Goal: Task Accomplishment & Management: Manage account settings

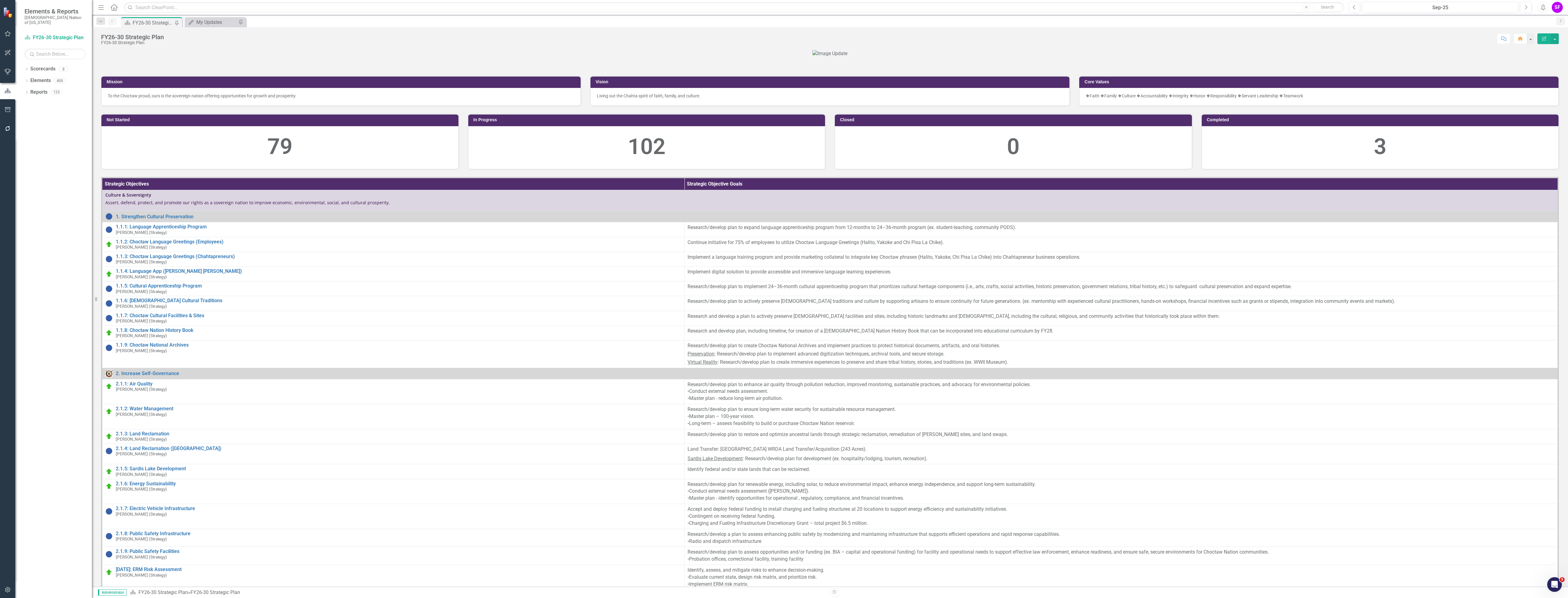
click at [98, 5] on icon "Menu" at bounding box center [100, 7] width 8 height 7
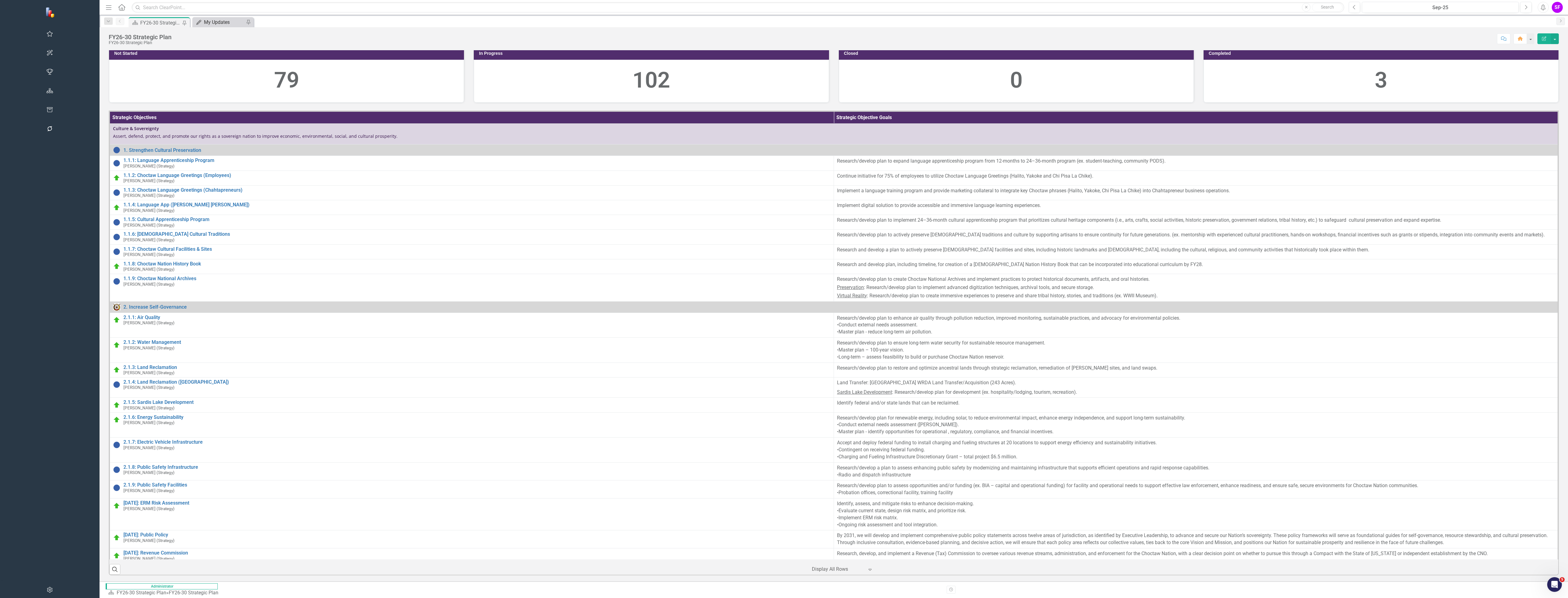
click at [204, 23] on div "My Updates" at bounding box center [224, 22] width 40 height 8
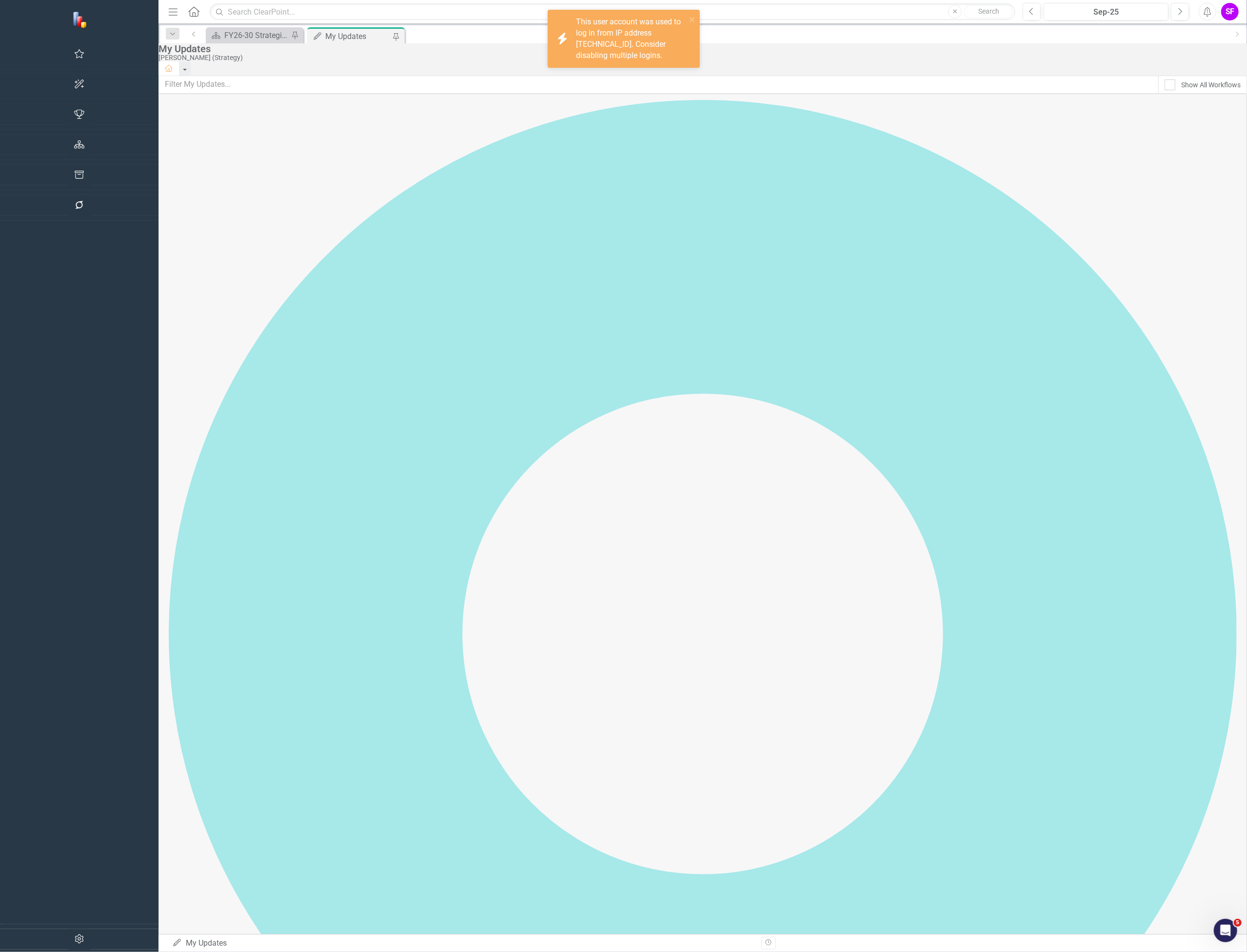
click at [74, 172] on icon "button" at bounding box center [79, 175] width 11 height 8
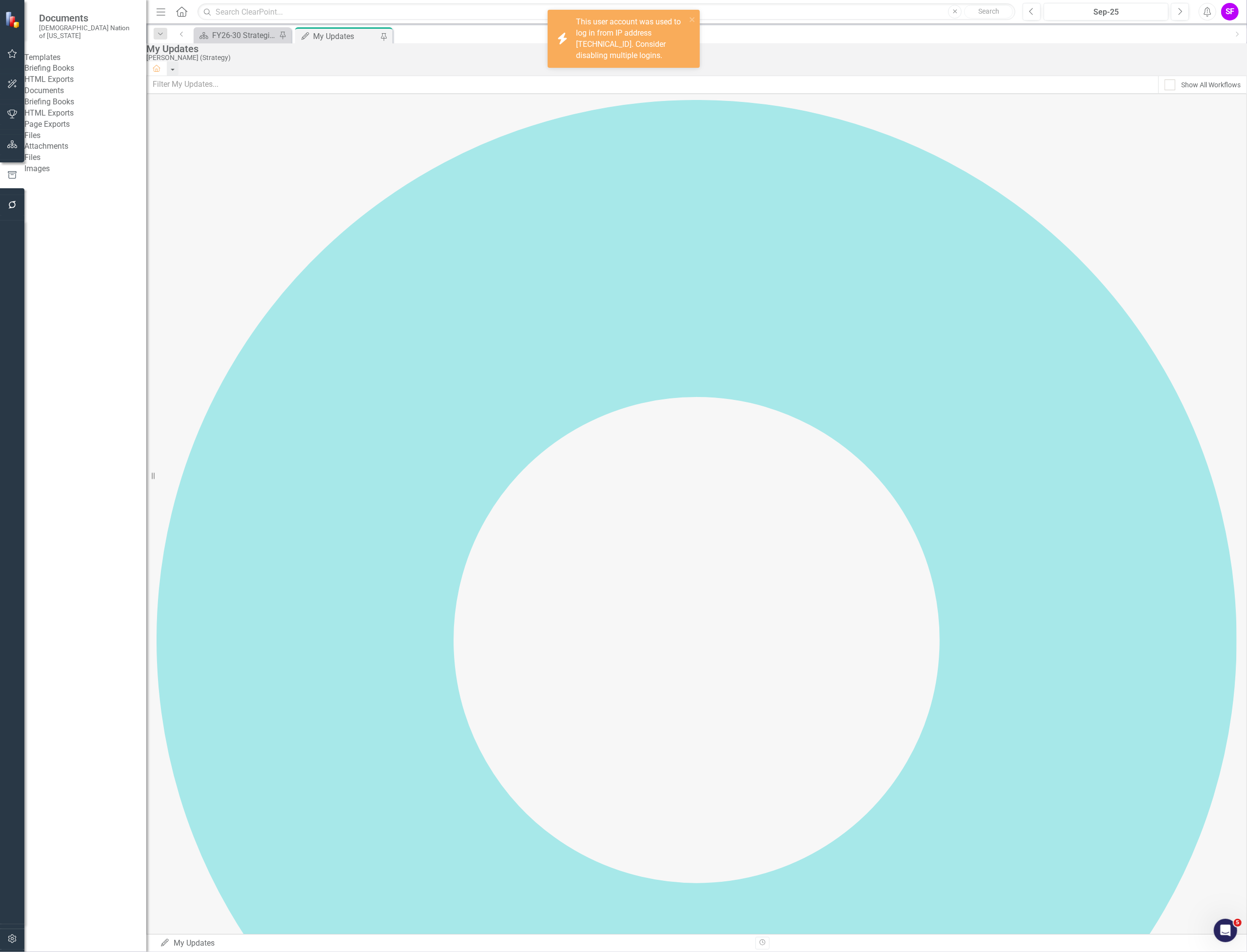
click at [69, 80] on div "HTML Exports" at bounding box center [85, 79] width 122 height 12
click at [67, 85] on link "HTML Exports" at bounding box center [85, 79] width 122 height 12
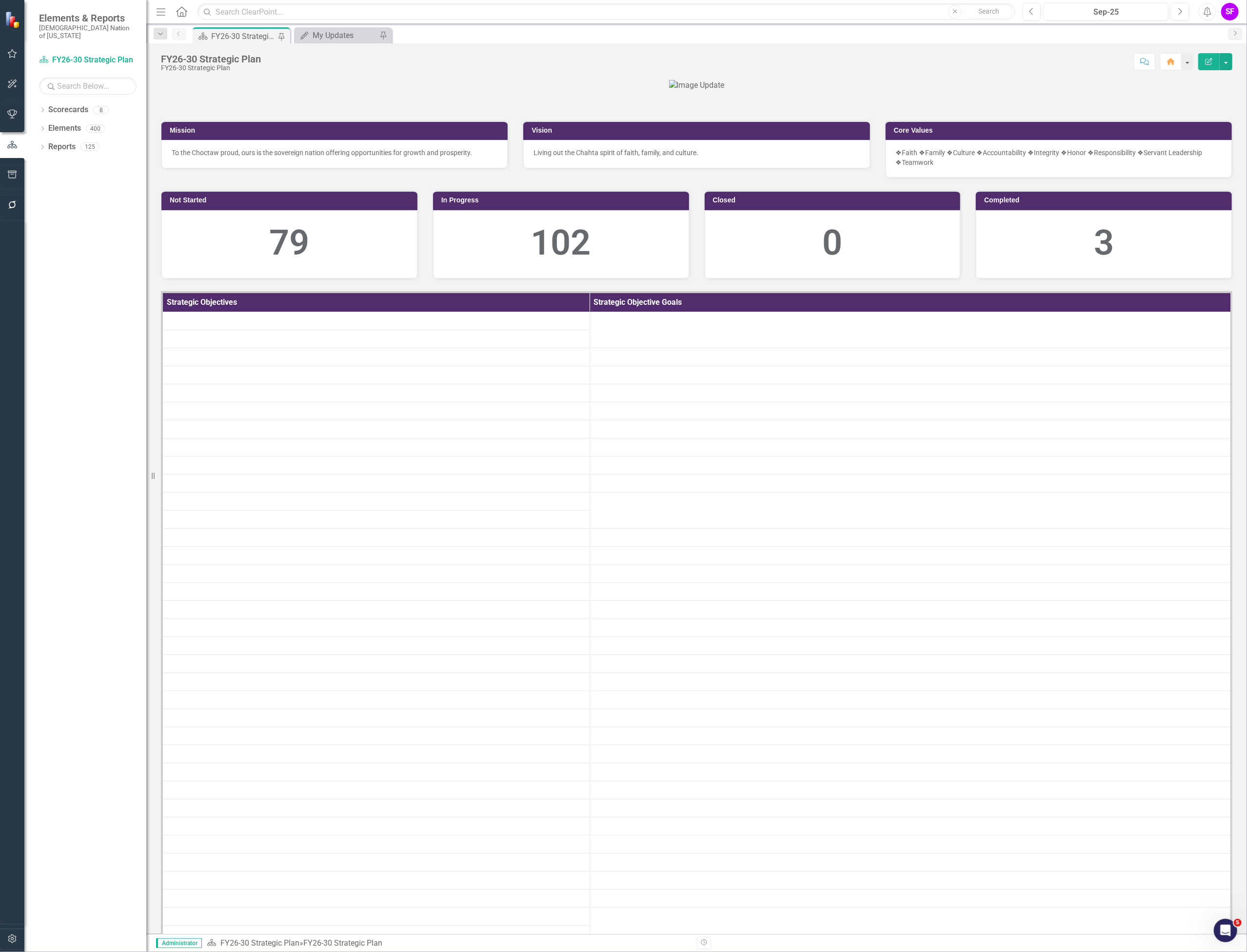
click at [9, 176] on icon "button" at bounding box center [13, 175] width 11 height 8
click at [82, 89] on link "HTML Exports" at bounding box center [87, 95] width 98 height 12
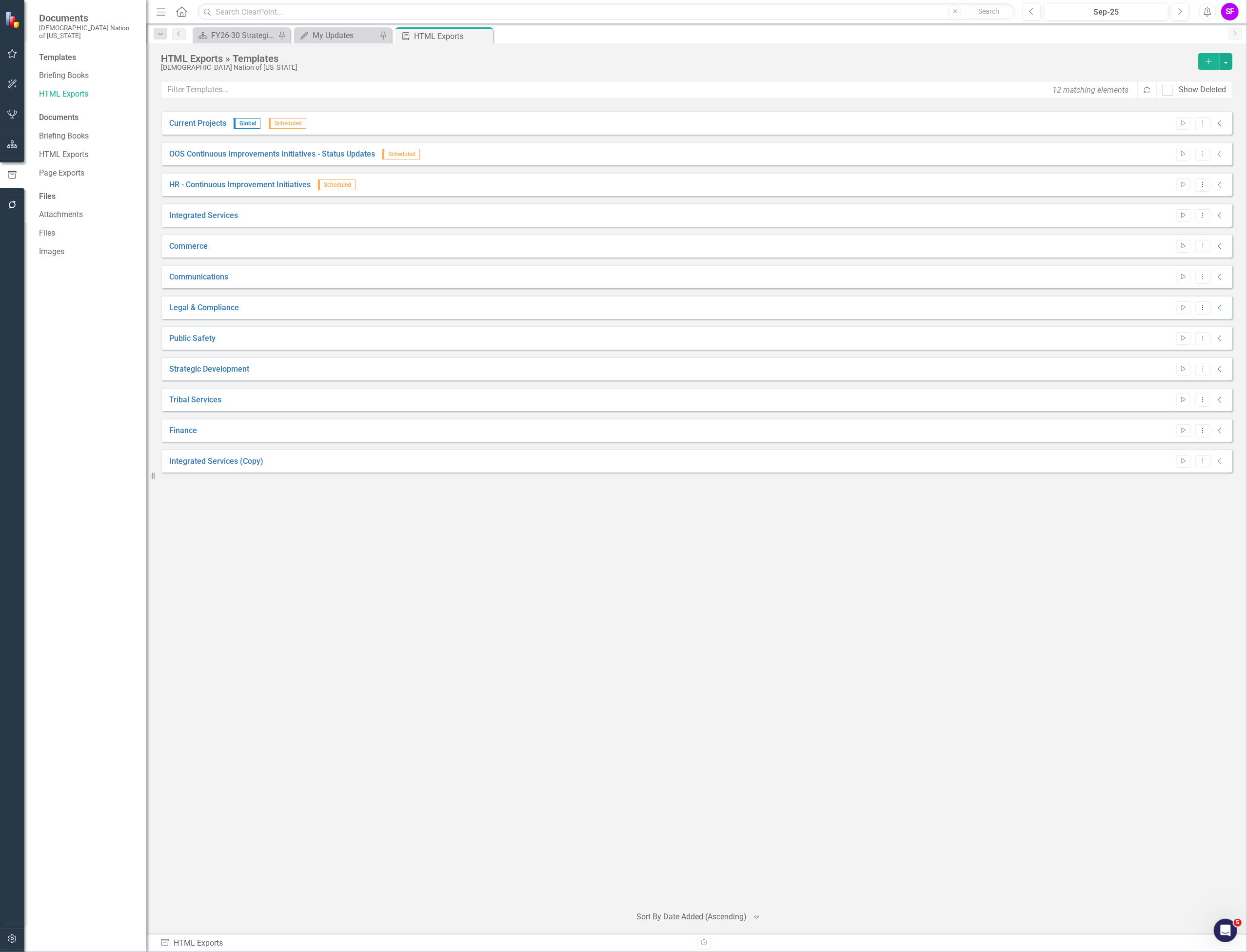
click at [1187, 216] on icon "Start" at bounding box center [1184, 215] width 8 height 6
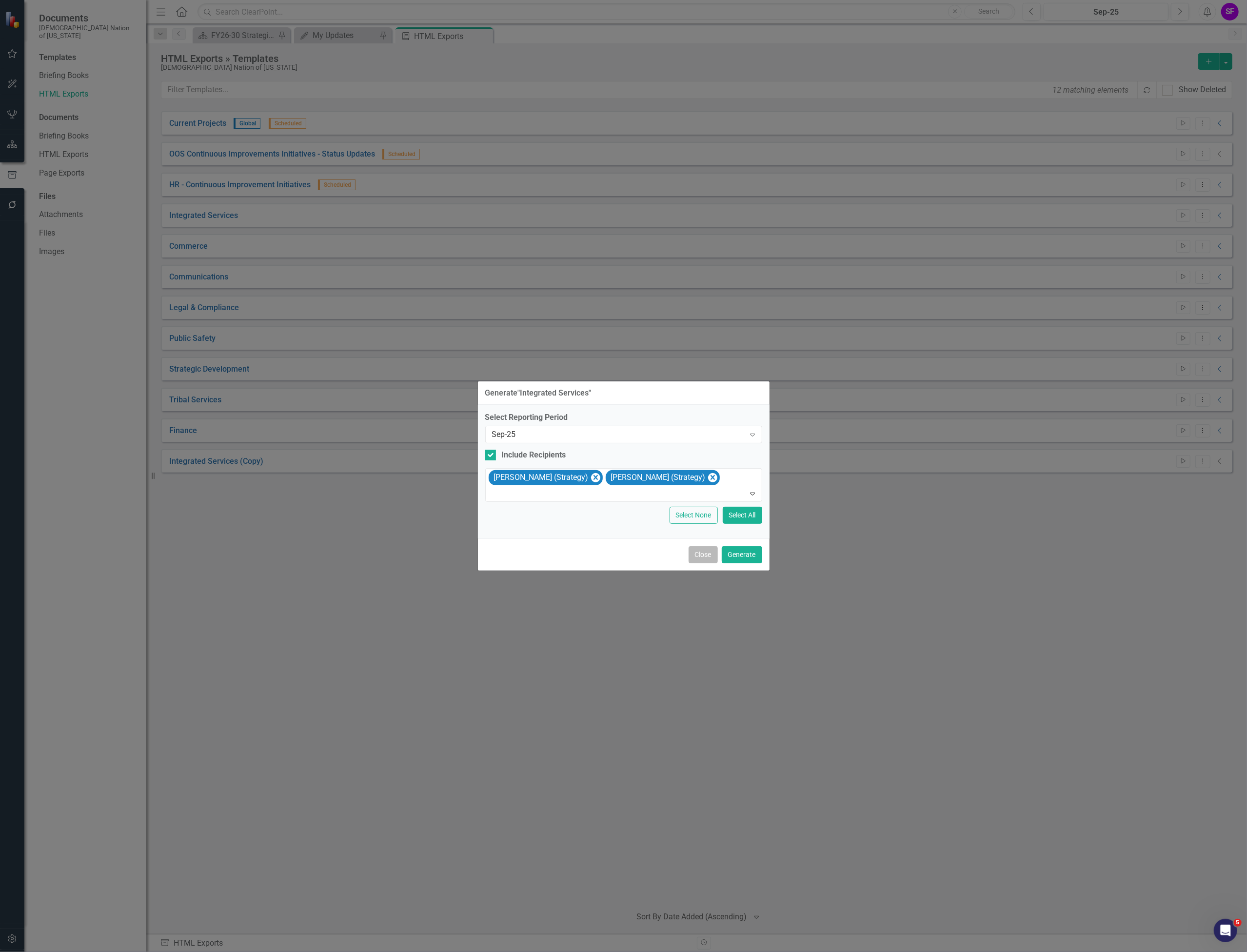
click at [701, 551] on button "Close" at bounding box center [703, 555] width 29 height 17
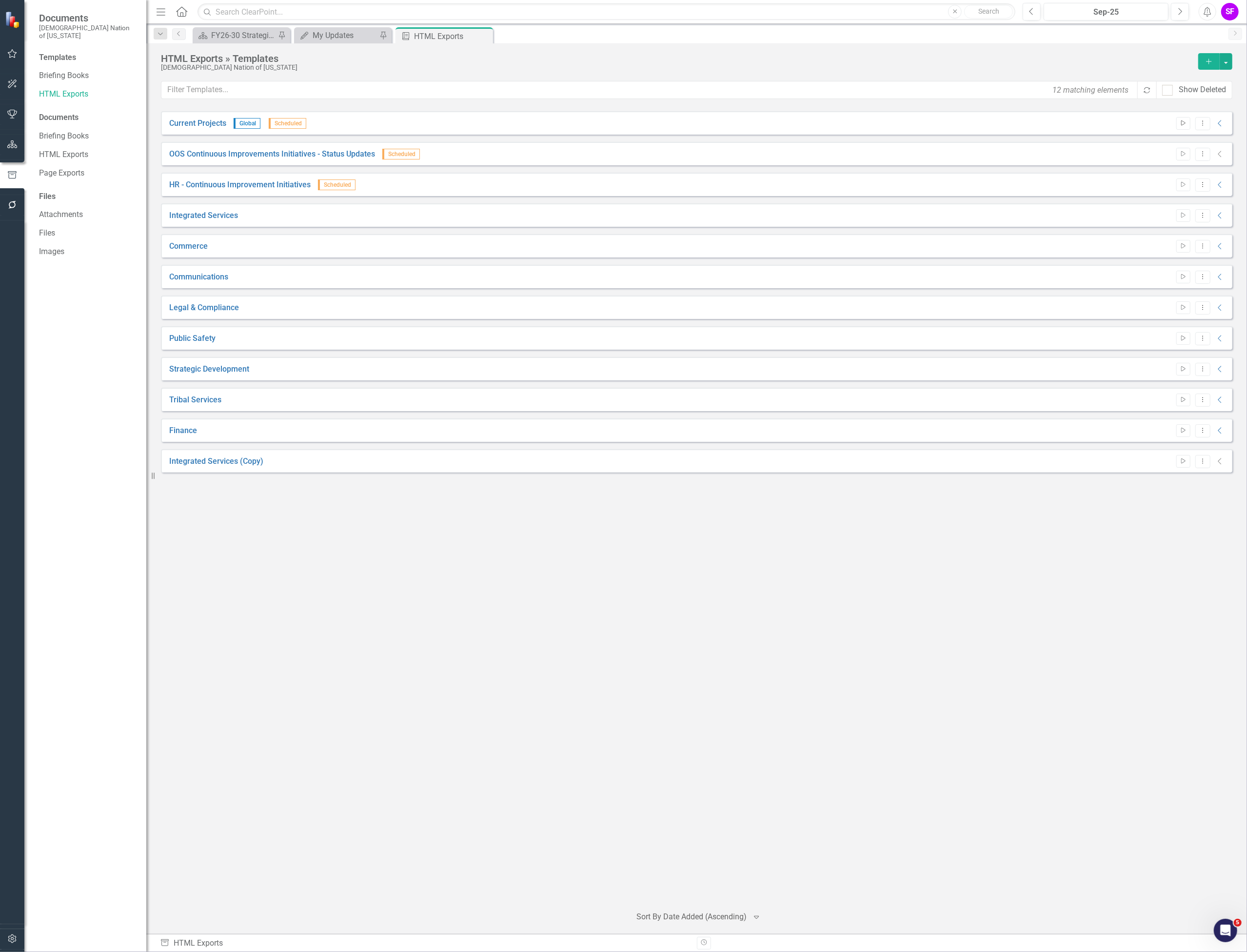
click at [1183, 128] on button "Start" at bounding box center [1184, 123] width 15 height 13
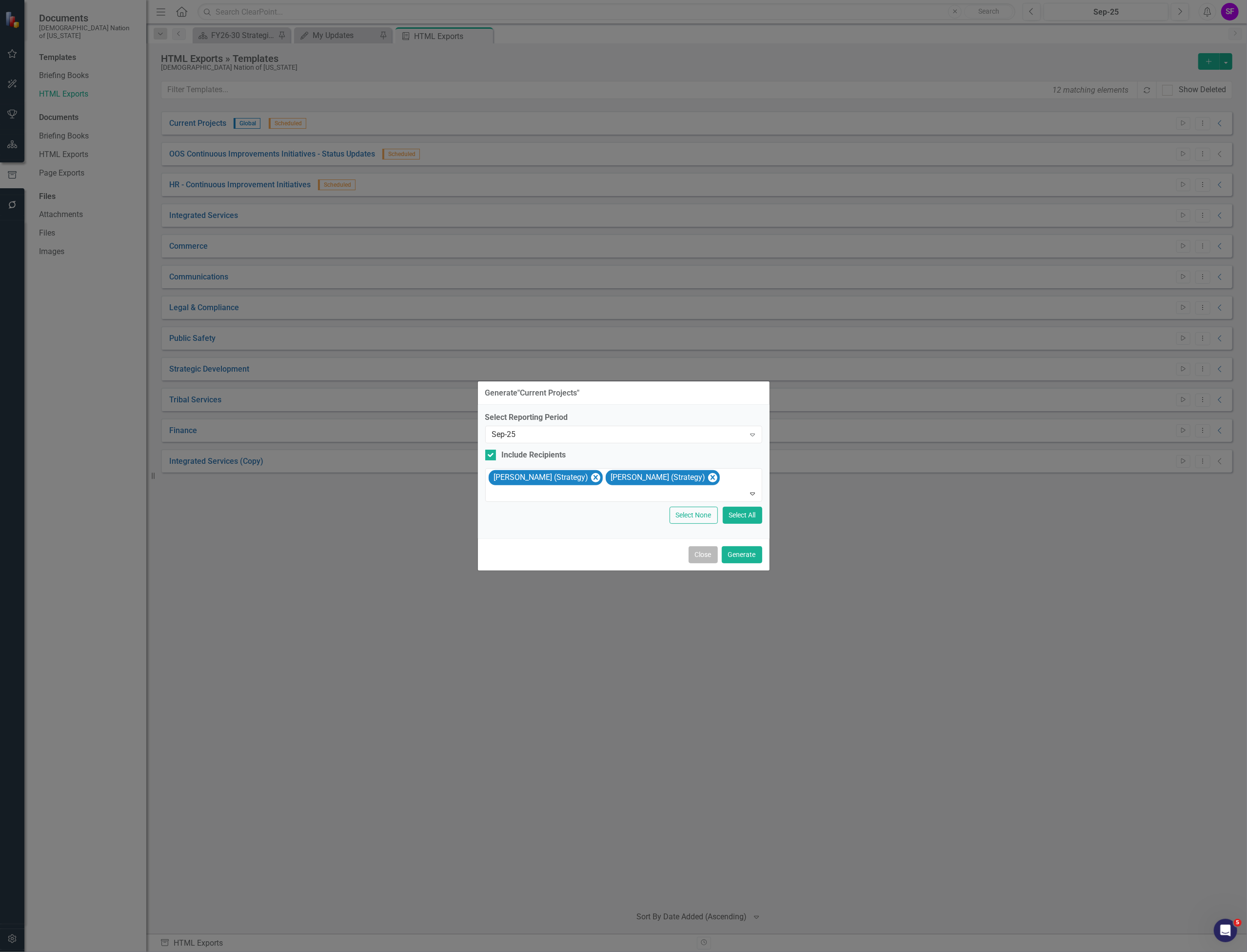
click at [705, 553] on button "Close" at bounding box center [703, 555] width 29 height 17
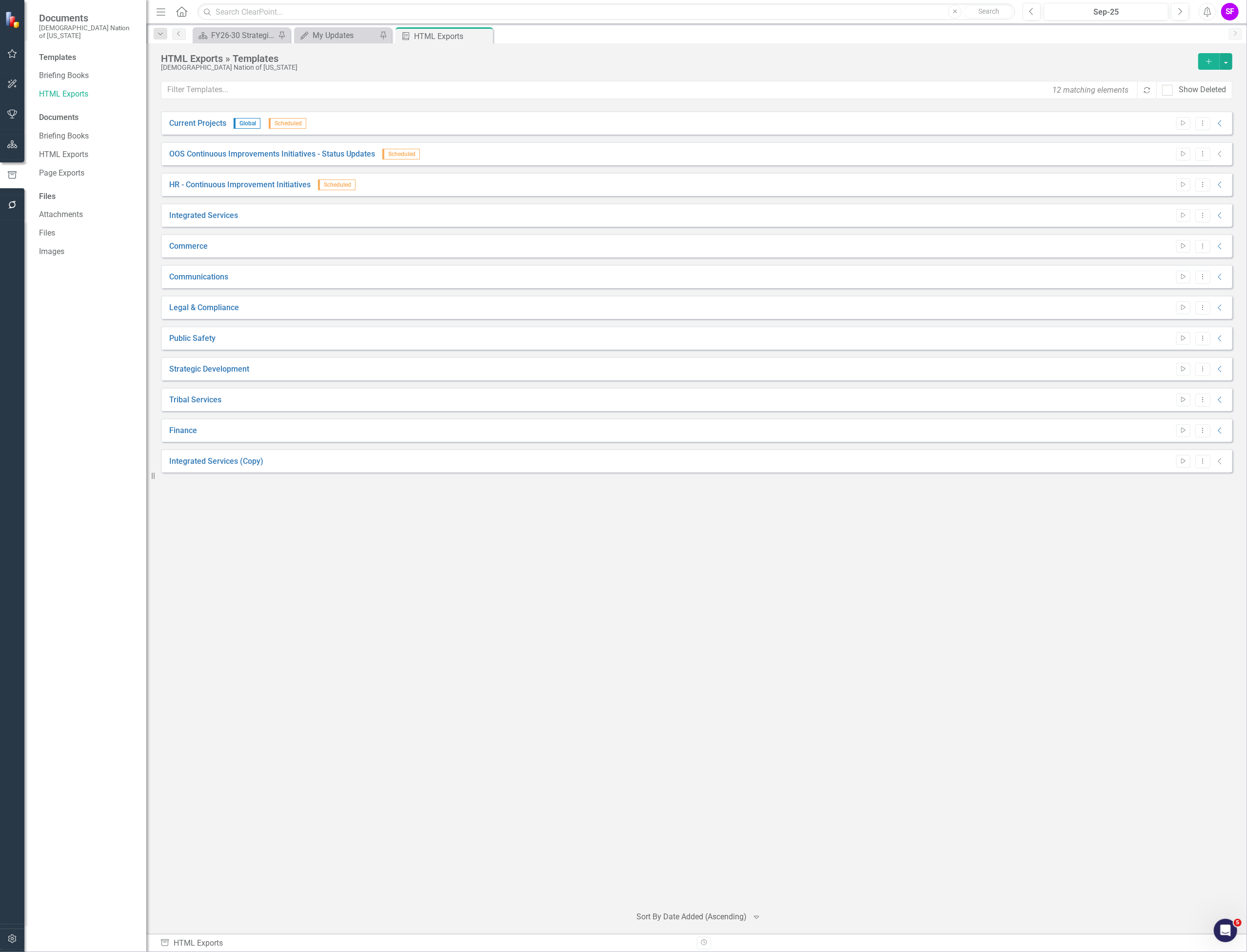
click at [165, 16] on button "Menu" at bounding box center [160, 12] width 13 height 16
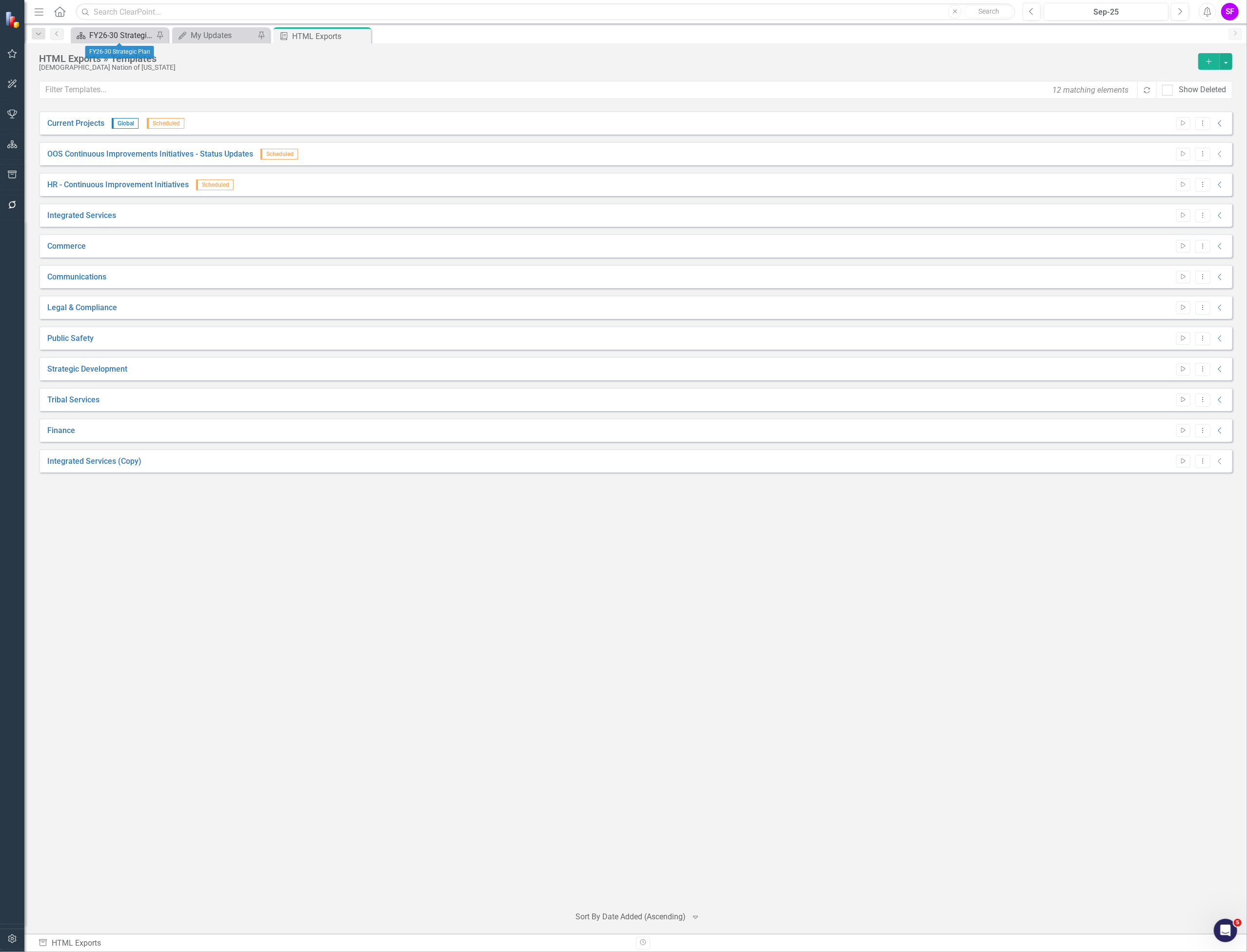
click at [142, 33] on div "FY26-30 Strategic Plan" at bounding box center [121, 35] width 64 height 13
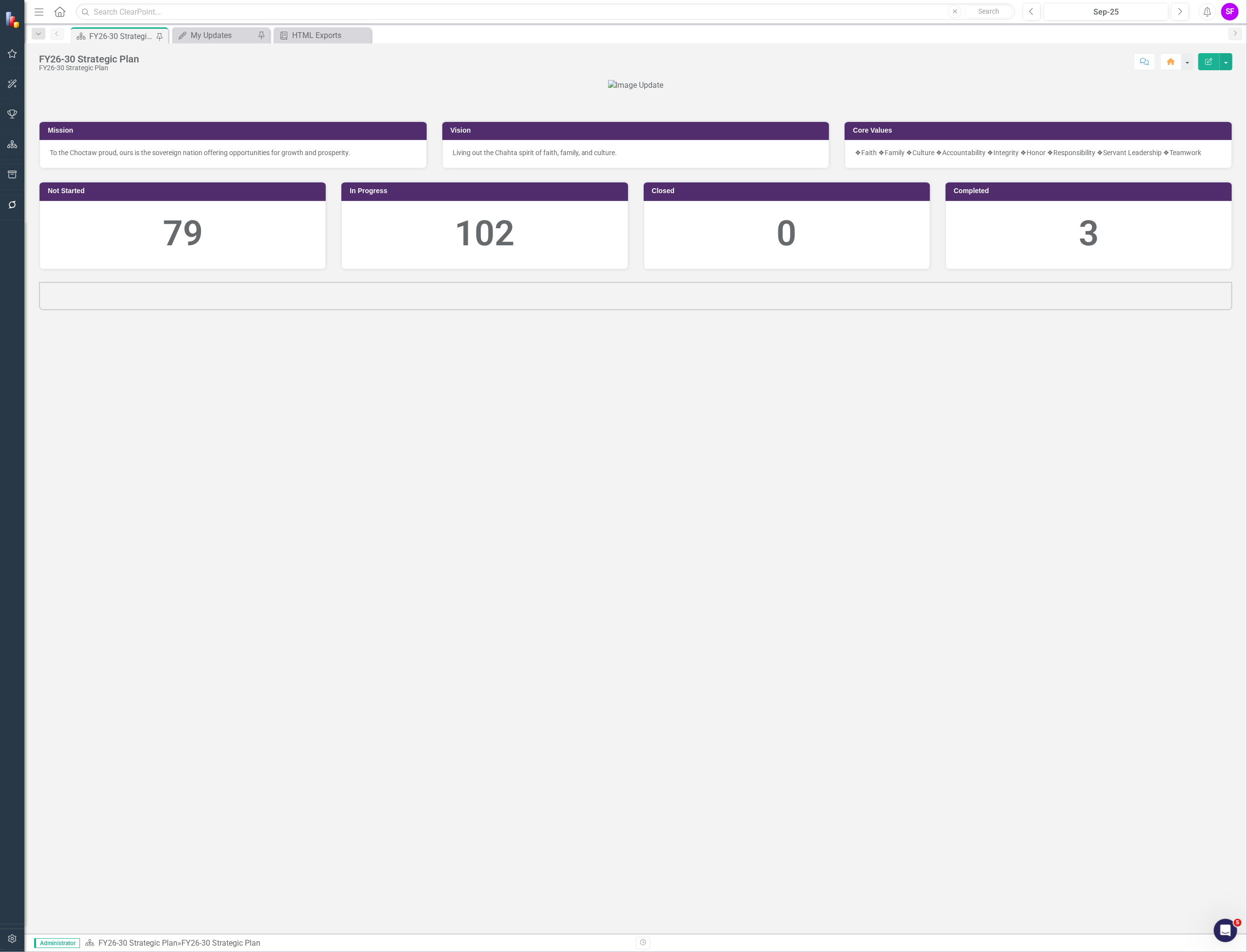
click at [42, 15] on icon "button" at bounding box center [39, 12] width 9 height 7
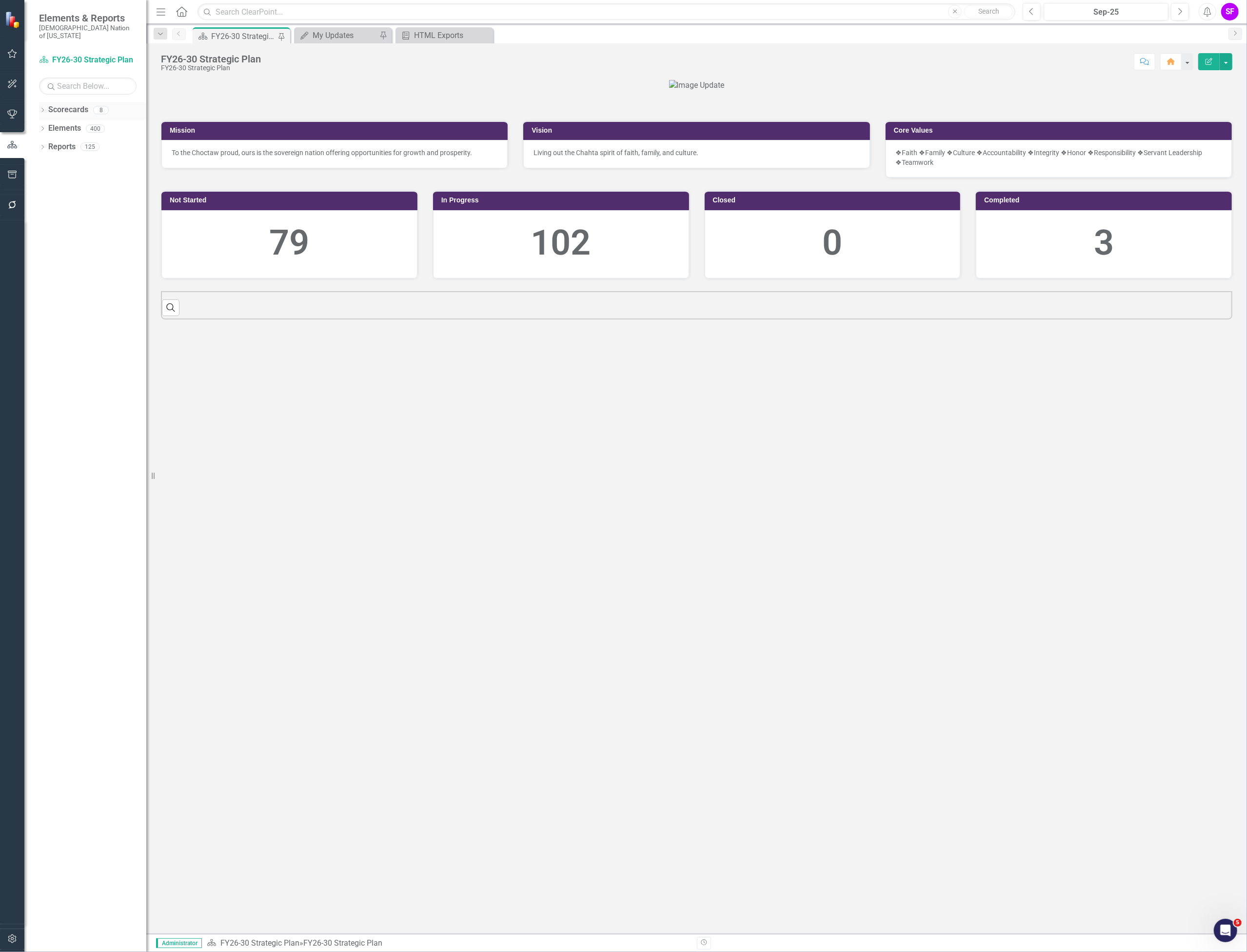
click at [71, 105] on link "Scorecards" at bounding box center [68, 111] width 40 height 12
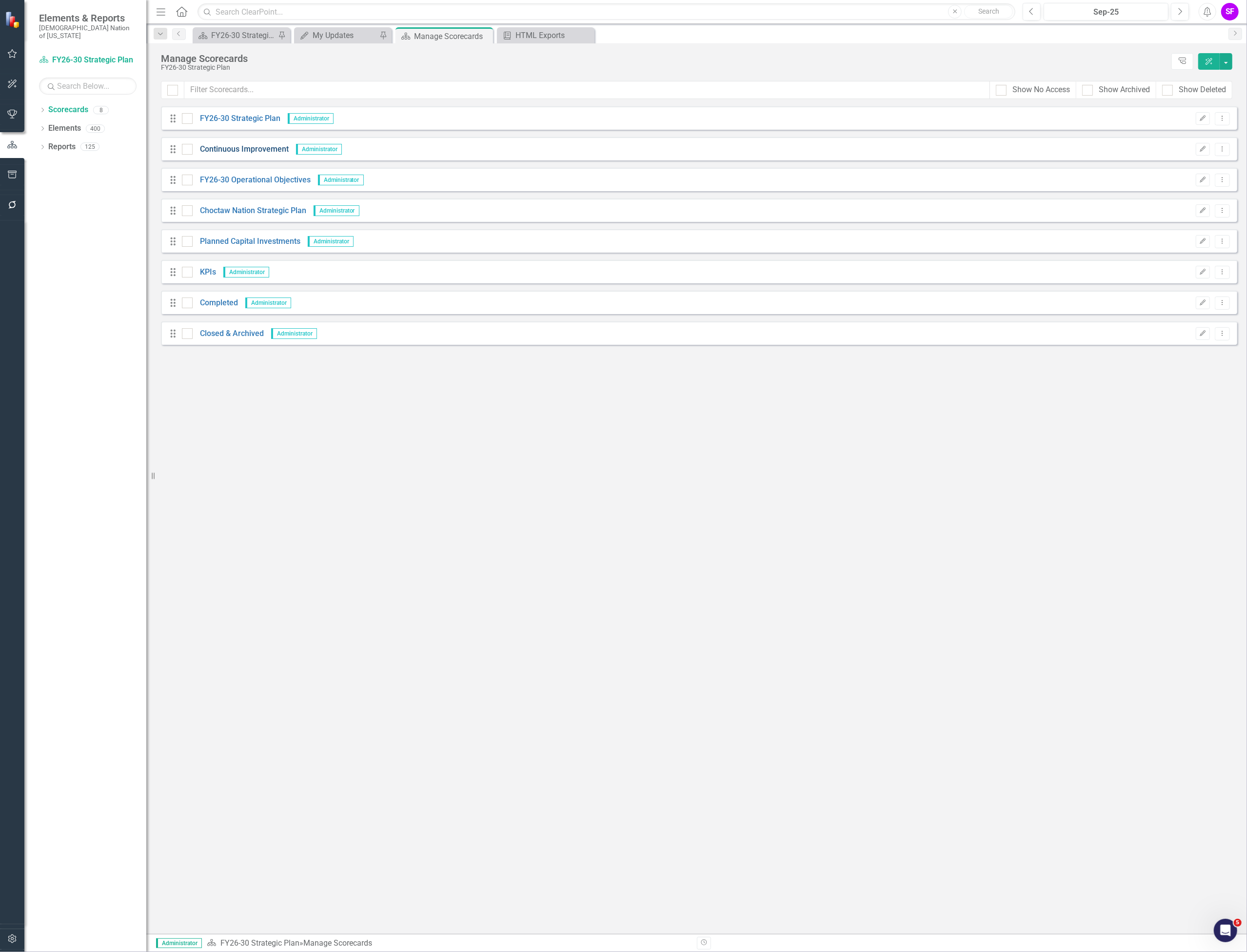
click at [260, 146] on link "Continuous Improvement" at bounding box center [240, 149] width 96 height 12
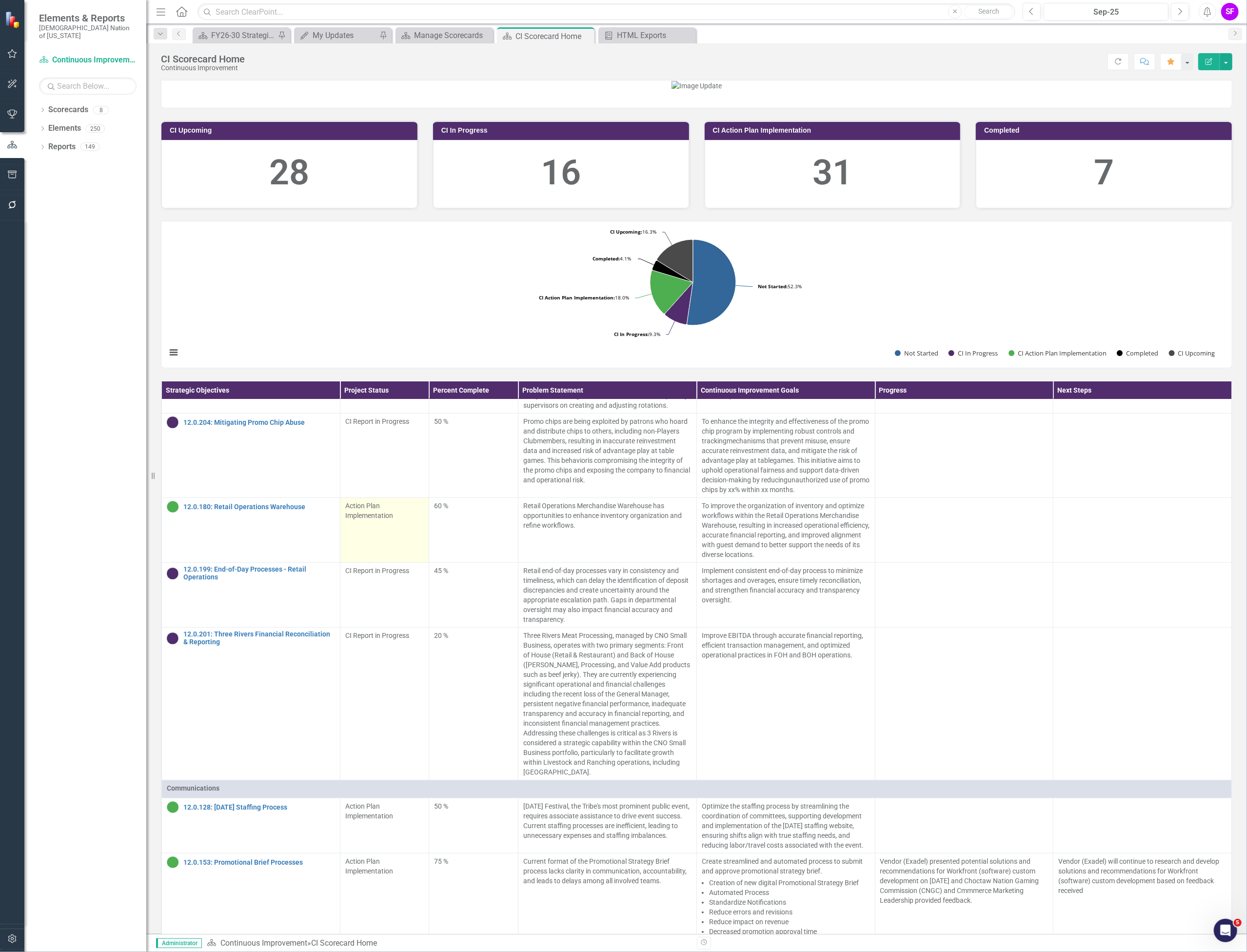
scroll to position [651, 0]
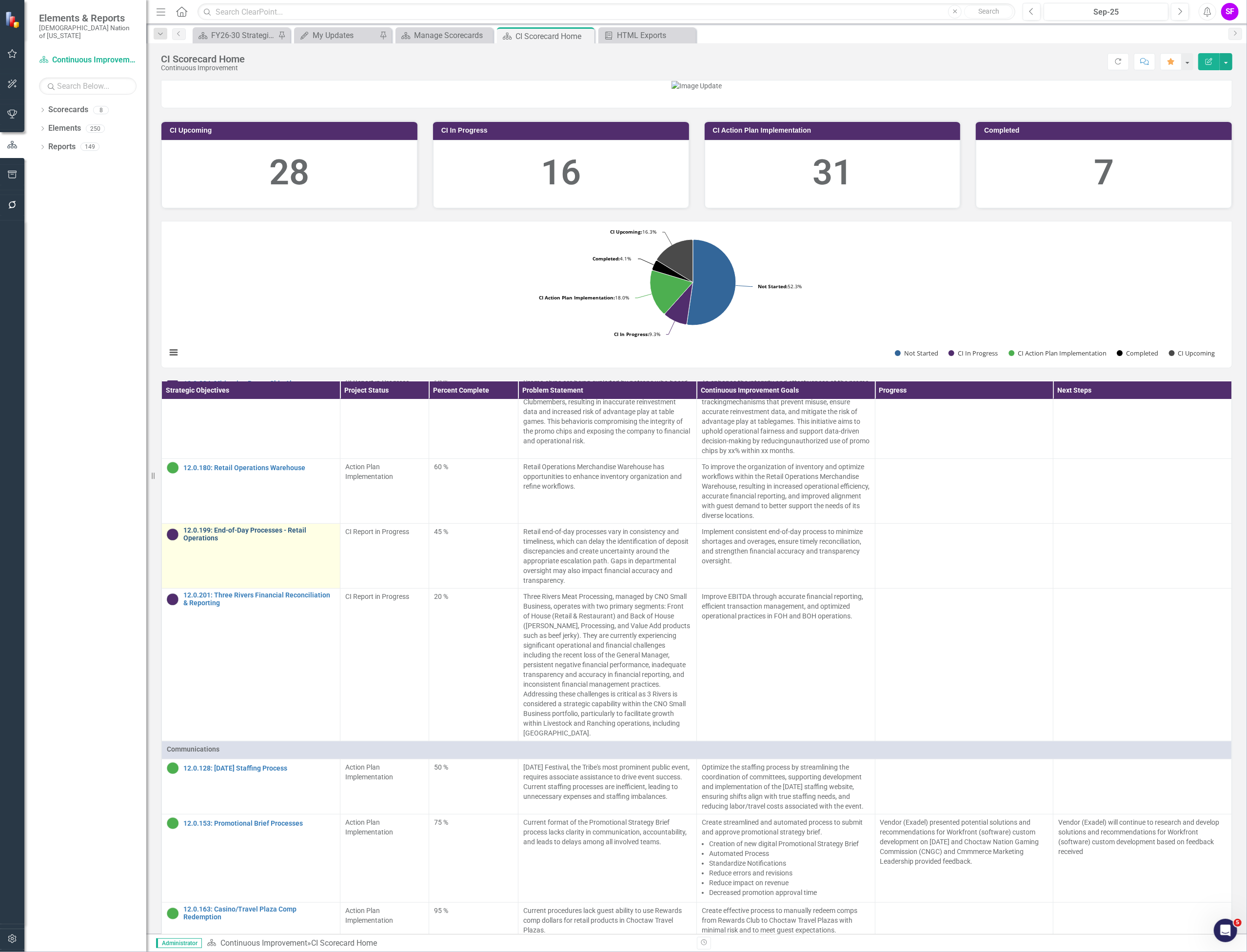
click at [293, 542] on link "12.0.199: End-of-Day Processes - Retail Operations" at bounding box center [259, 534] width 151 height 16
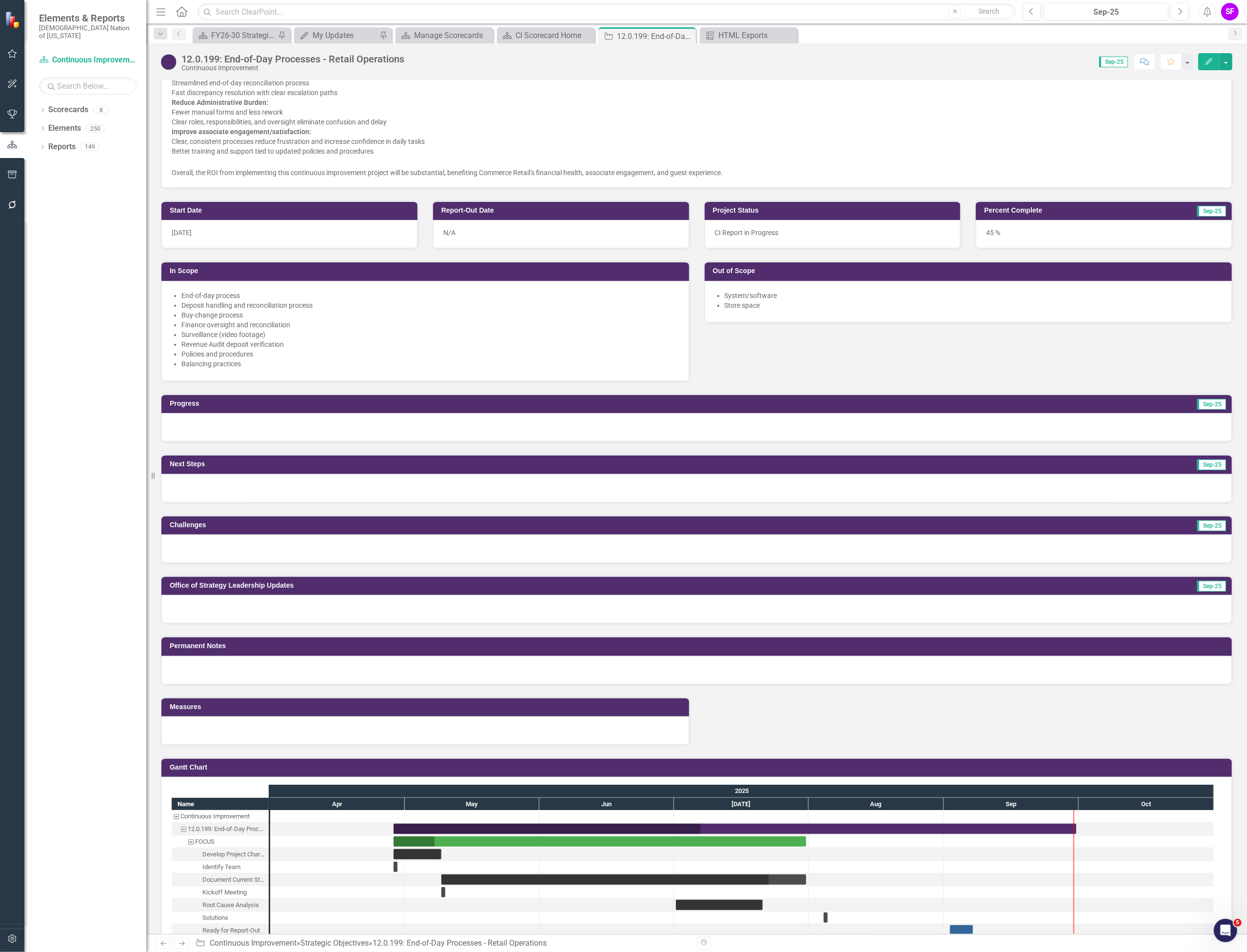
scroll to position [364, 0]
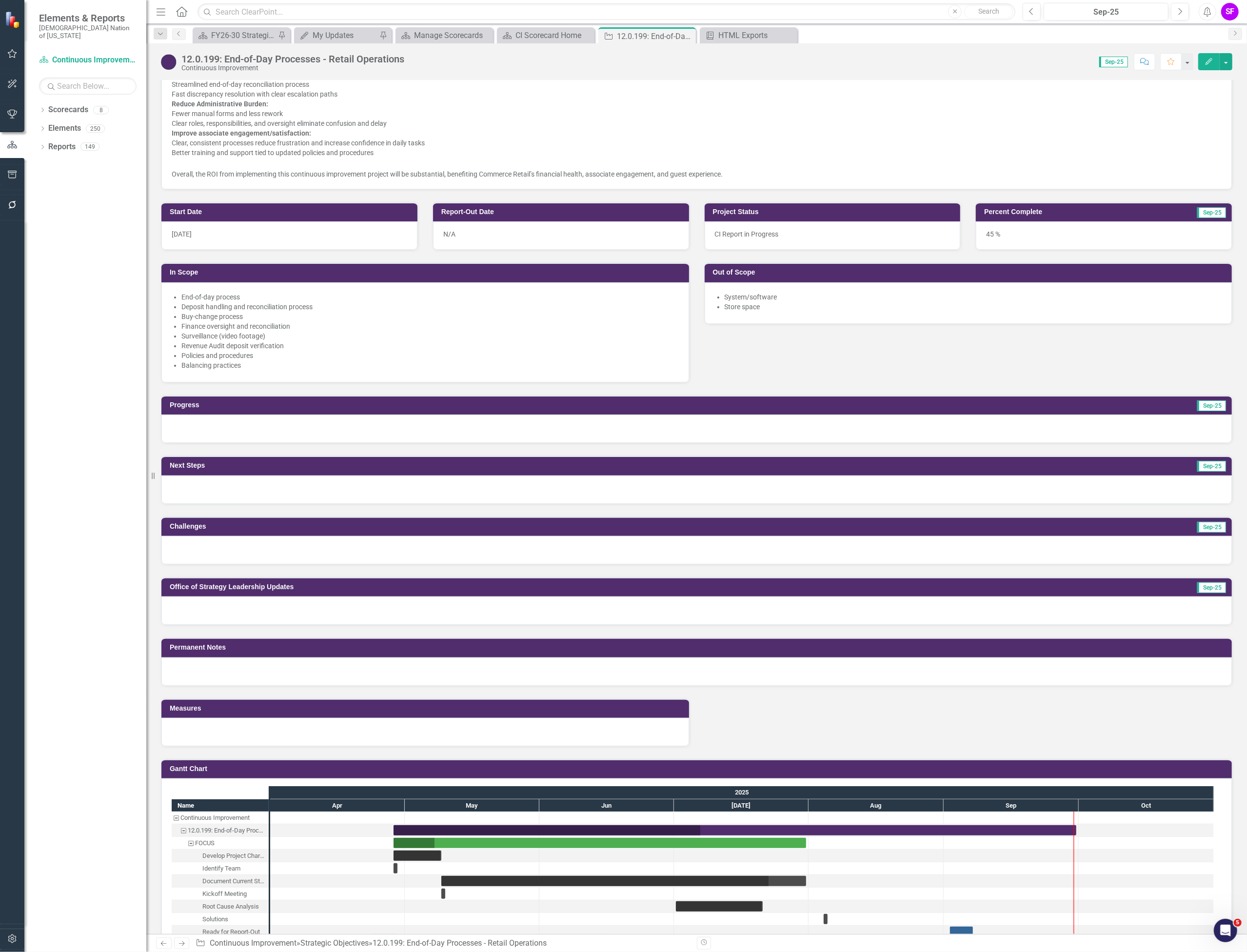
click at [482, 732] on div at bounding box center [426, 732] width 528 height 28
click at [483, 732] on div at bounding box center [426, 732] width 528 height 28
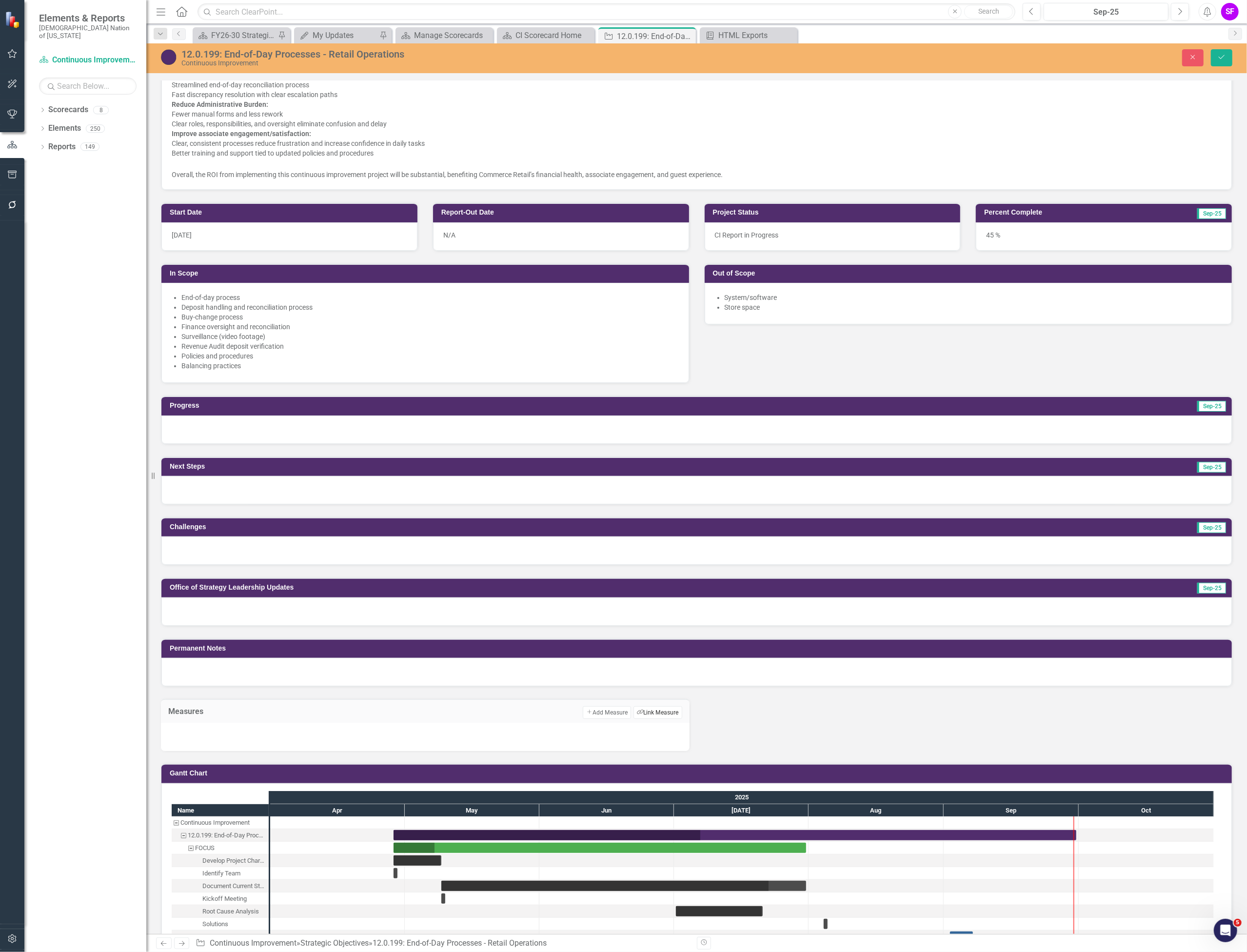
click at [637, 713] on icon "Link Tag" at bounding box center [640, 713] width 7 height 6
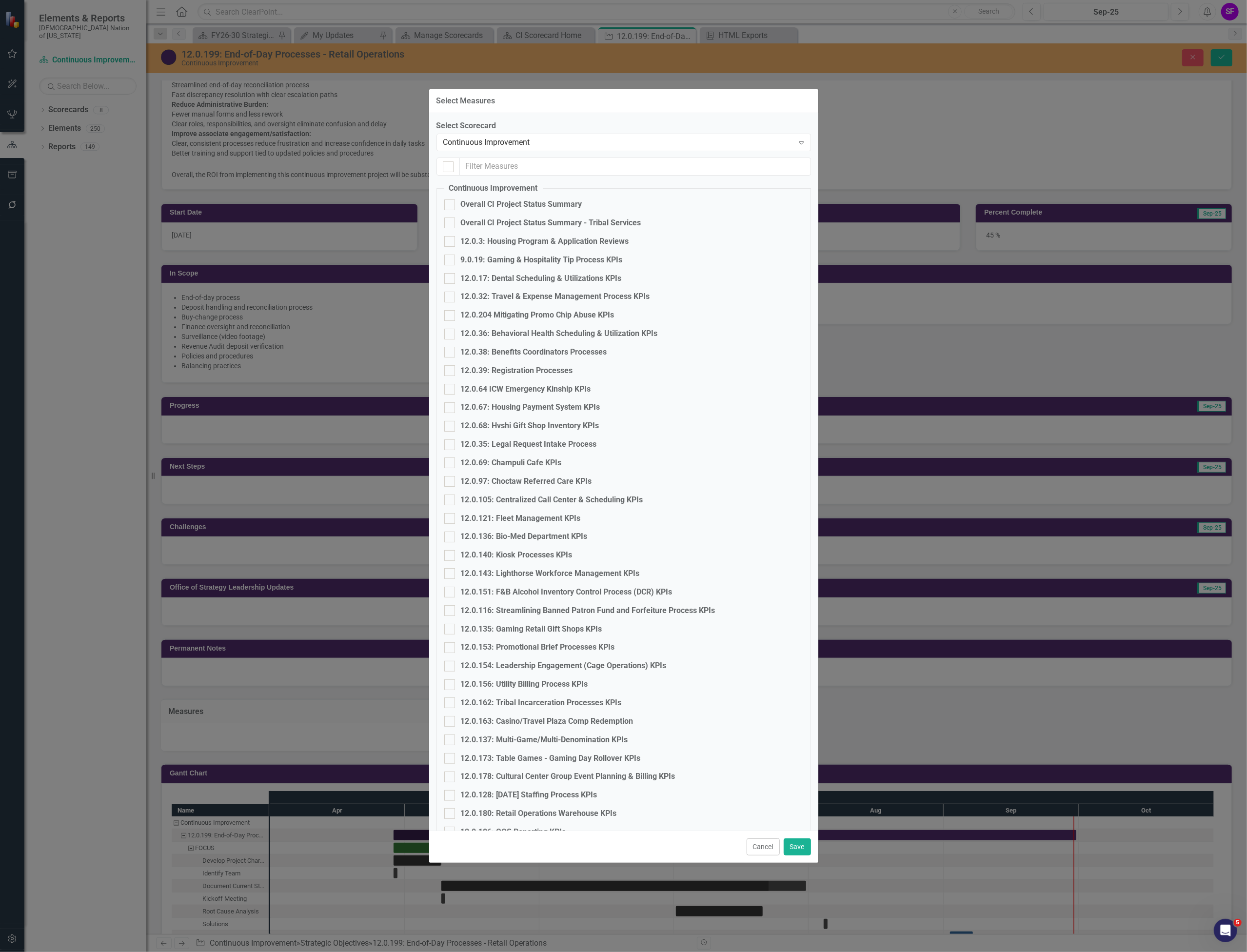
checkbox input "false"
click at [574, 163] on input "text" at bounding box center [635, 167] width 351 height 18
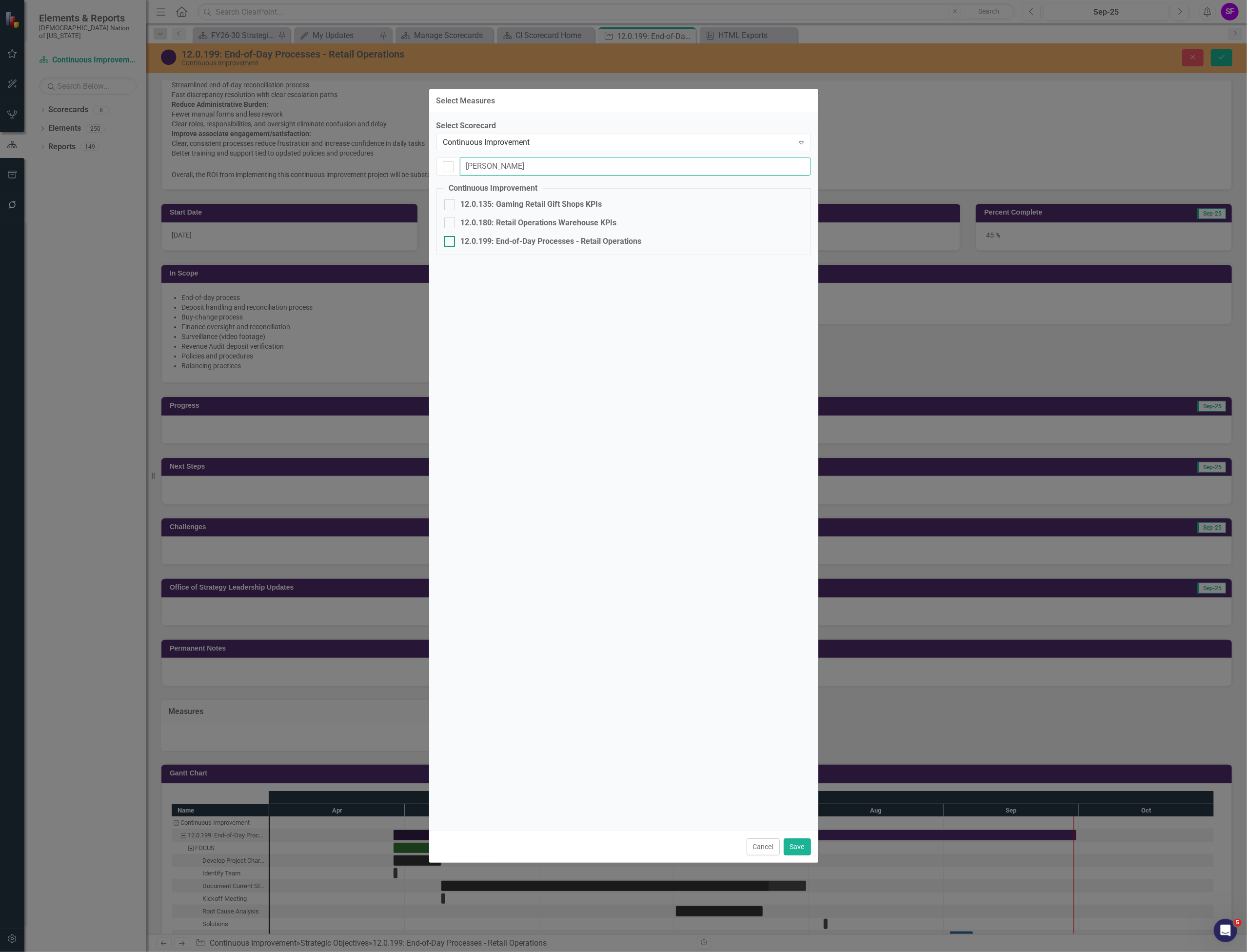
type input "reta"
click at [547, 242] on div "12.0.199: End-of-Day Processes - Retail Operations" at bounding box center [551, 242] width 181 height 12
click at [451, 242] on input "12.0.199: End-of-Day Processes - Retail Operations" at bounding box center [447, 239] width 7 height 7
checkbox input "true"
click at [803, 847] on button "Save" at bounding box center [798, 847] width 27 height 17
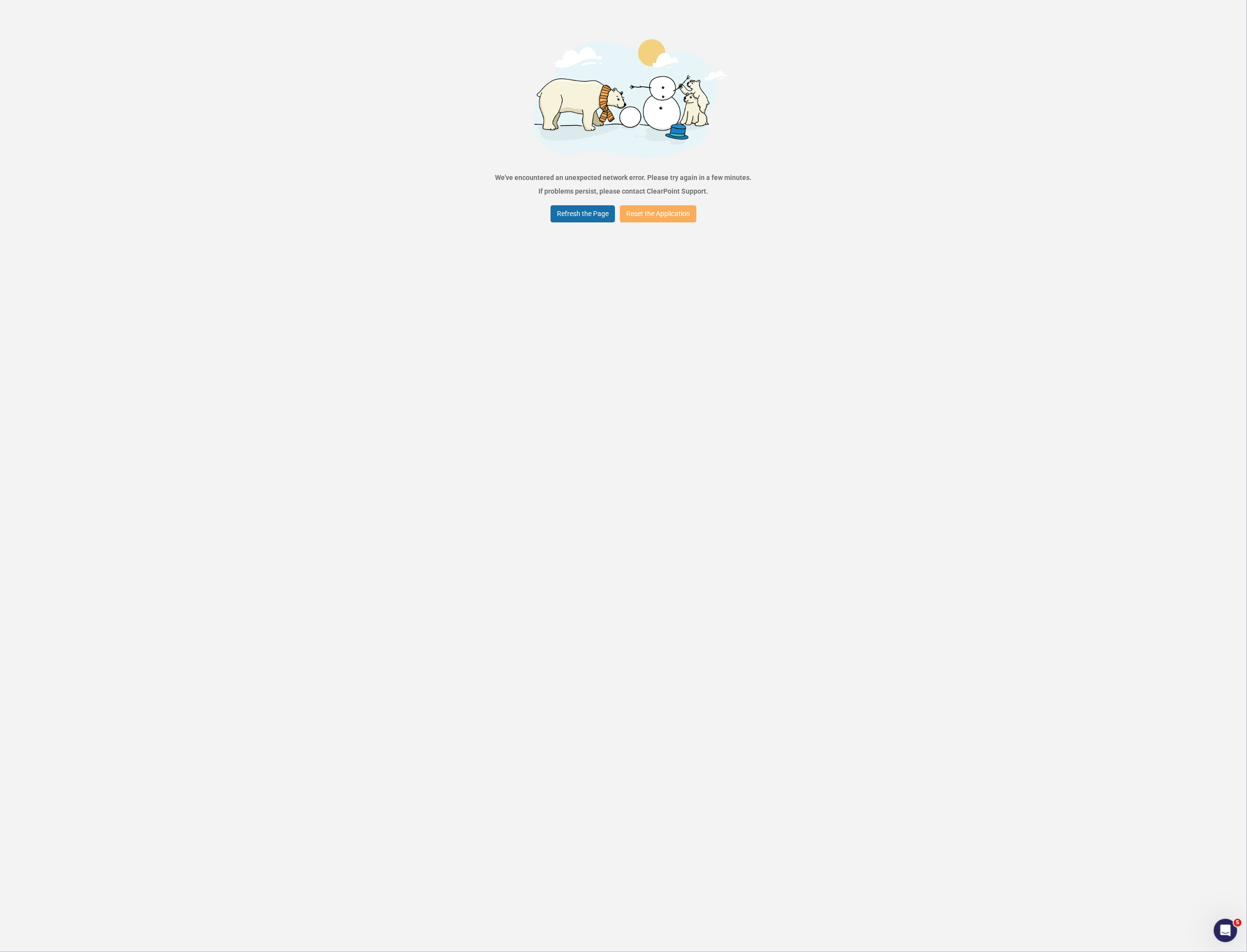
click at [584, 206] on button "Refresh the Page" at bounding box center [583, 214] width 64 height 17
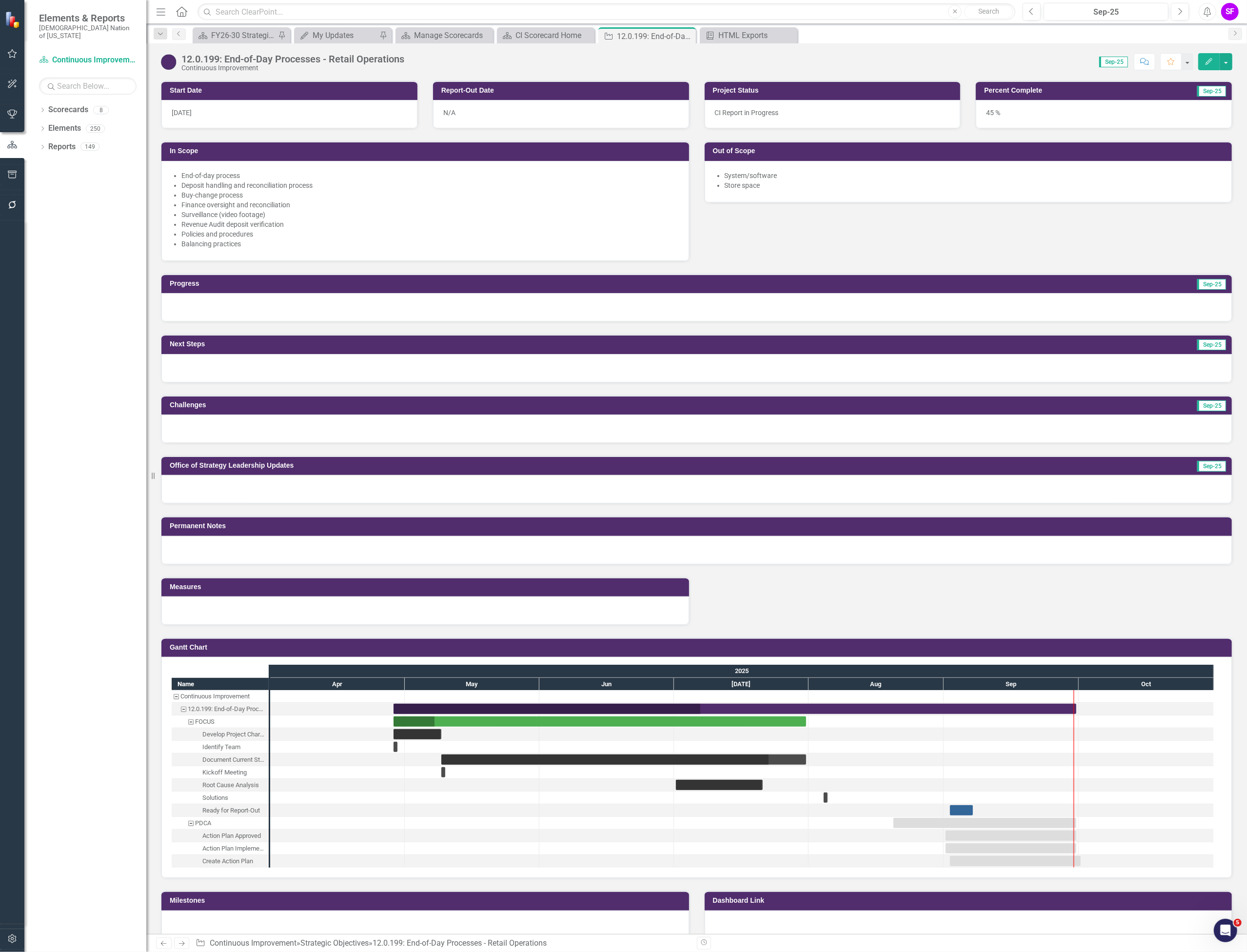
scroll to position [623, 0]
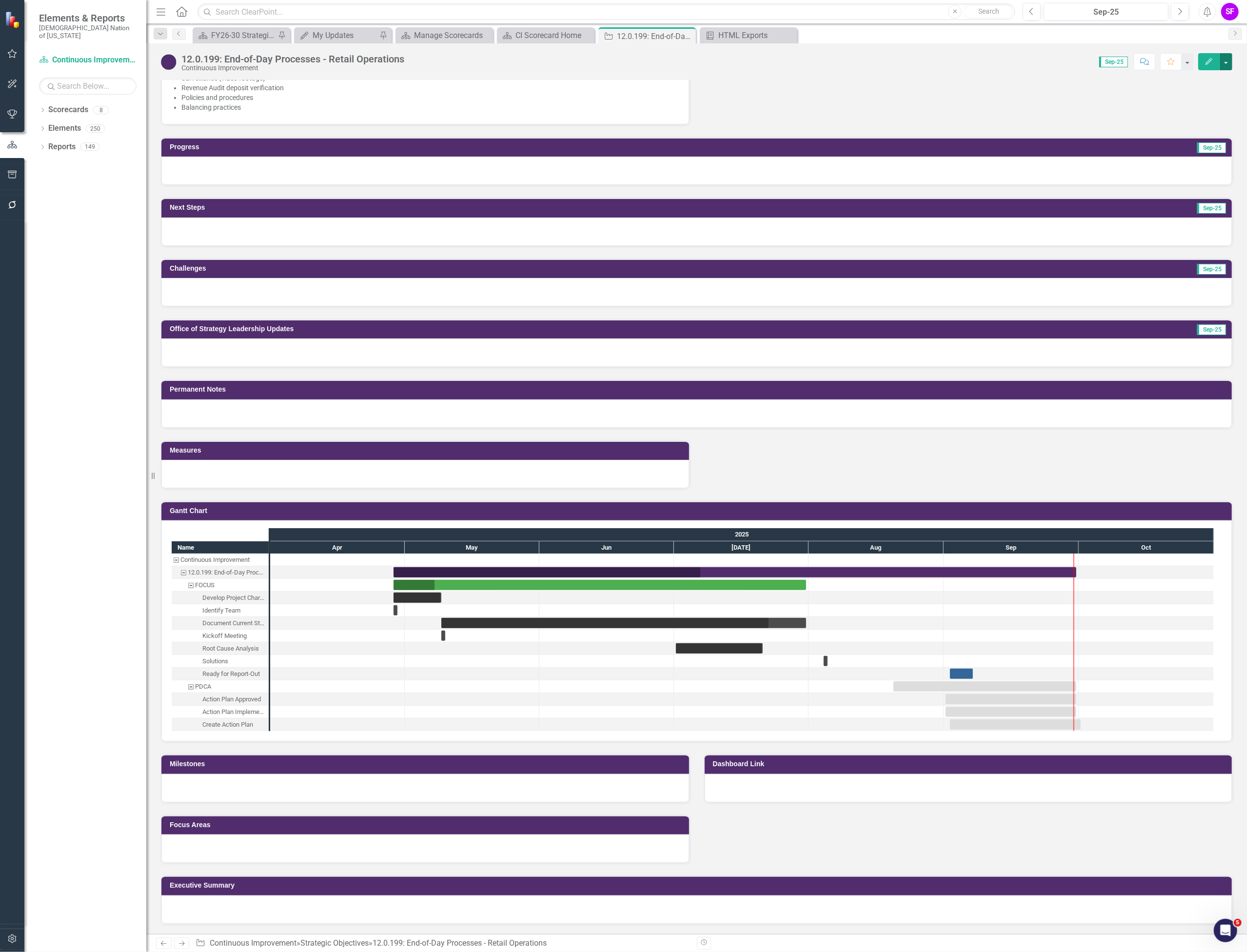
click at [1230, 60] on button "button" at bounding box center [1226, 62] width 13 height 17
click at [555, 451] on h3 "Measures" at bounding box center [427, 451] width 515 height 8
click at [556, 450] on h3 "Measures" at bounding box center [427, 451] width 515 height 8
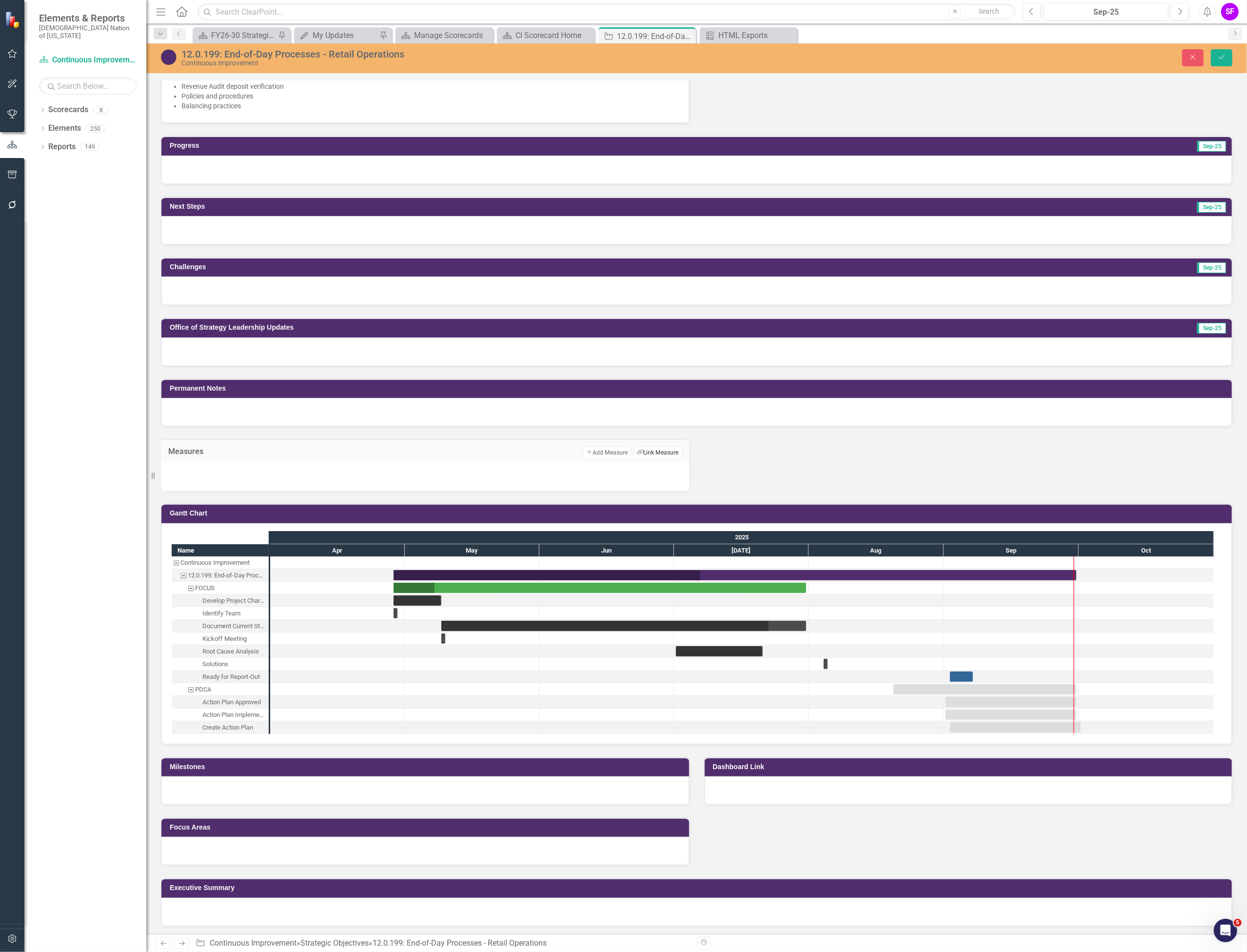
click at [643, 451] on button "Link Tag Link Measure" at bounding box center [658, 452] width 48 height 13
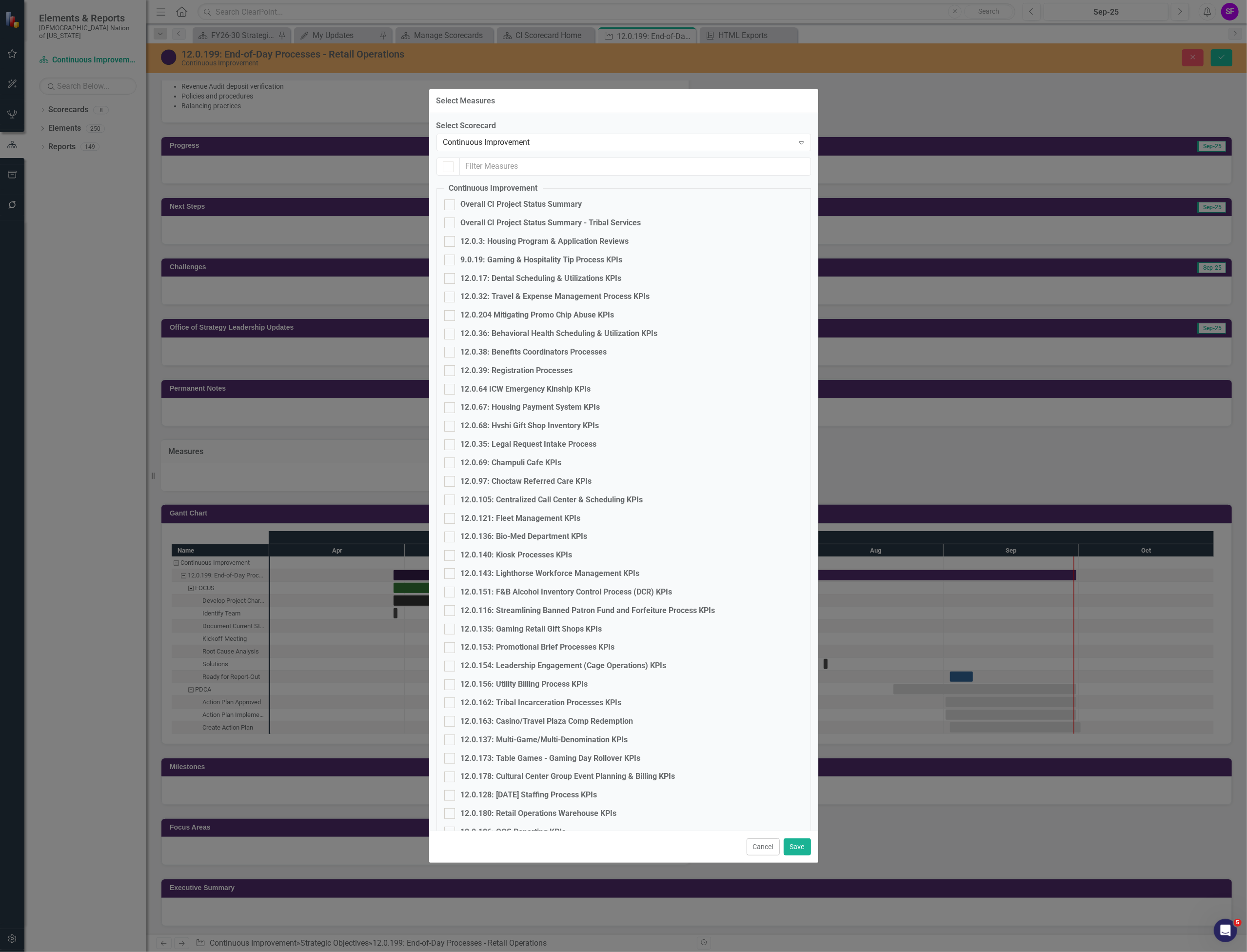
checkbox input "false"
click at [529, 161] on input "text" at bounding box center [635, 167] width 351 height 18
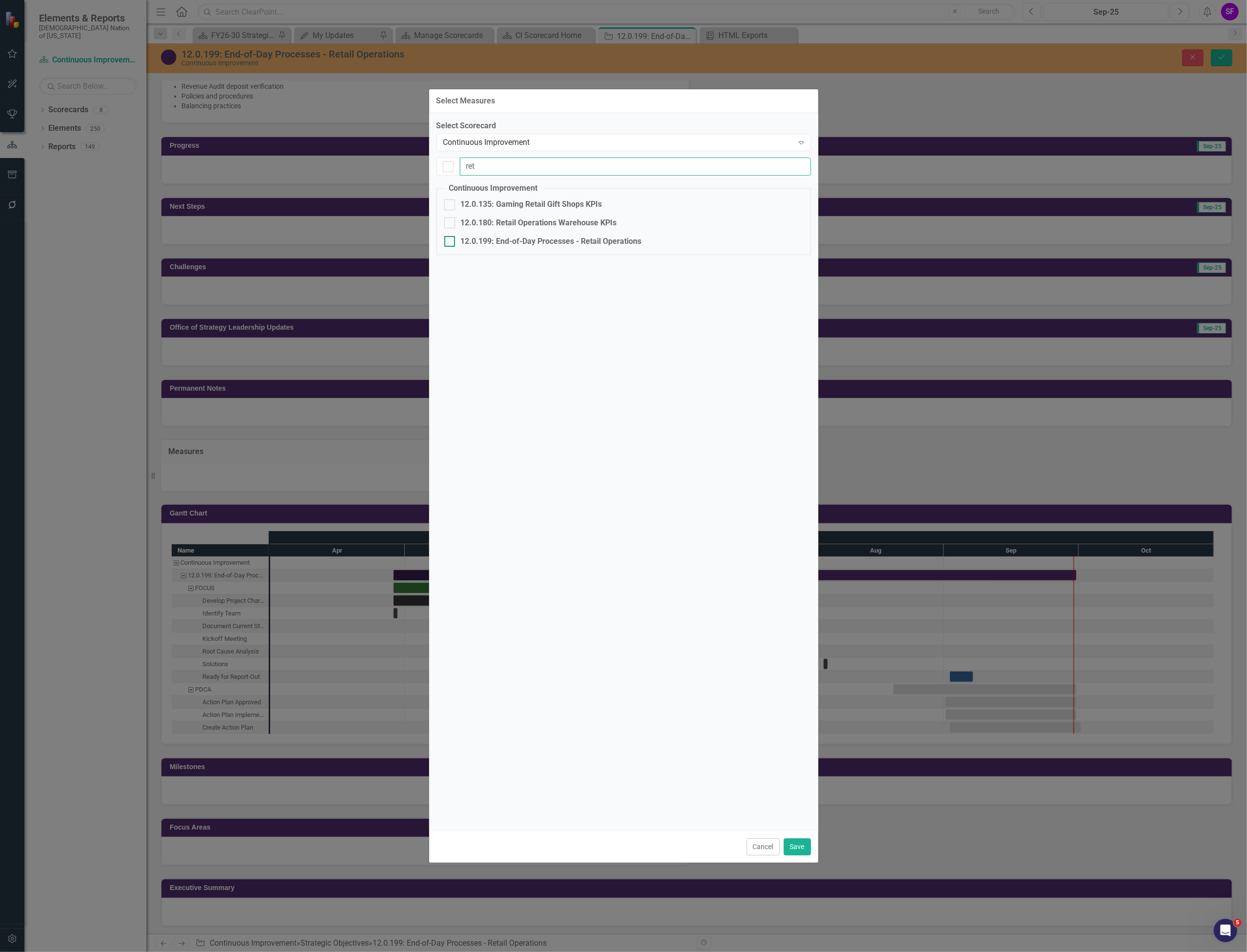
type input "ret"
click at [498, 238] on div "12.0.199: End-of-Day Processes - Retail Operations" at bounding box center [551, 242] width 181 height 12
click at [451, 238] on input "12.0.199: End-of-Day Processes - Retail Operations" at bounding box center [447, 239] width 7 height 7
checkbox input "true"
click at [783, 842] on div "Cancel Save" at bounding box center [624, 846] width 389 height 32
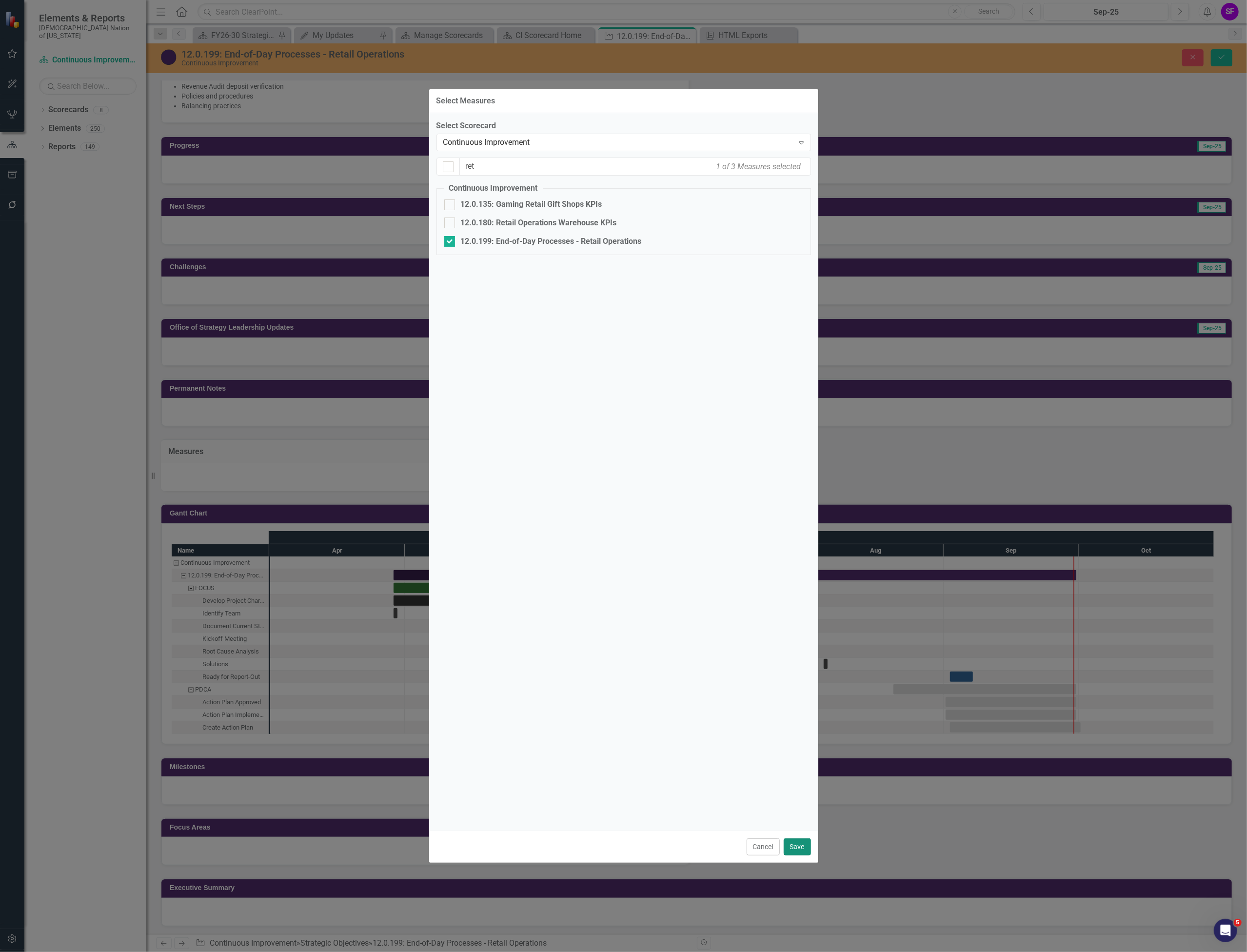
click at [789, 843] on button "Save" at bounding box center [798, 847] width 27 height 17
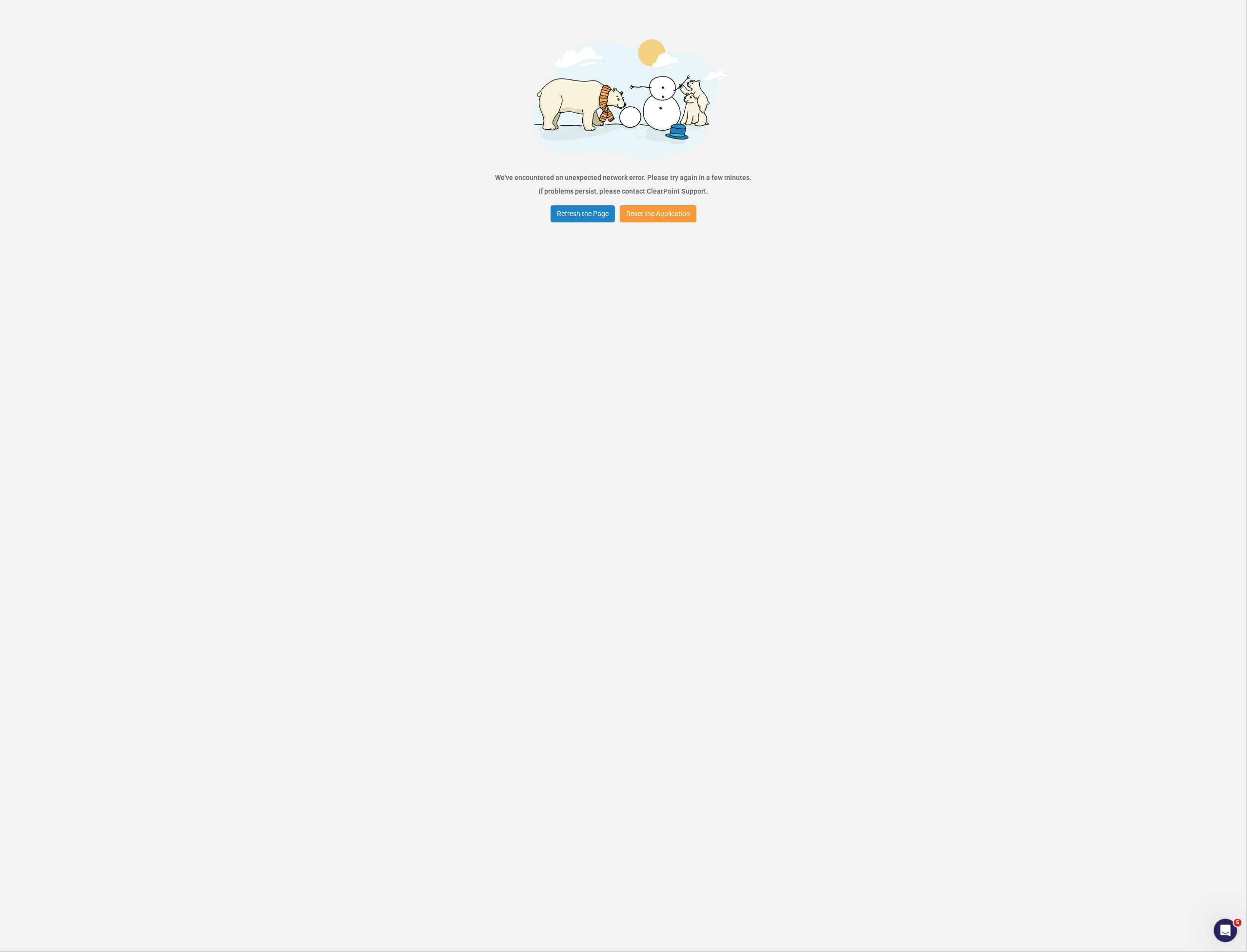
click at [643, 212] on button "Reset the Application" at bounding box center [657, 214] width 77 height 17
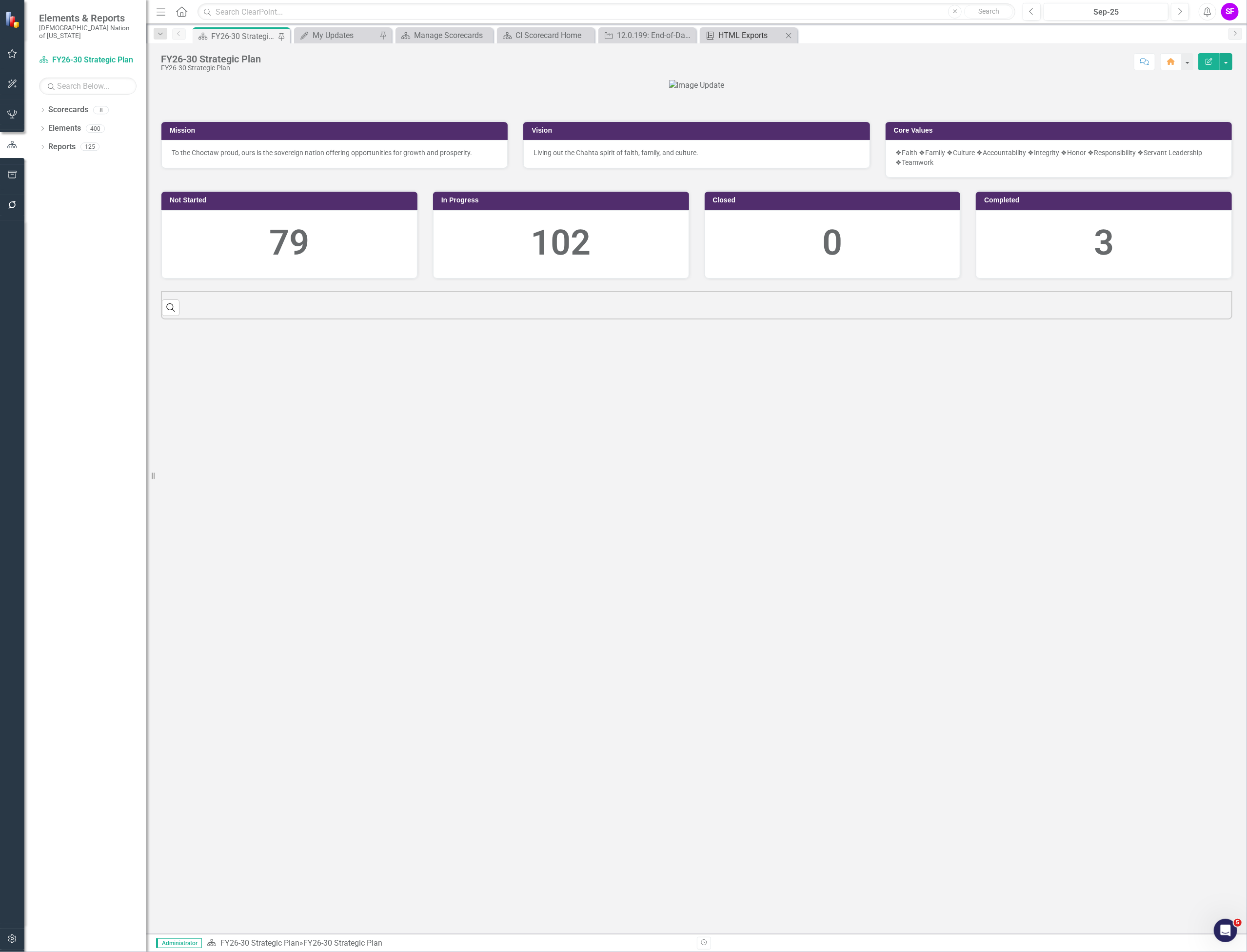
click at [761, 40] on div "HTML Exports" at bounding box center [751, 35] width 64 height 13
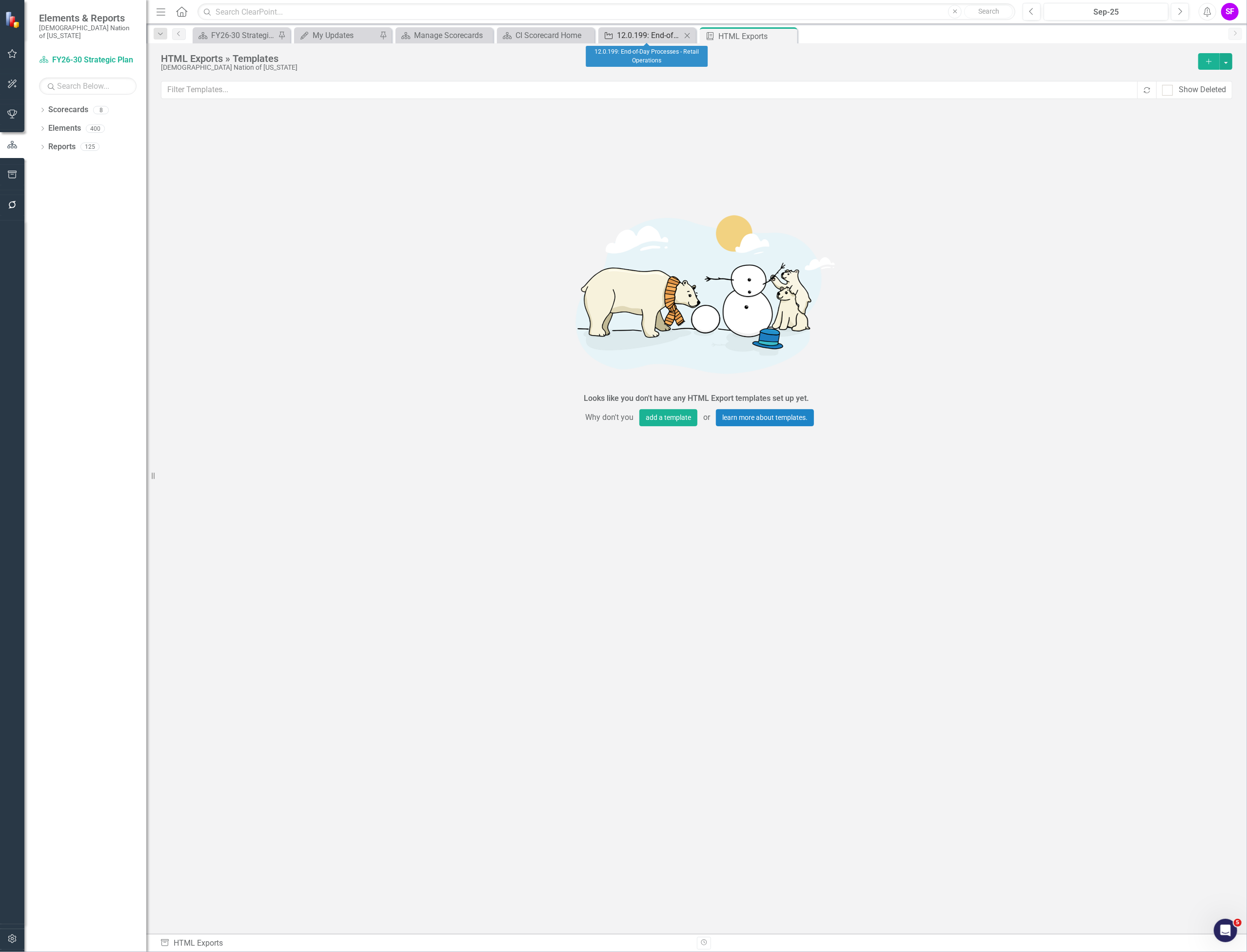
click at [627, 38] on div "12.0.199: End-of-Day Processes - Retail Operations" at bounding box center [649, 35] width 64 height 13
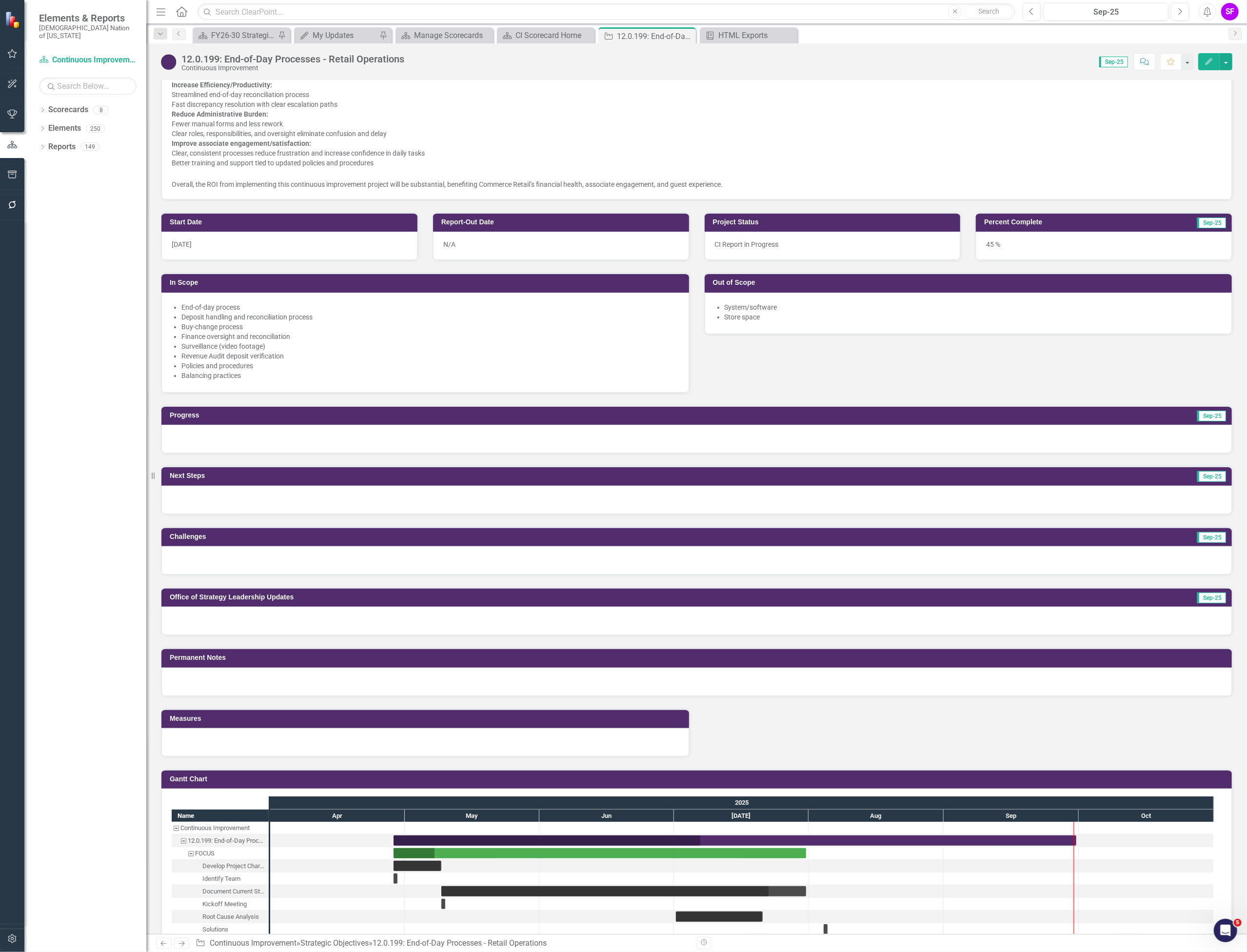
scroll to position [391, 0]
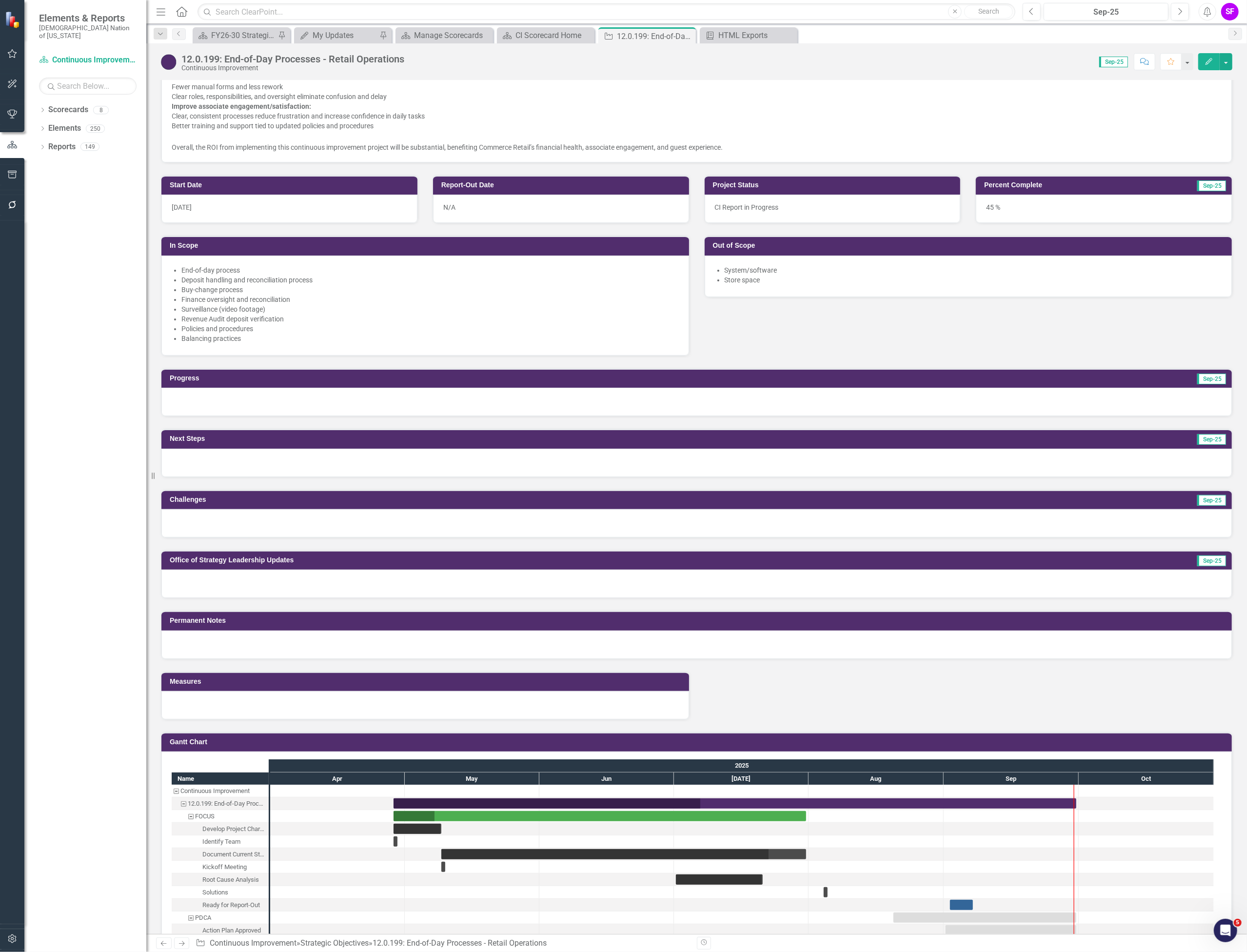
click at [449, 704] on div at bounding box center [426, 705] width 528 height 28
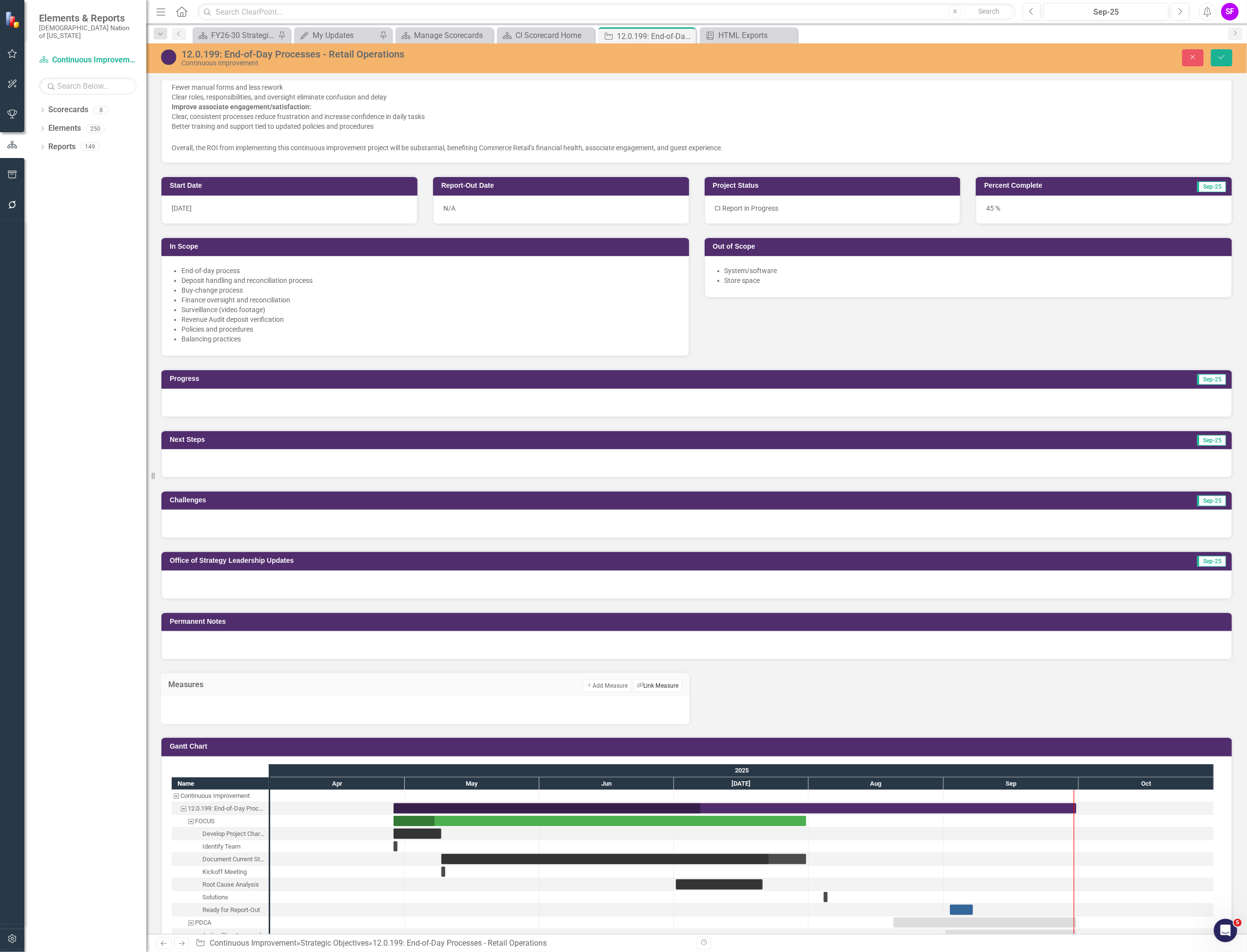
click at [647, 687] on button "Link Tag Link Measure" at bounding box center [658, 685] width 48 height 13
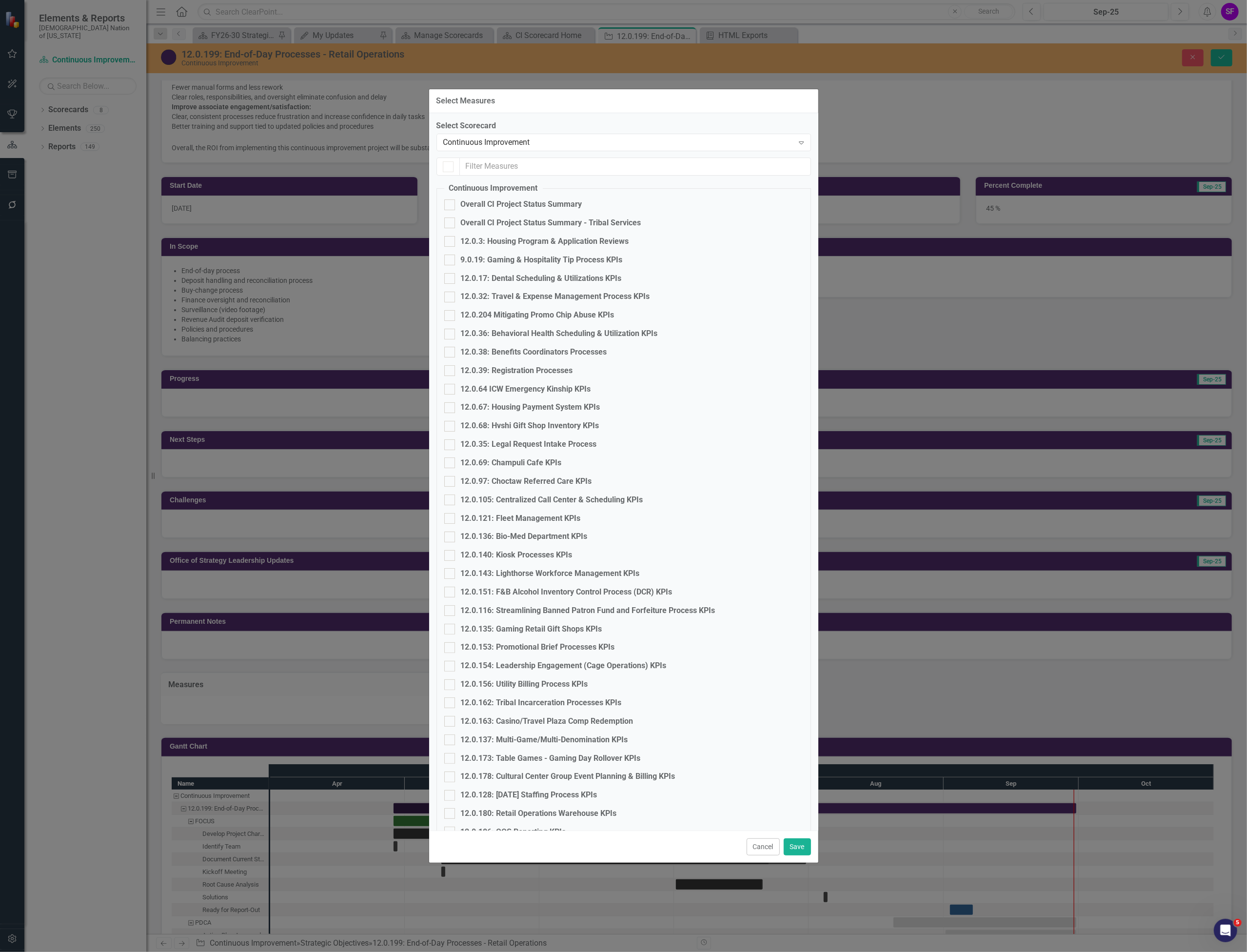
checkbox input "false"
click at [578, 171] on input "text" at bounding box center [635, 167] width 351 height 18
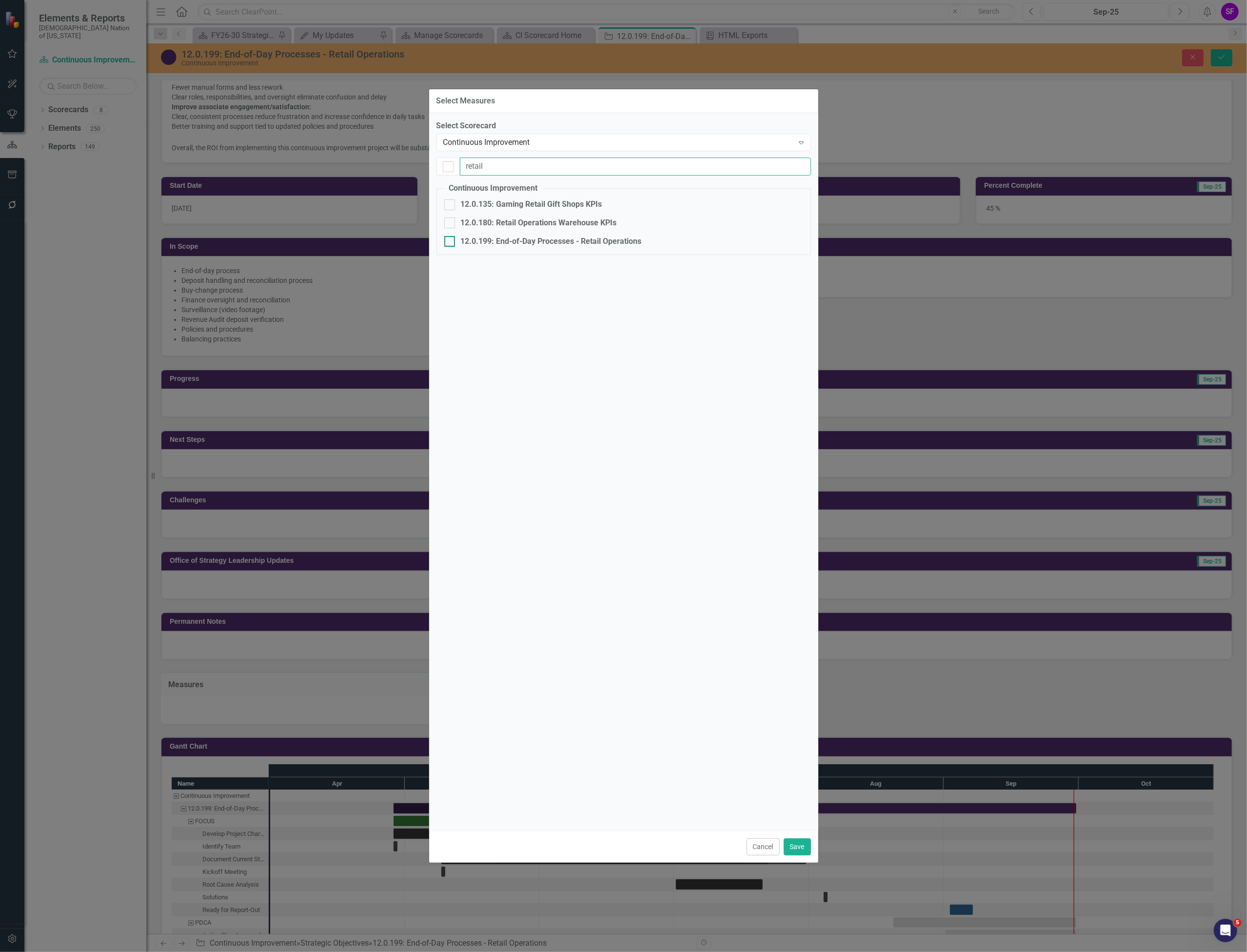
type input "retail"
click at [613, 238] on div "12.0.199: End-of-Day Processes - Retail Operations" at bounding box center [551, 242] width 181 height 12
click at [451, 238] on input "12.0.199: End-of-Day Processes - Retail Operations" at bounding box center [447, 239] width 7 height 7
checkbox input "true"
click at [804, 848] on button "Save" at bounding box center [798, 847] width 27 height 17
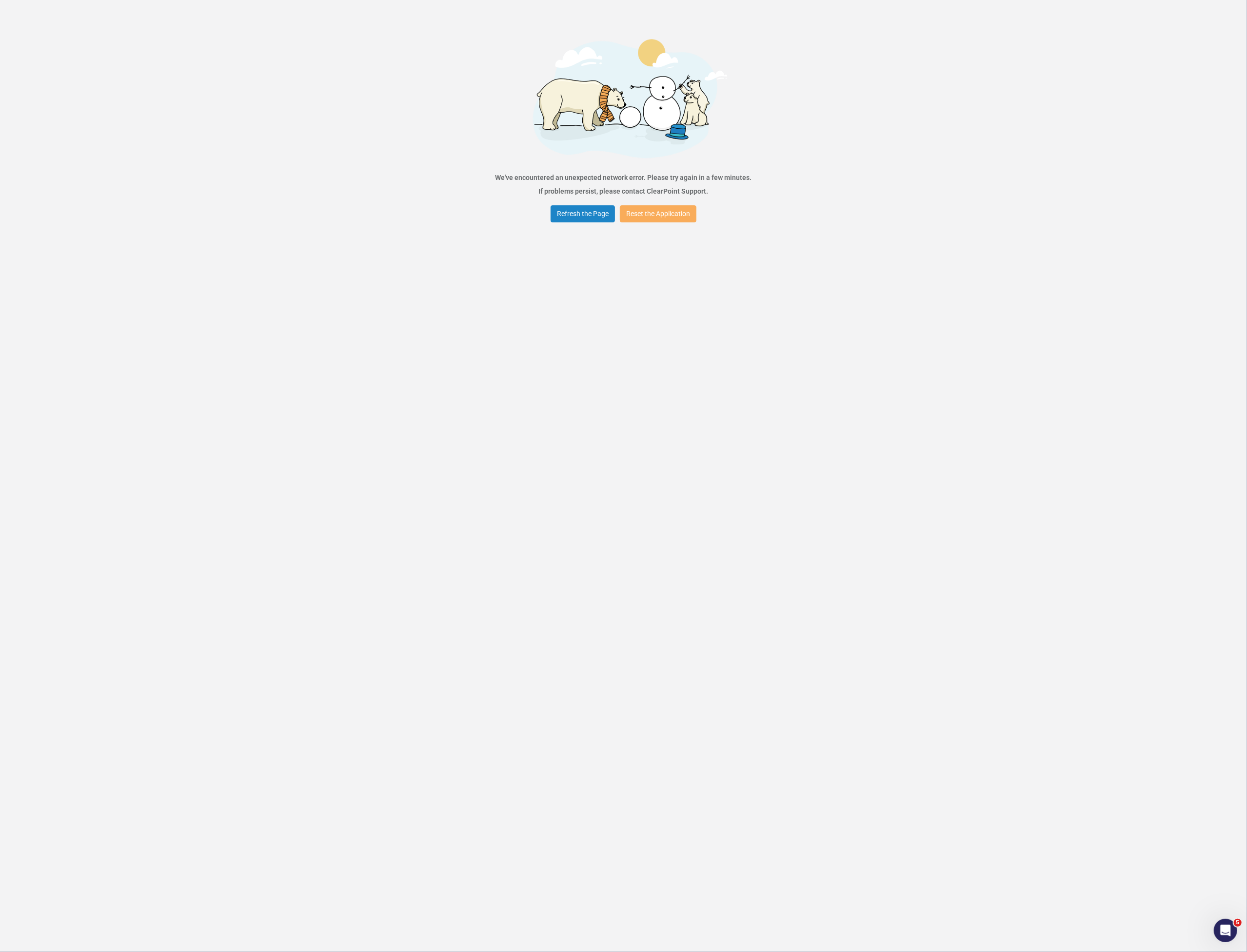
click at [641, 201] on div "Error We've encountered an unexpected network error. Please try again in a few …" at bounding box center [624, 476] width 1247 height 952
click at [652, 207] on button "Reset the Application" at bounding box center [657, 214] width 77 height 17
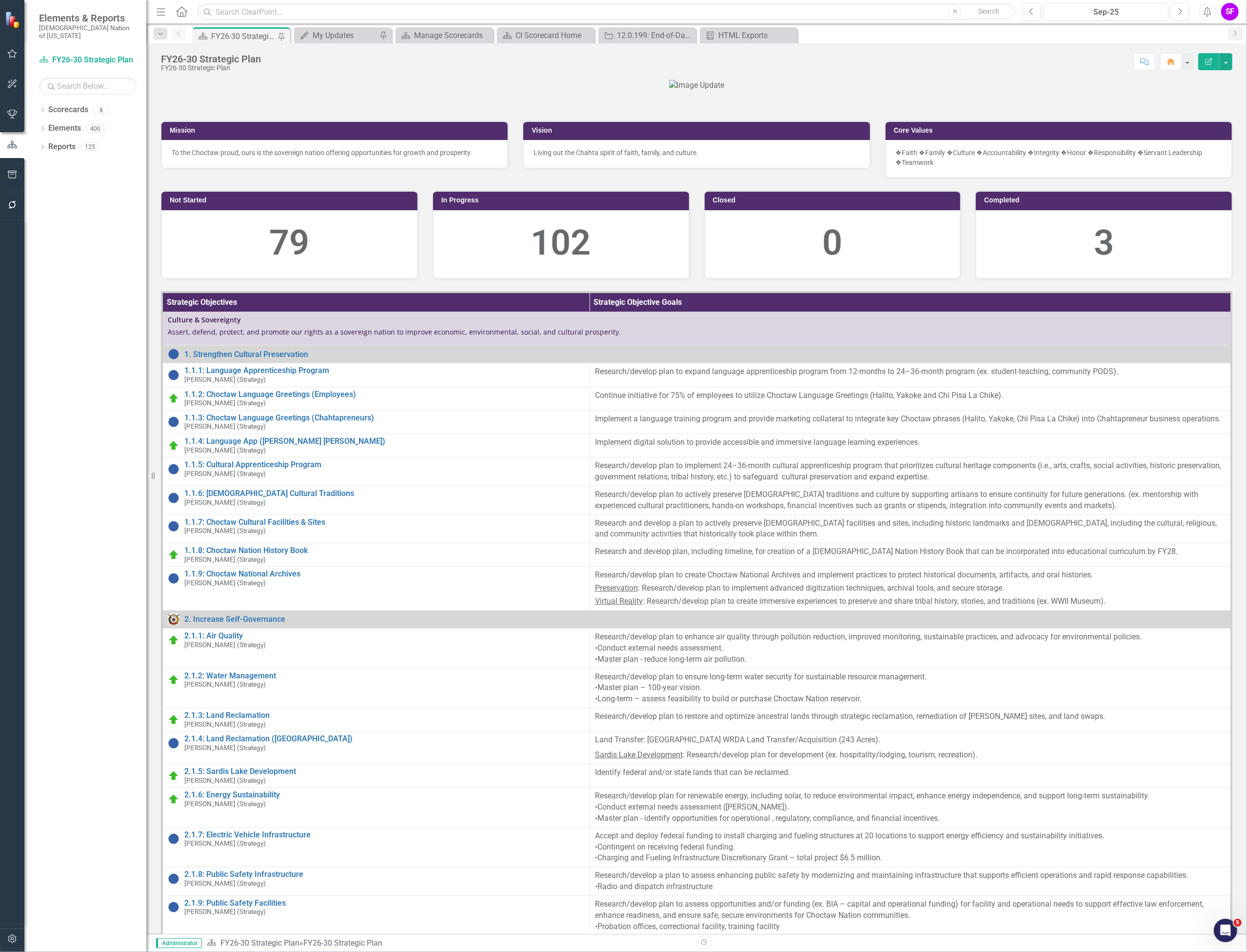
click at [645, 47] on div "FY26-30 Strategic Plan FY26-30 Strategic Plan Score: N/A Sep-25 Completed Comme…" at bounding box center [697, 58] width 1102 height 29
click at [649, 41] on div "12.0.199: End-of-Day Processes - Retail Operations" at bounding box center [649, 35] width 64 height 13
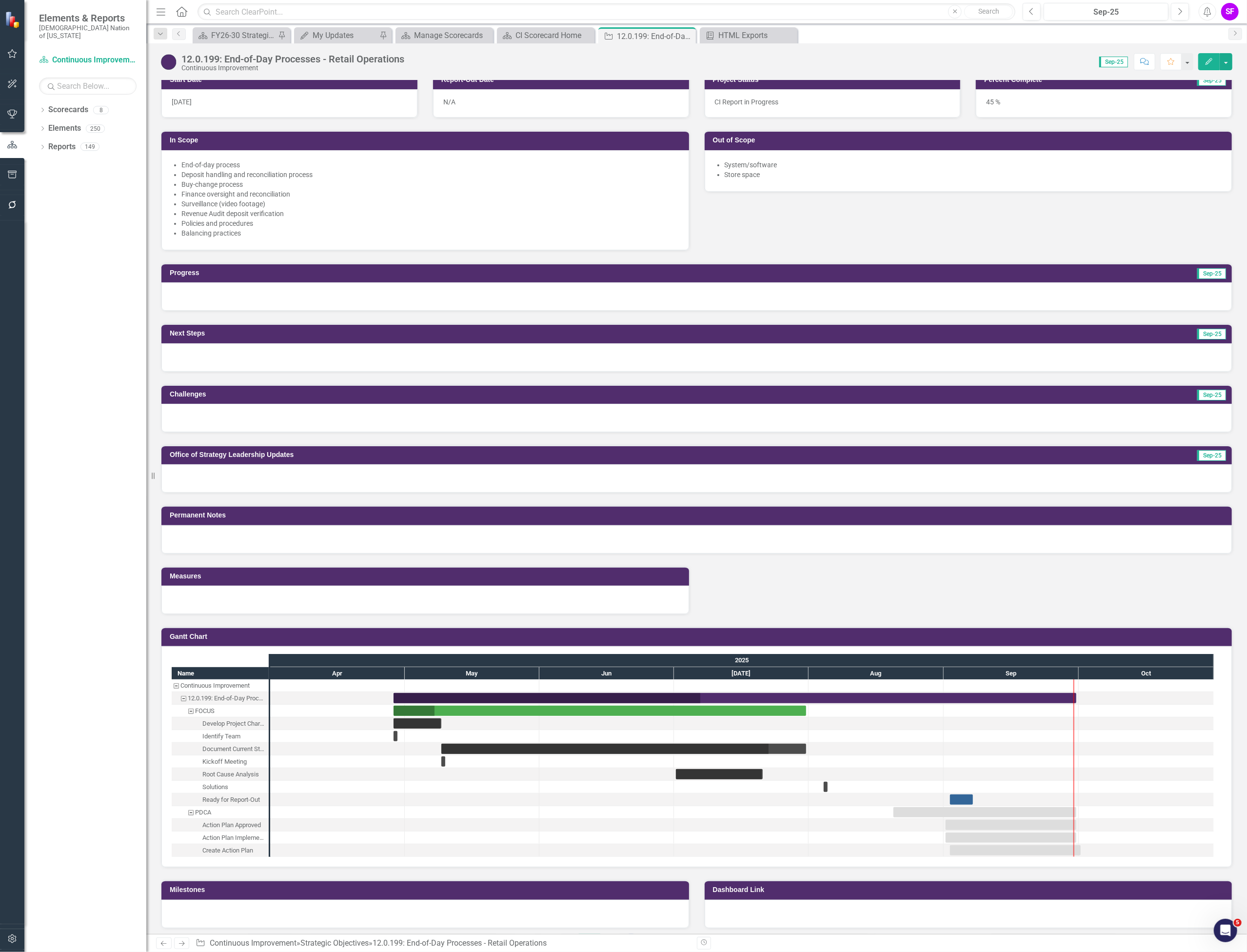
scroll to position [586, 0]
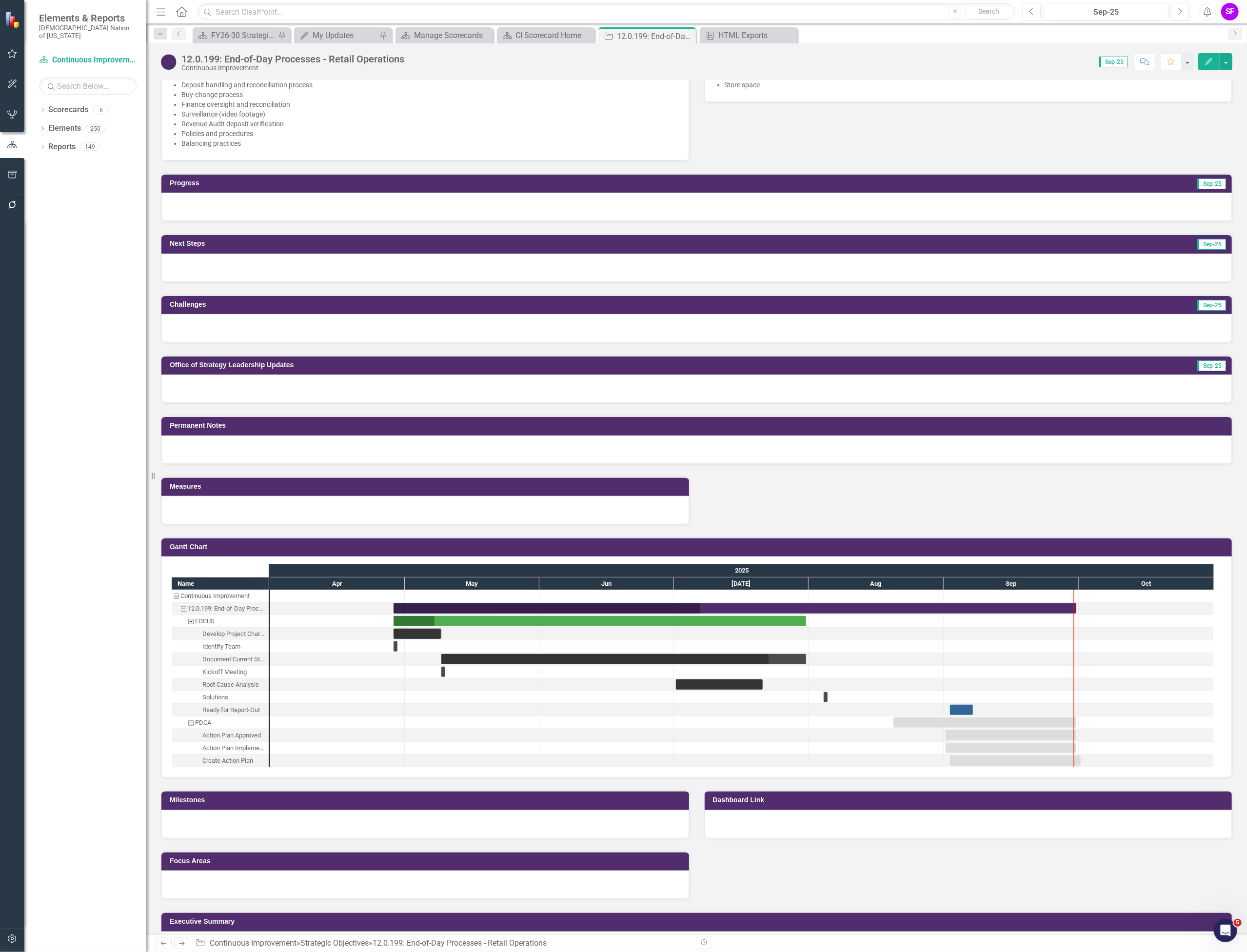
click at [383, 498] on div at bounding box center [426, 510] width 528 height 28
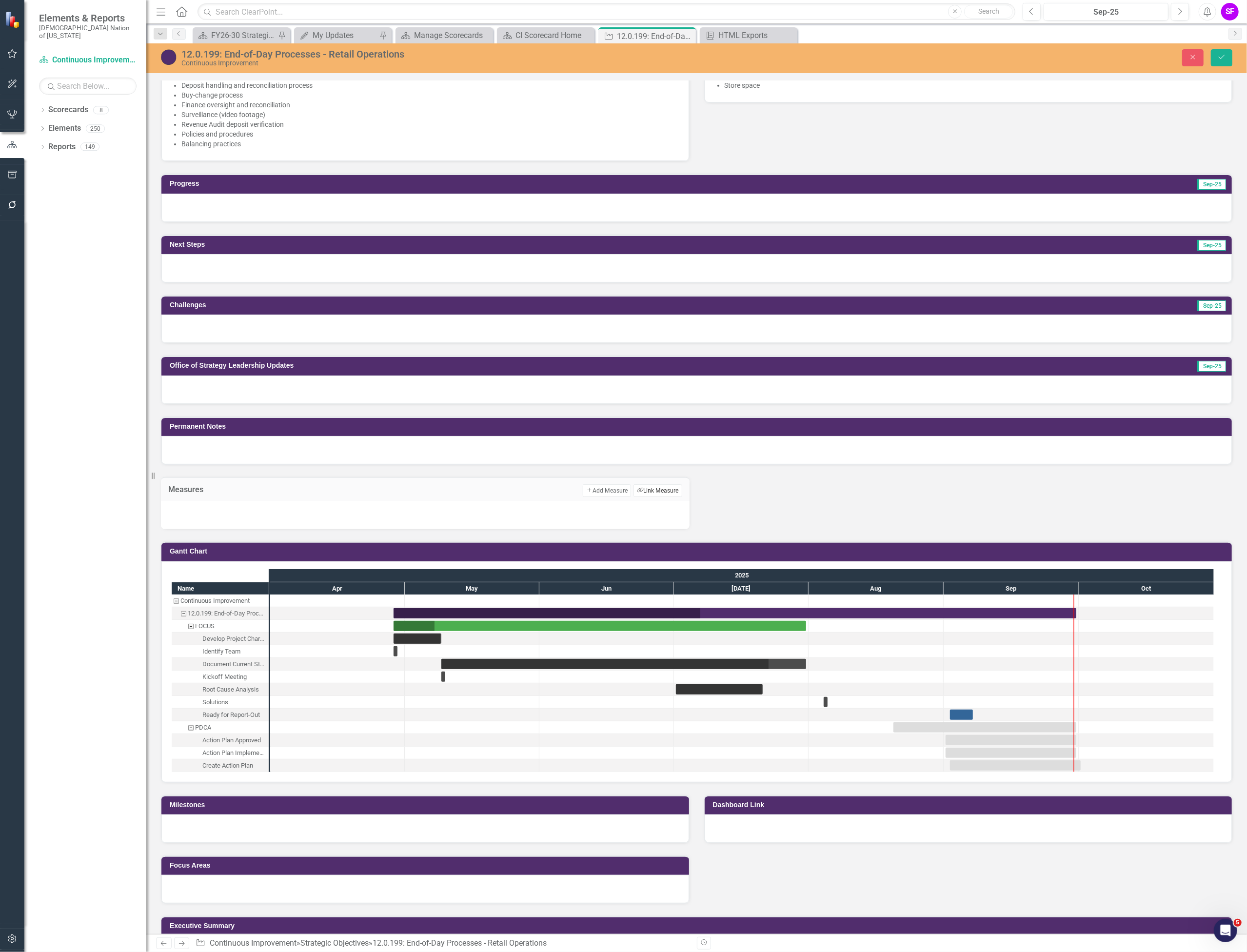
click at [655, 492] on button "Link Tag Link Measure" at bounding box center [658, 491] width 48 height 13
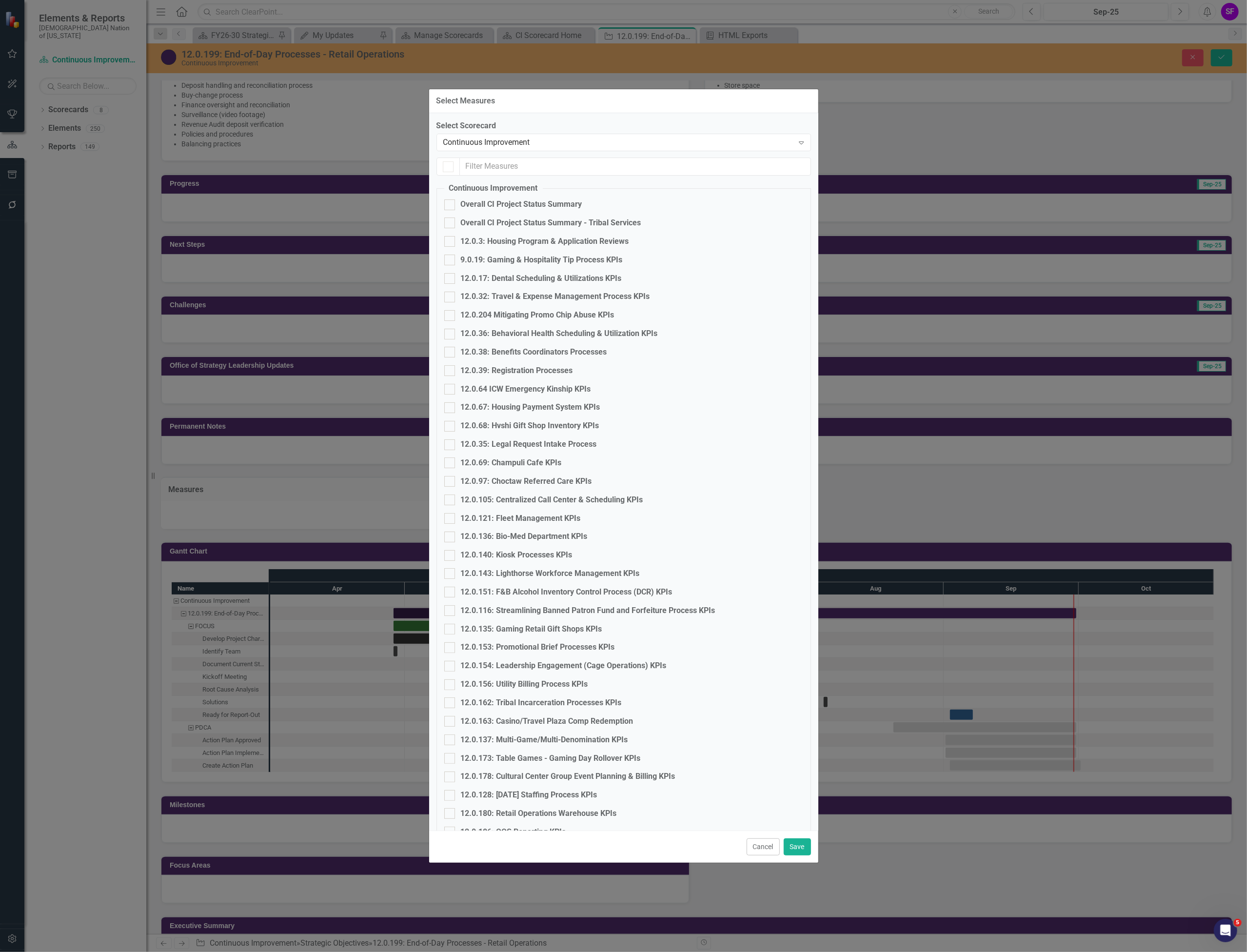
checkbox input "false"
click at [566, 173] on input "text" at bounding box center [635, 167] width 351 height 18
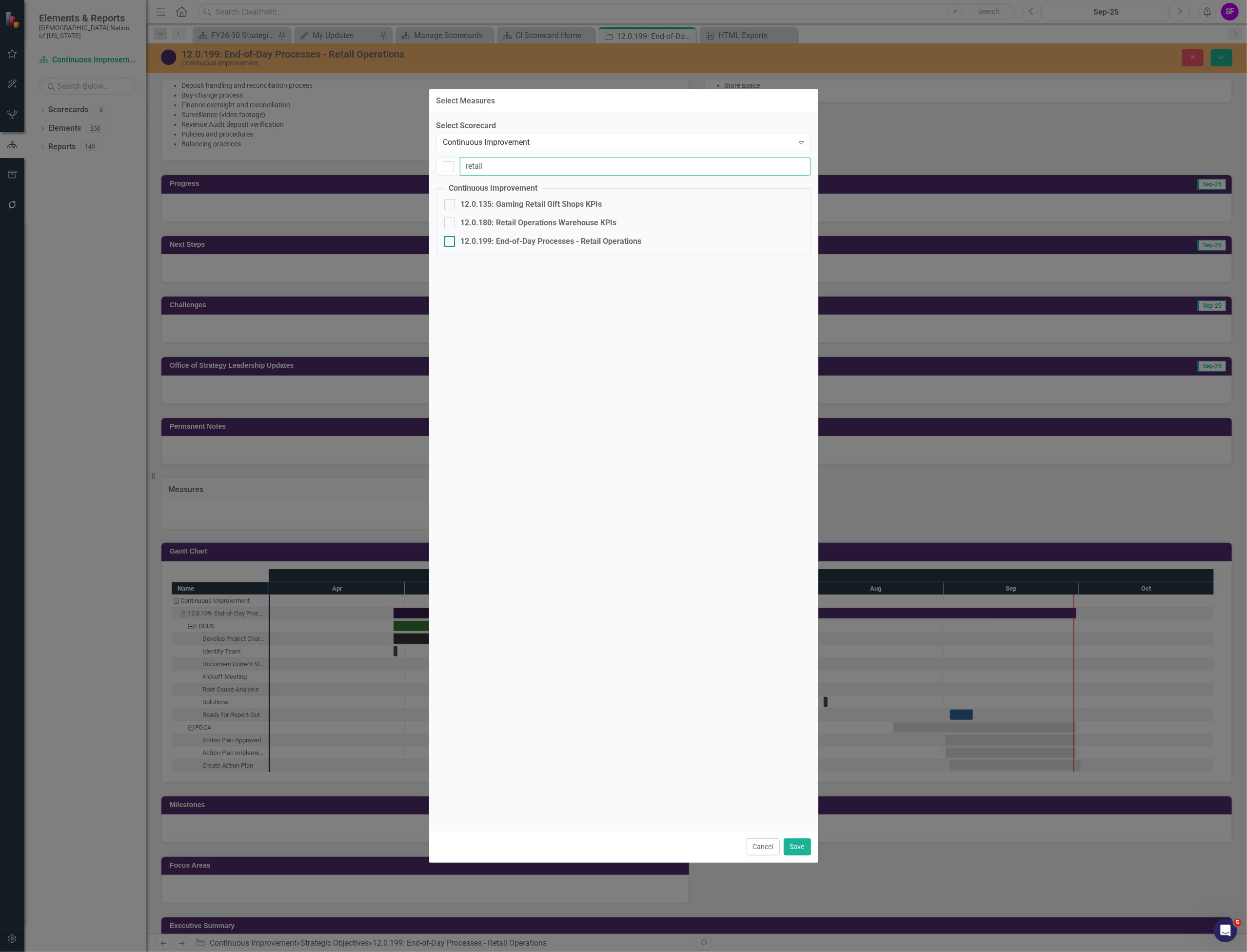
type input "retail"
click at [617, 237] on div "12.0.199: End-of-Day Processes - Retail Operations" at bounding box center [551, 242] width 181 height 12
click at [451, 237] on input "12.0.199: End-of-Day Processes - Retail Operations" at bounding box center [447, 239] width 7 height 7
checkbox input "true"
click at [801, 845] on button "Save" at bounding box center [798, 847] width 27 height 17
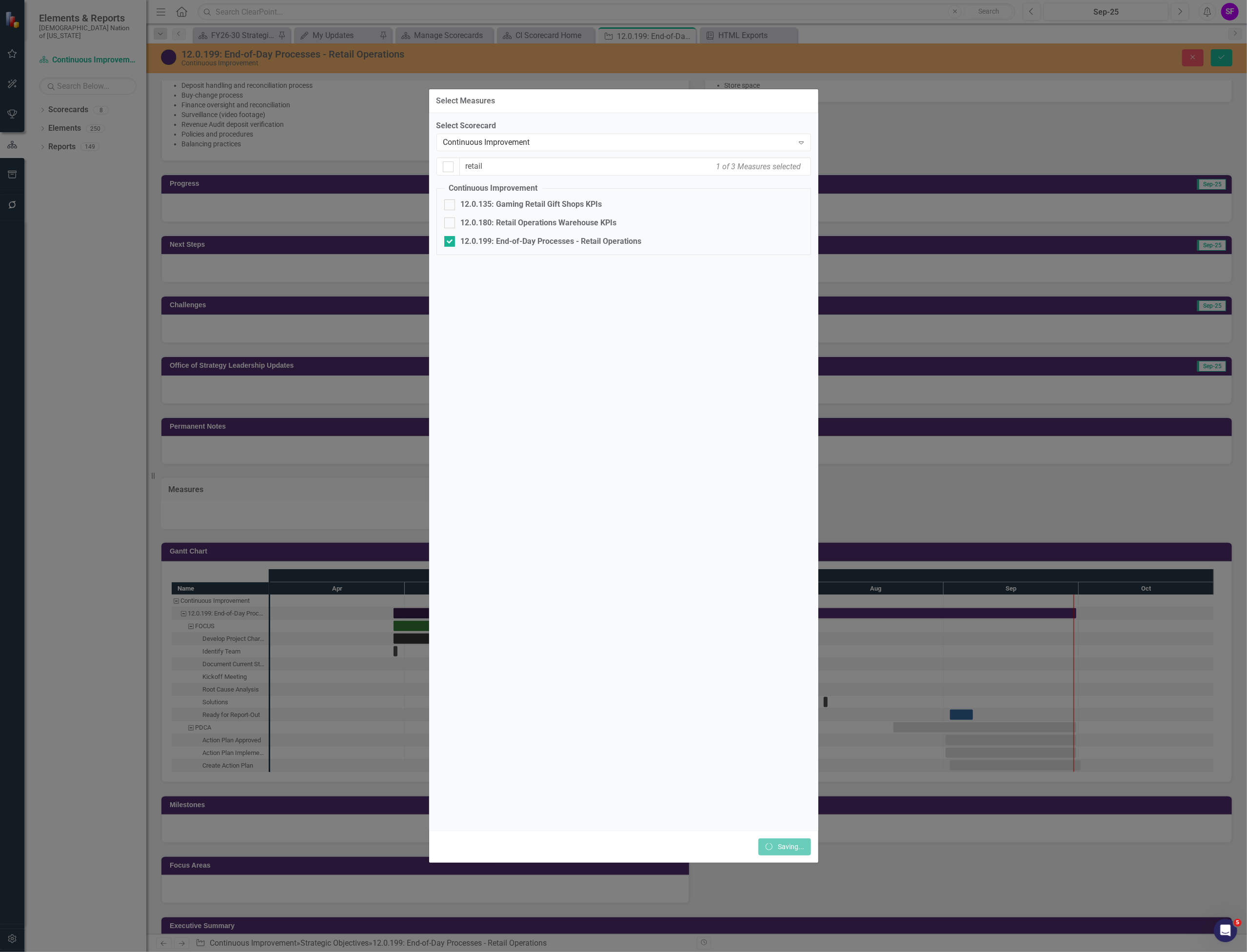
drag, startPoint x: 1056, startPoint y: 117, endPoint x: 1056, endPoint y: 111, distance: 6.0
click at [1056, 117] on div "Select Measures Select Scorecard Continuous Improvement Expand retail 1 of 3 Me…" at bounding box center [624, 476] width 1247 height 952
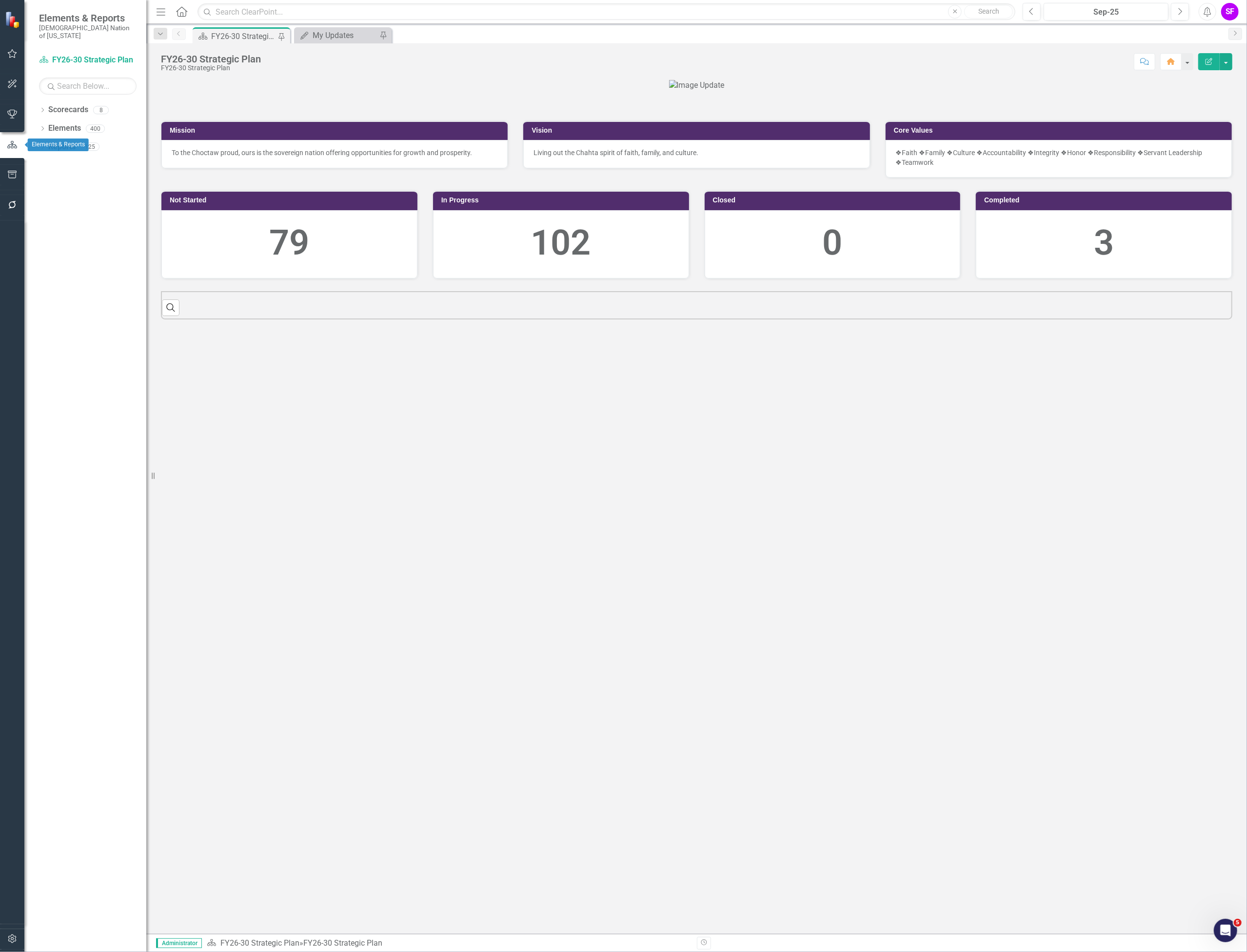
click at [8, 169] on button "button" at bounding box center [13, 175] width 22 height 20
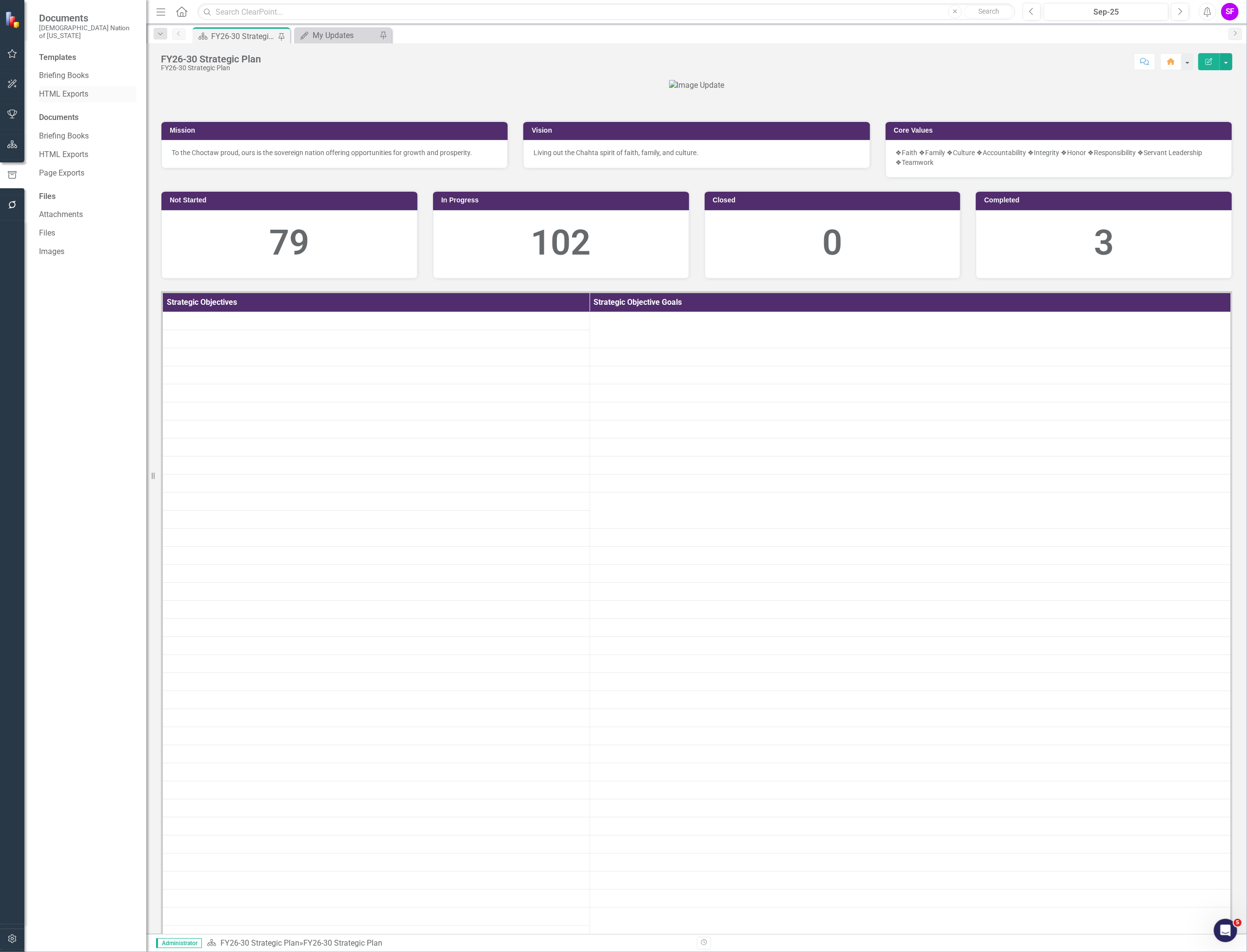
click at [77, 89] on link "HTML Exports" at bounding box center [87, 95] width 98 height 12
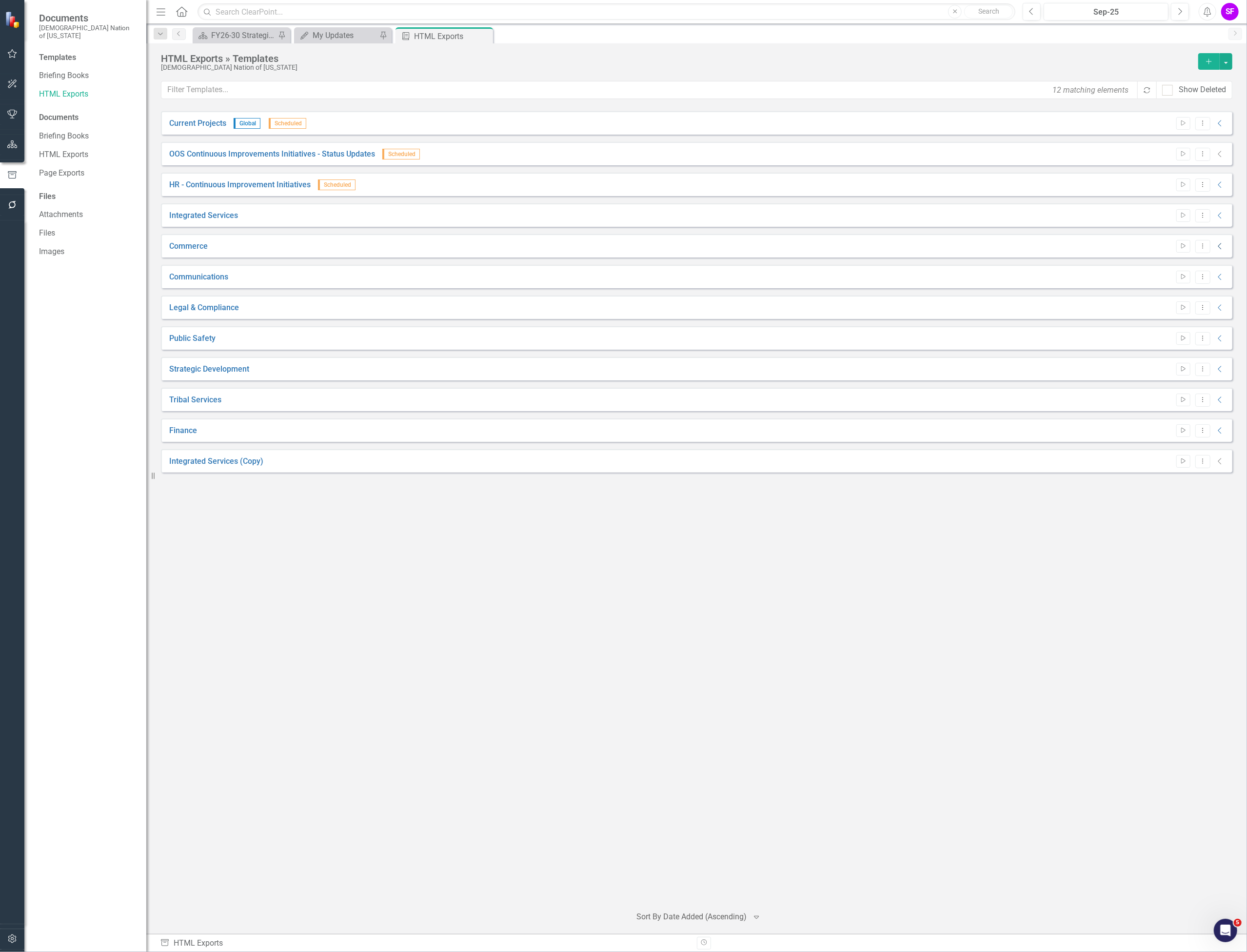
click at [1220, 249] on icon "Collapse" at bounding box center [1221, 246] width 10 height 8
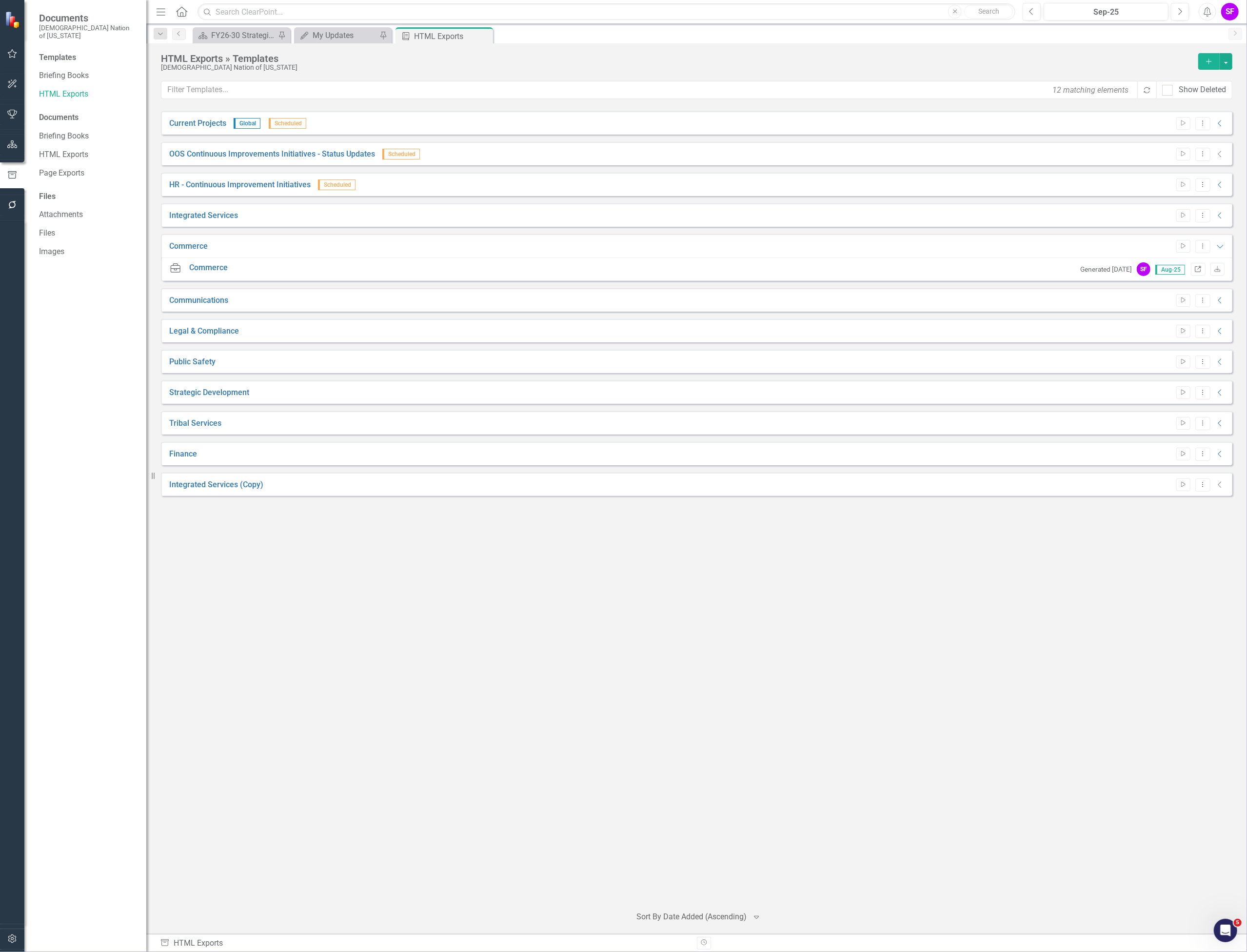
click at [1200, 270] on icon "Link" at bounding box center [1199, 270] width 8 height 6
click at [1222, 303] on icon "Collapse" at bounding box center [1221, 301] width 10 height 8
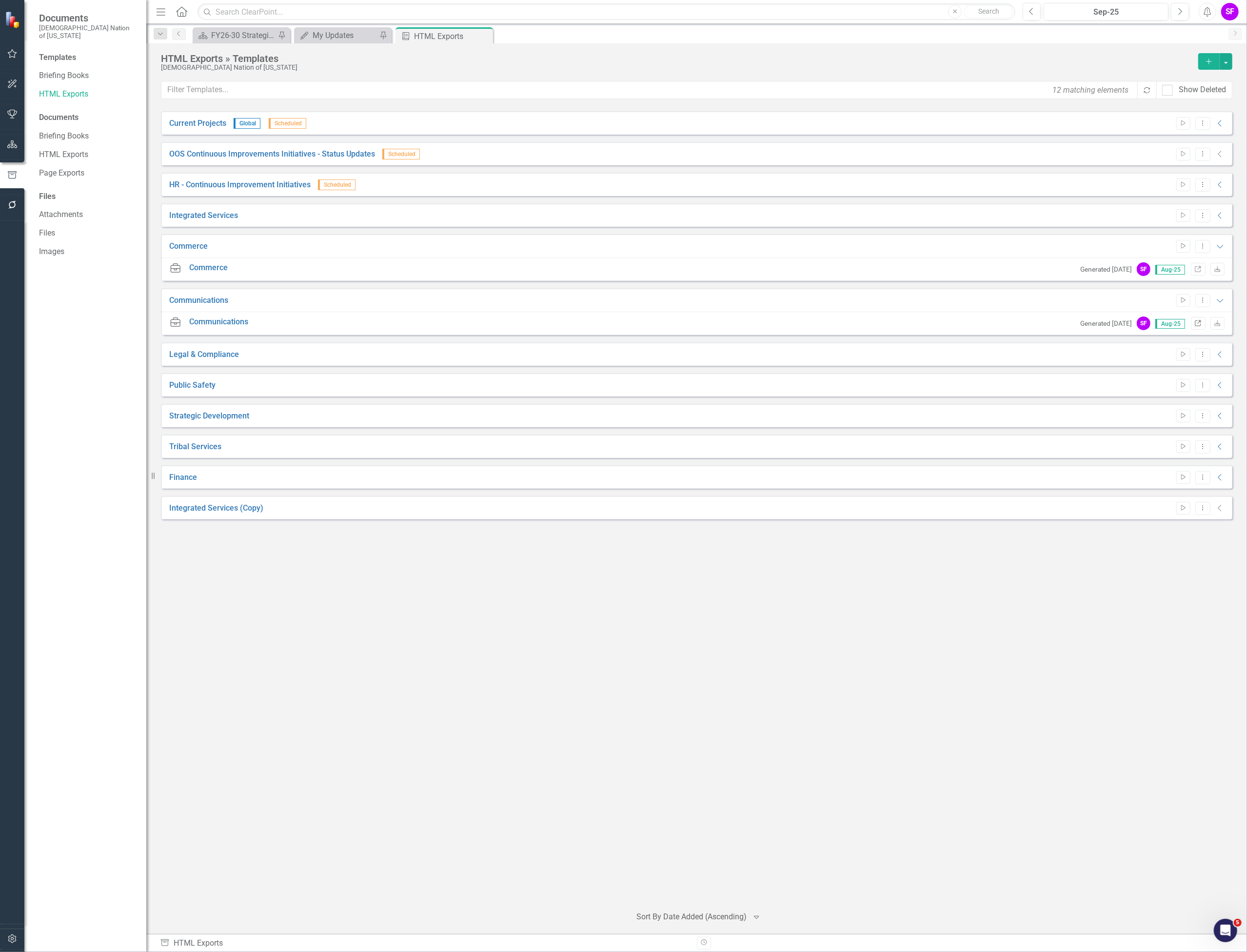
click at [1195, 325] on icon "Link" at bounding box center [1199, 324] width 8 height 6
click at [1224, 356] on icon "Collapse" at bounding box center [1221, 355] width 10 height 8
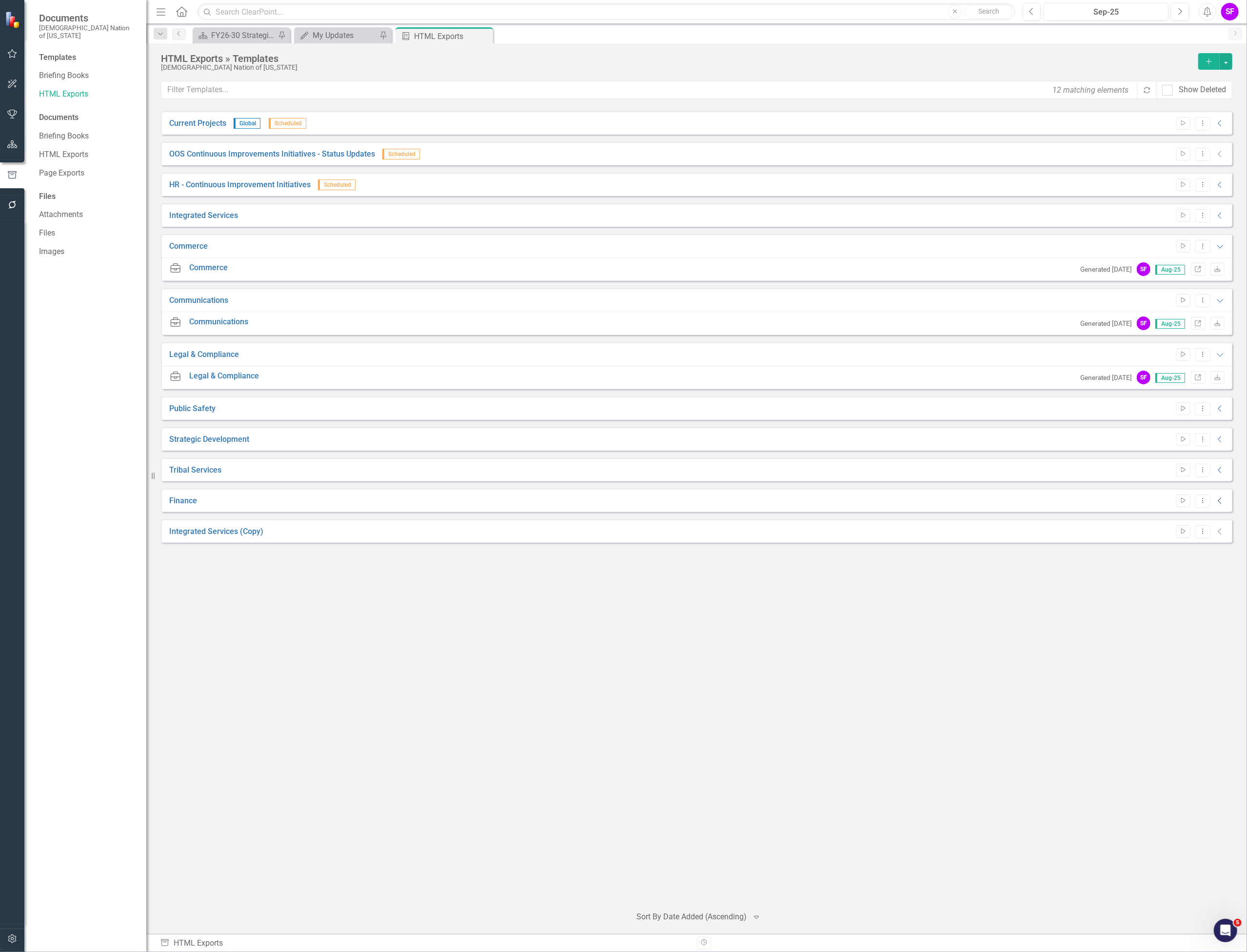
click at [1222, 500] on icon "Collapse" at bounding box center [1221, 501] width 10 height 8
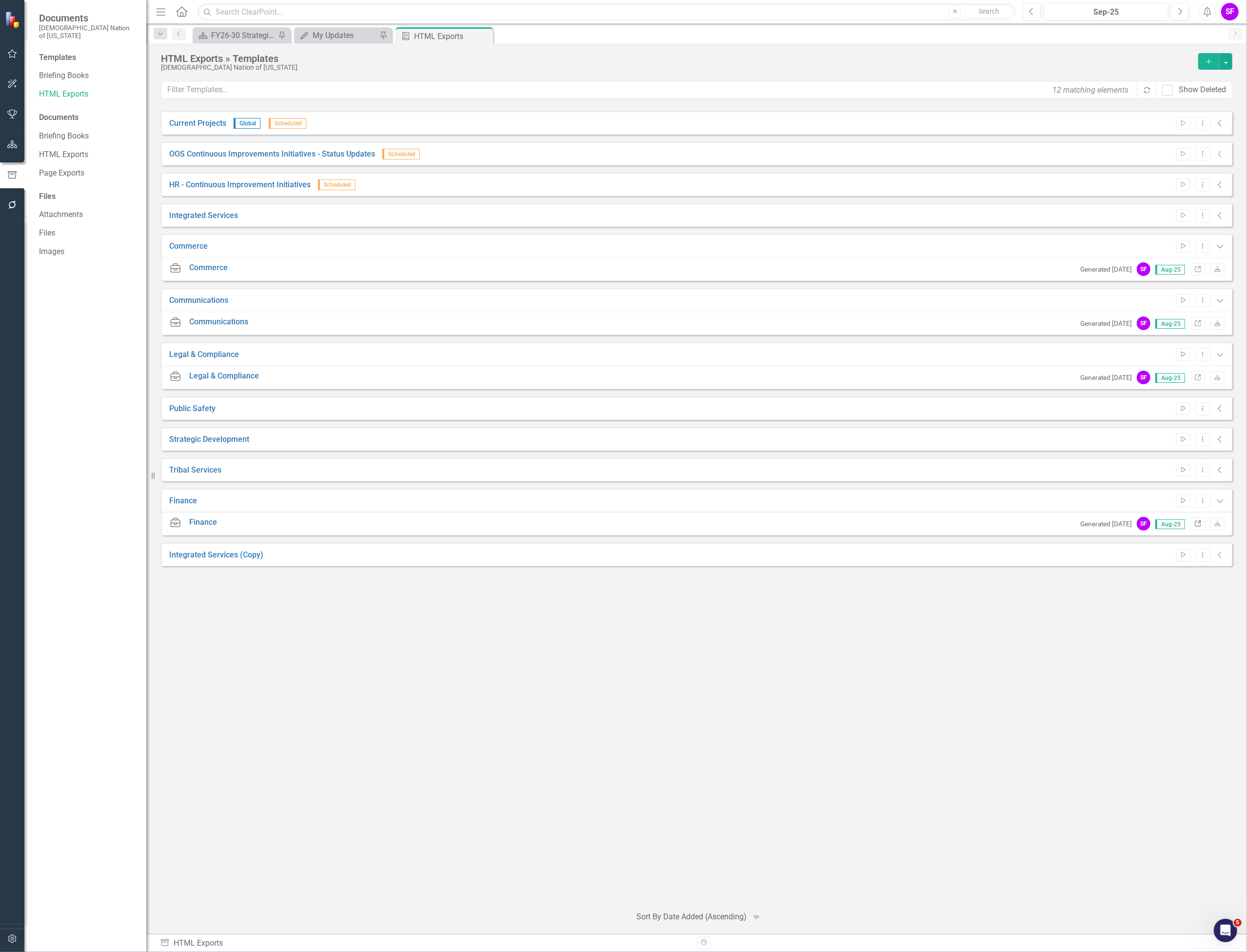
click at [1202, 525] on link "Link" at bounding box center [1199, 524] width 15 height 13
click at [1220, 215] on icon "Collapse" at bounding box center [1221, 215] width 10 height 8
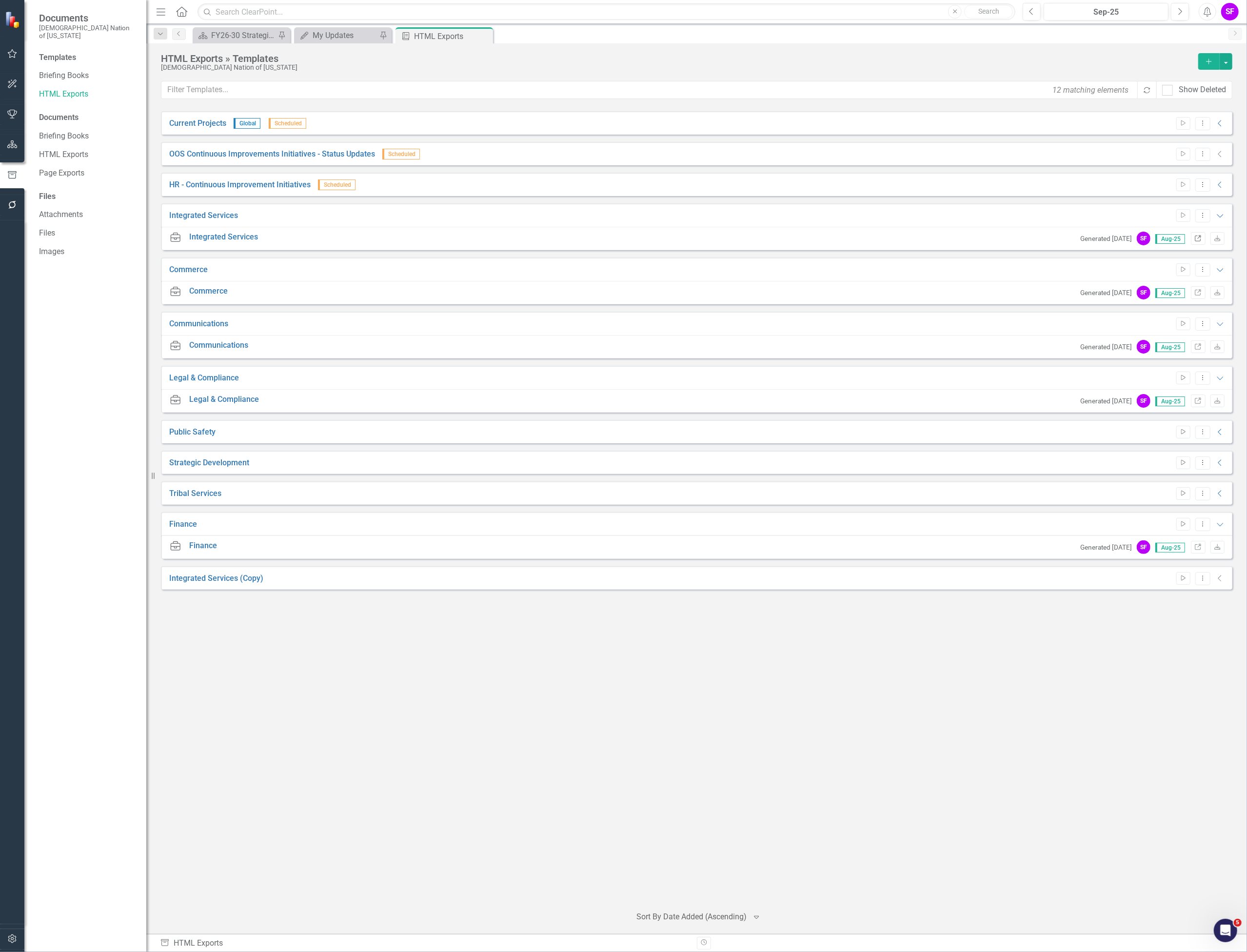
click at [1202, 238] on link "Link" at bounding box center [1199, 238] width 15 height 13
click at [1198, 406] on link "Link" at bounding box center [1199, 400] width 15 height 13
click at [1220, 433] on icon "Collapse" at bounding box center [1221, 432] width 10 height 8
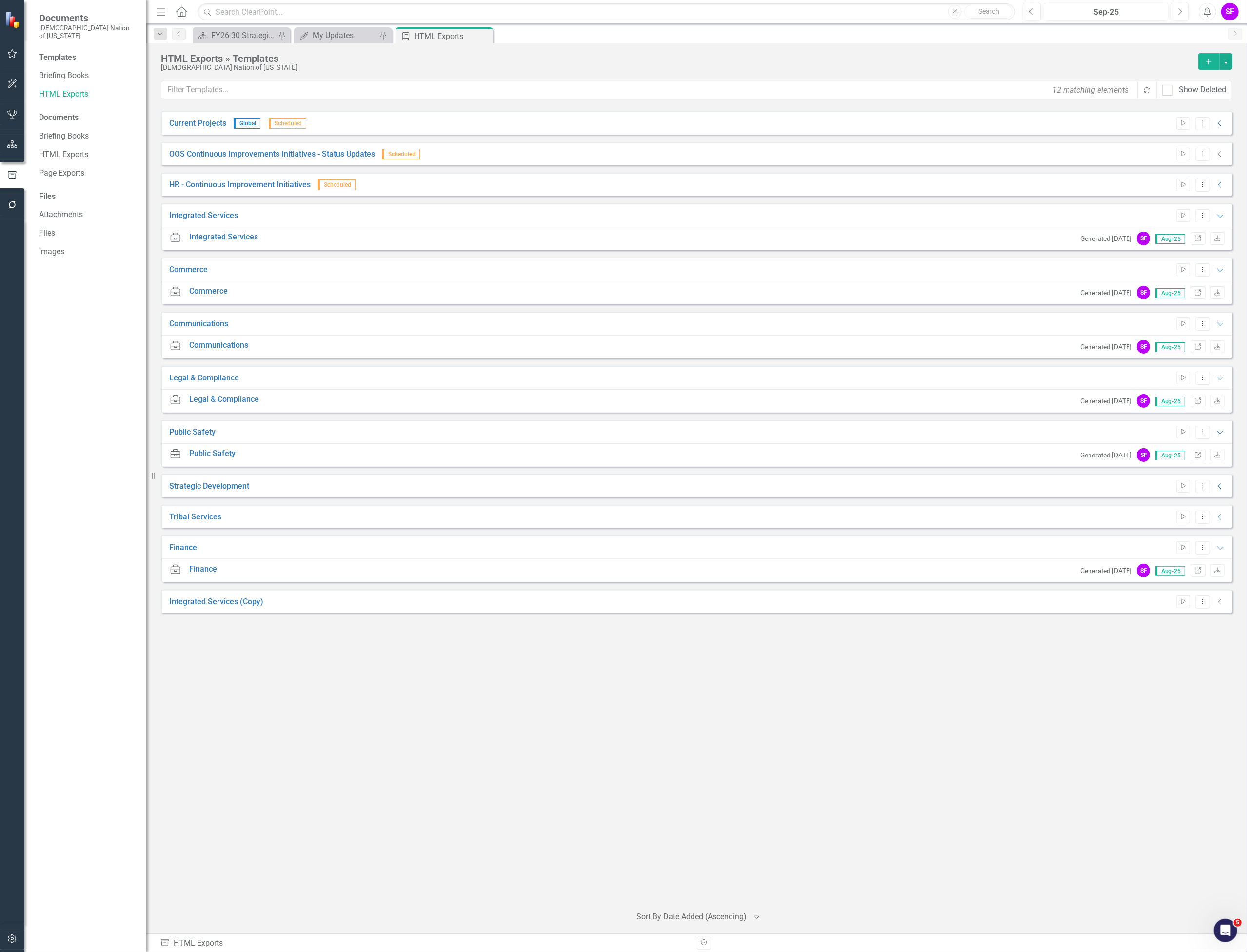
click at [1190, 456] on div "Generated [DATE] SF Aug-25 Link Download" at bounding box center [1150, 456] width 149 height 16
click at [1195, 455] on icon "Link" at bounding box center [1199, 456] width 8 height 6
click at [1222, 483] on icon "Collapse" at bounding box center [1221, 487] width 10 height 8
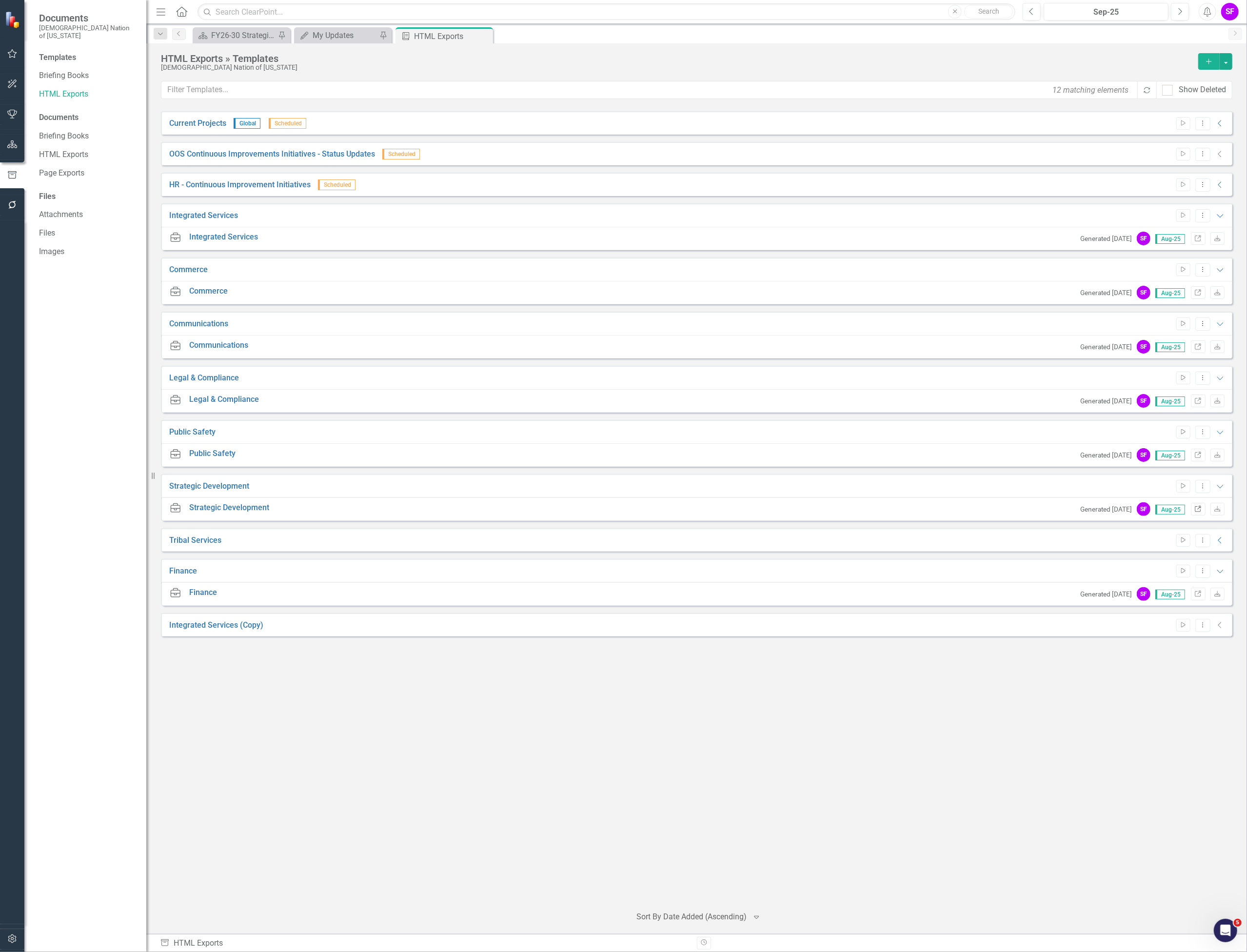
click at [1198, 507] on icon at bounding box center [1199, 509] width 6 height 6
click at [1219, 537] on icon "Collapse" at bounding box center [1221, 540] width 10 height 8
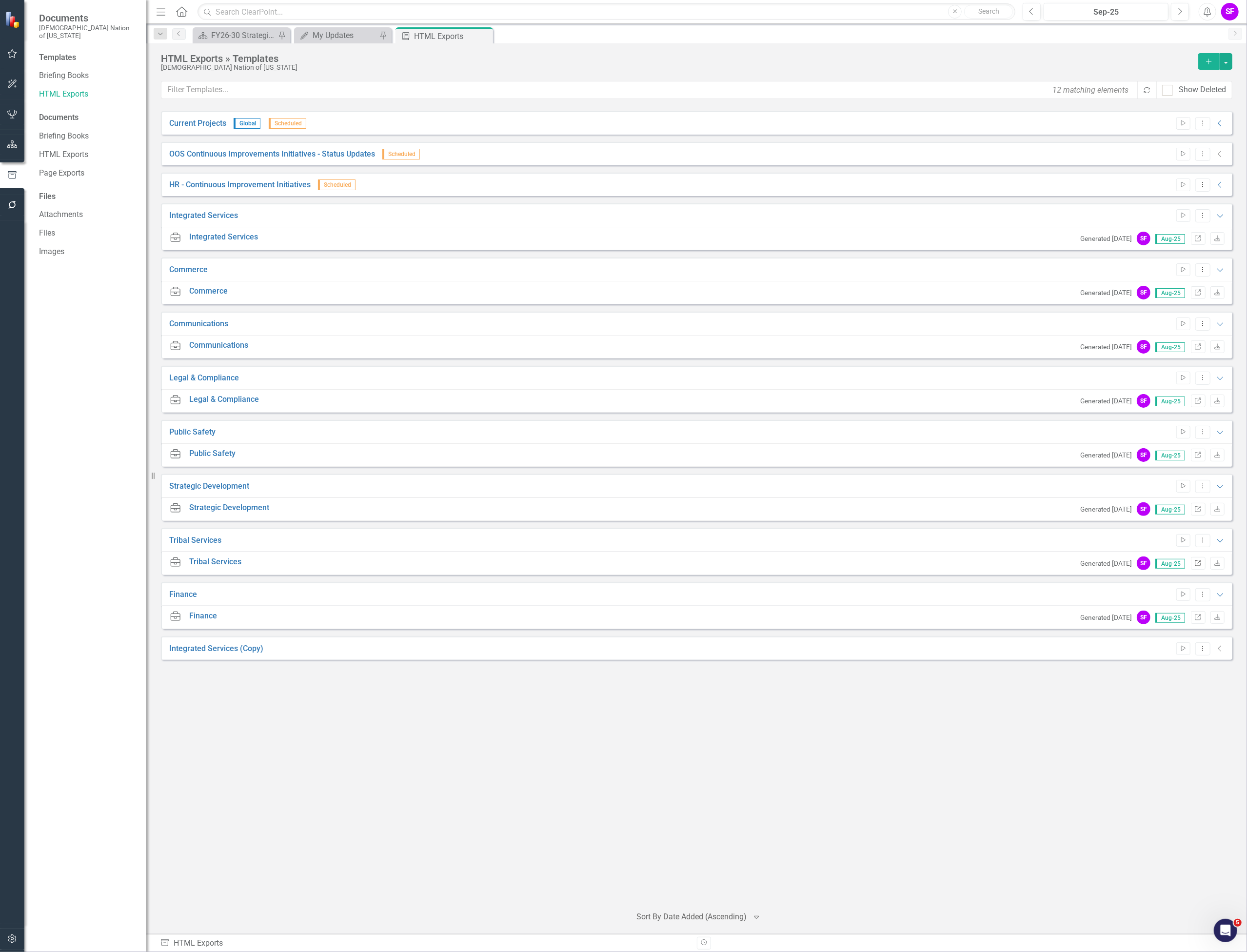
click at [1197, 562] on icon "Link" at bounding box center [1199, 564] width 8 height 6
click at [485, 33] on icon "Close" at bounding box center [484, 36] width 10 height 8
click at [387, 34] on icon "Close" at bounding box center [382, 36] width 10 height 8
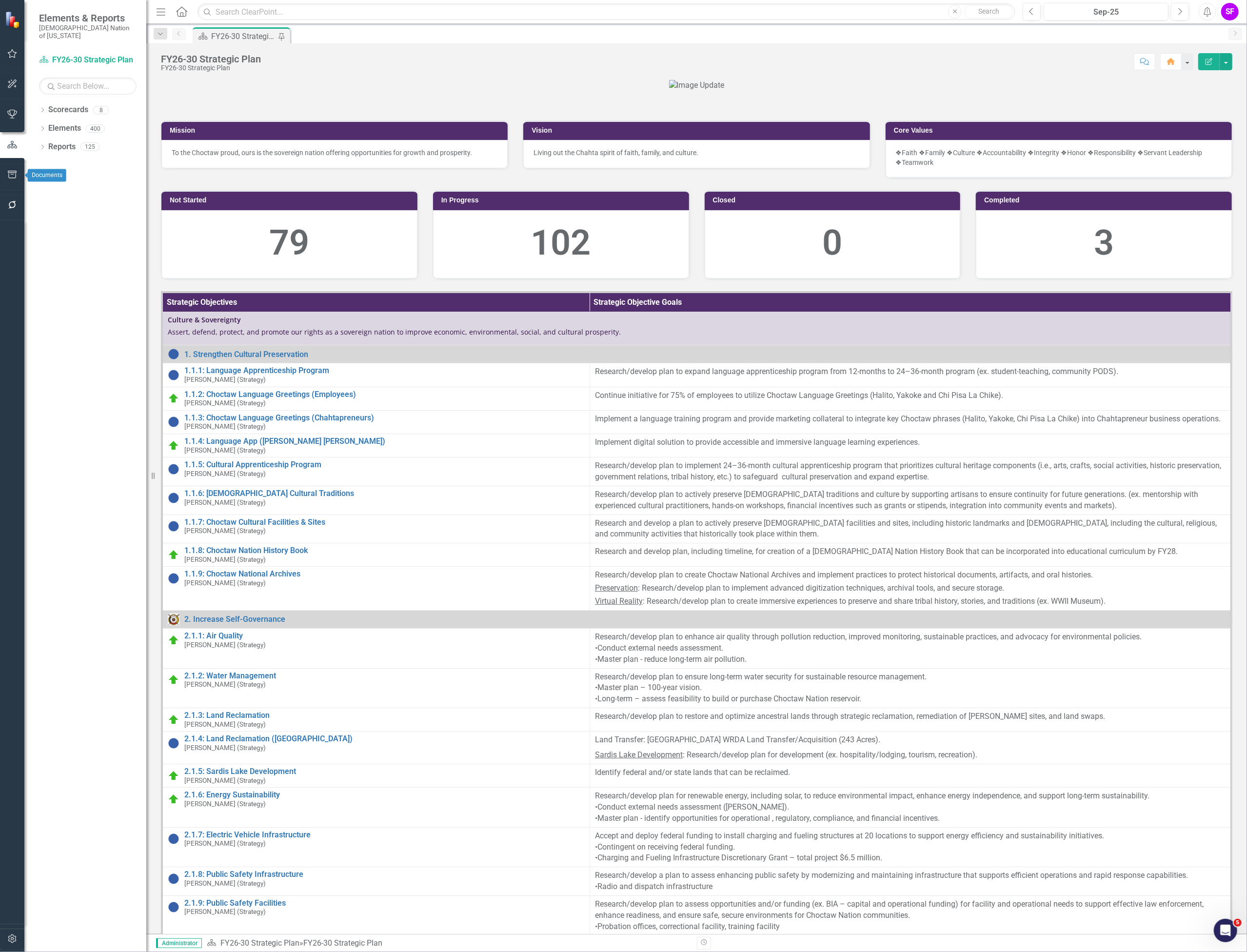
click at [12, 168] on button "button" at bounding box center [13, 175] width 22 height 20
click at [73, 89] on link "HTML Exports" at bounding box center [87, 95] width 98 height 12
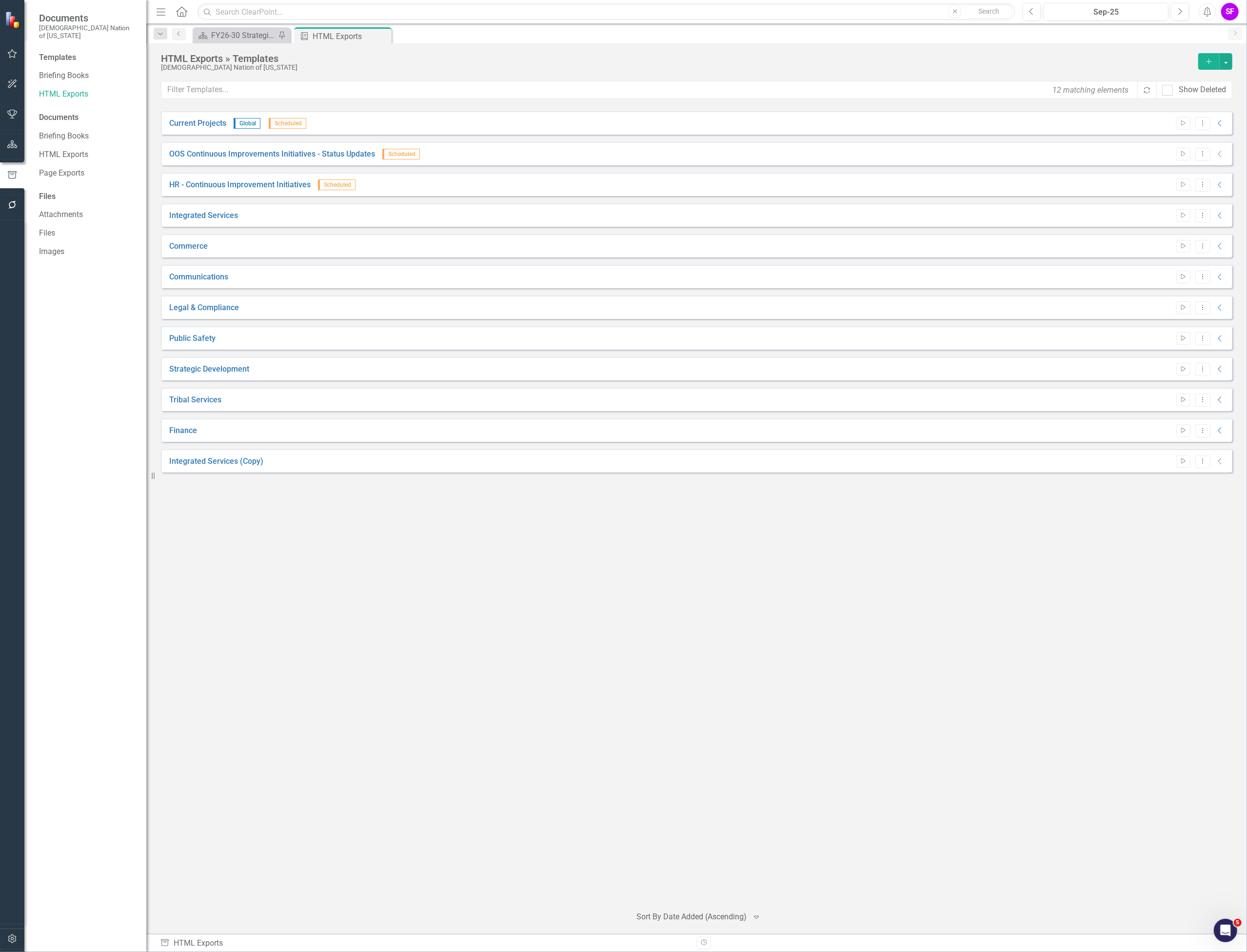
click at [157, 10] on icon "Menu" at bounding box center [160, 12] width 13 height 11
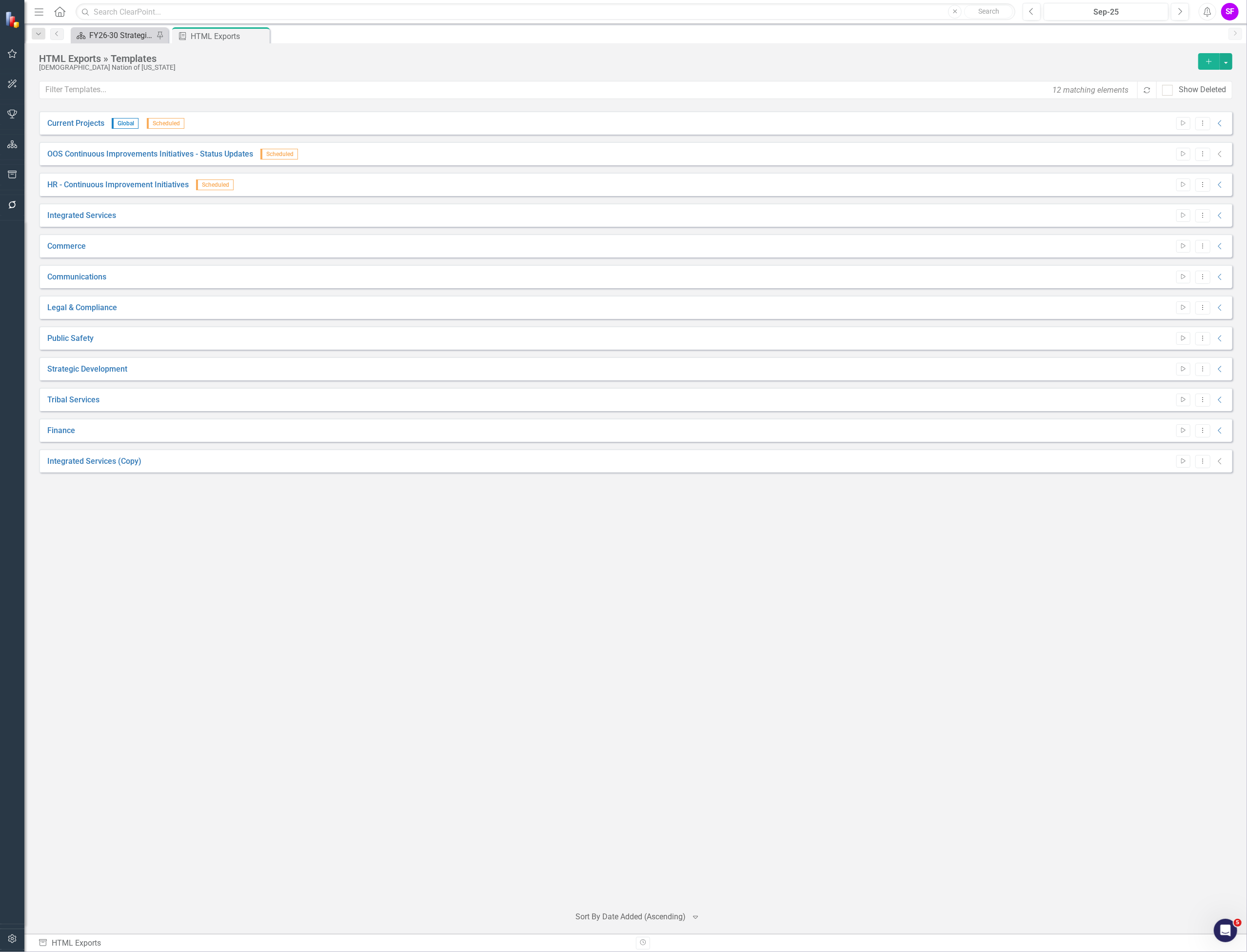
click at [123, 32] on div "FY26-30 Strategic Plan" at bounding box center [121, 35] width 64 height 13
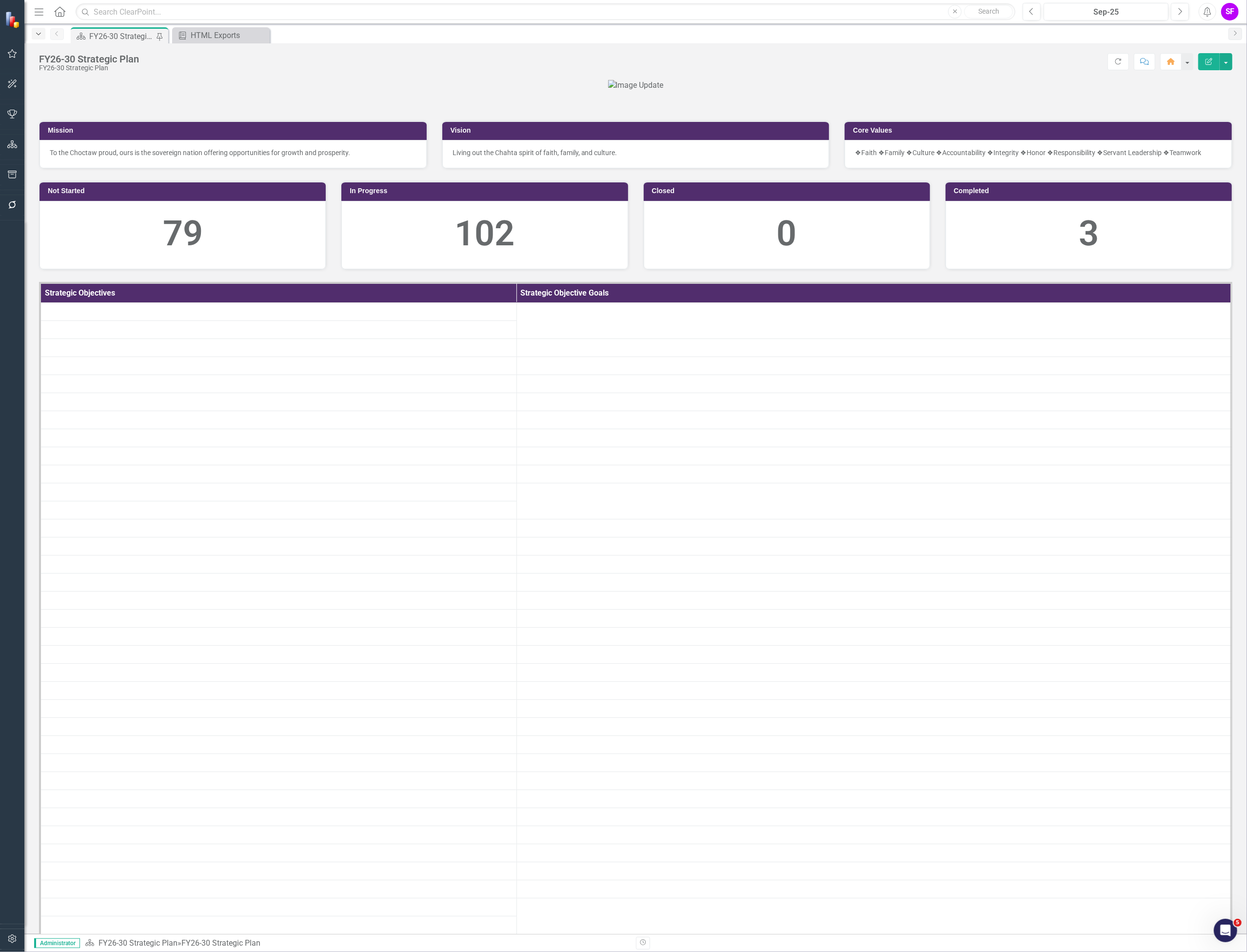
click at [34, 35] on icon "Dropdown" at bounding box center [38, 34] width 9 height 7
click at [34, 9] on icon "Menu" at bounding box center [39, 12] width 13 height 11
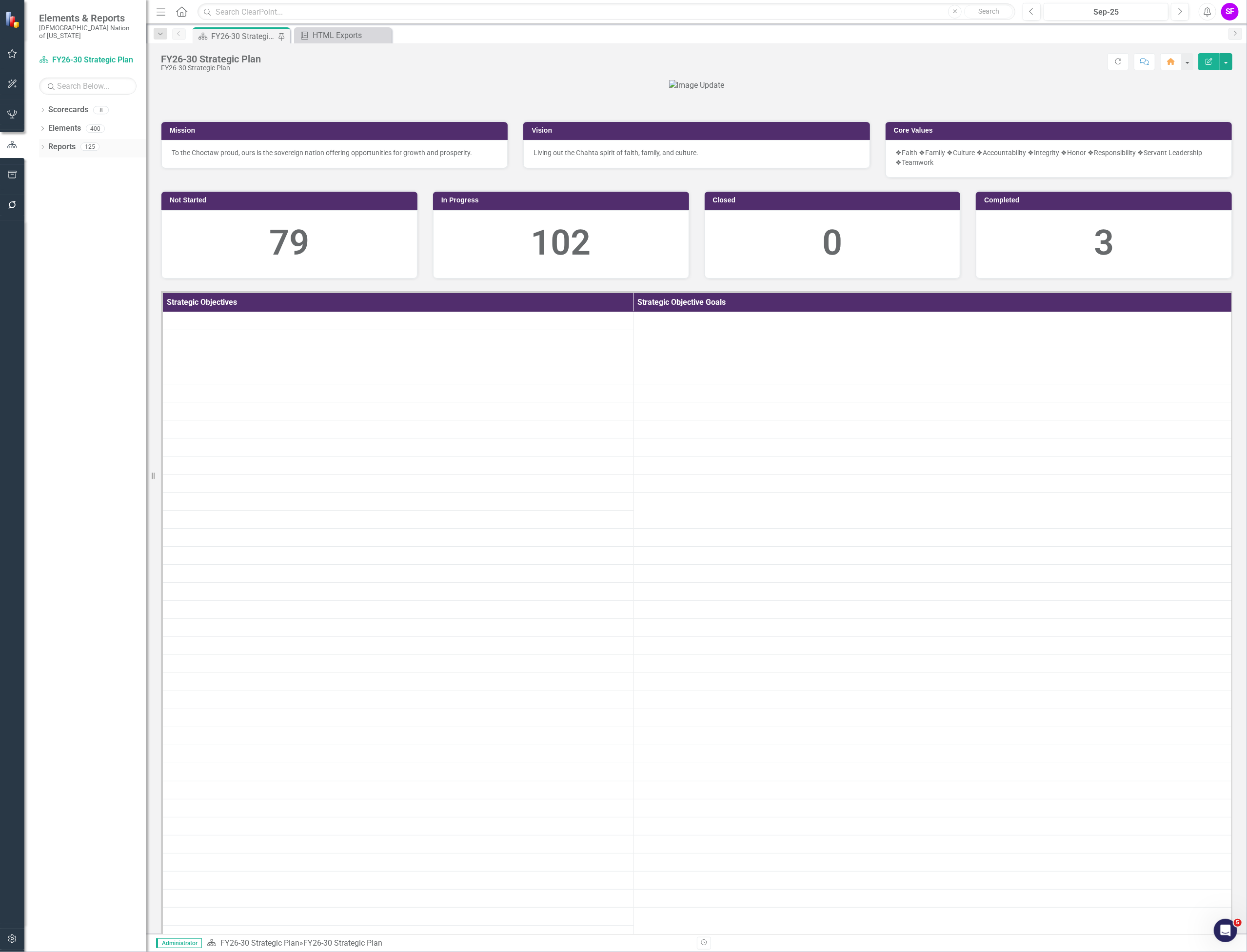
click at [61, 142] on link "Reports" at bounding box center [62, 147] width 27 height 12
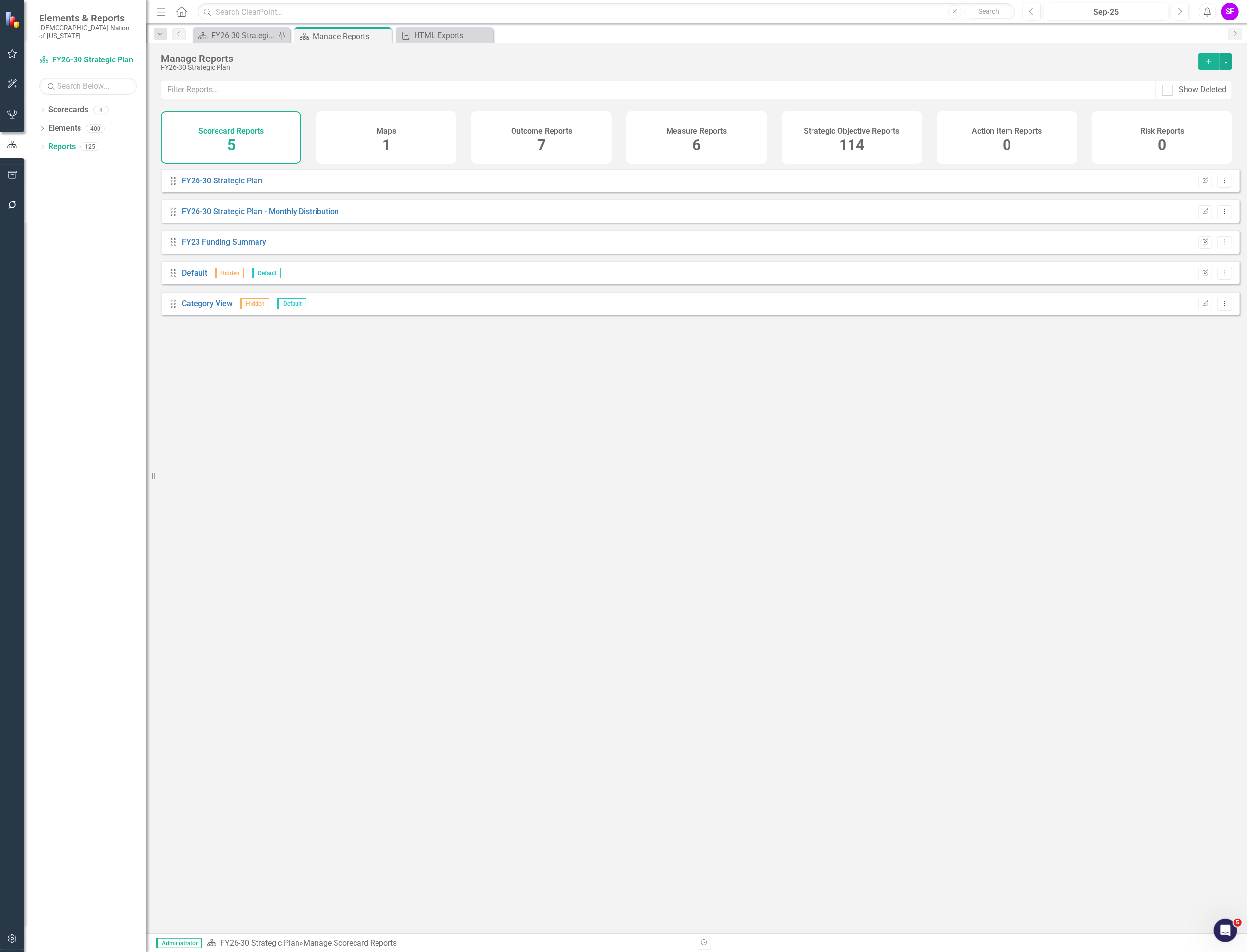
click at [807, 131] on h4 "Strategic Objective Reports" at bounding box center [852, 131] width 96 height 9
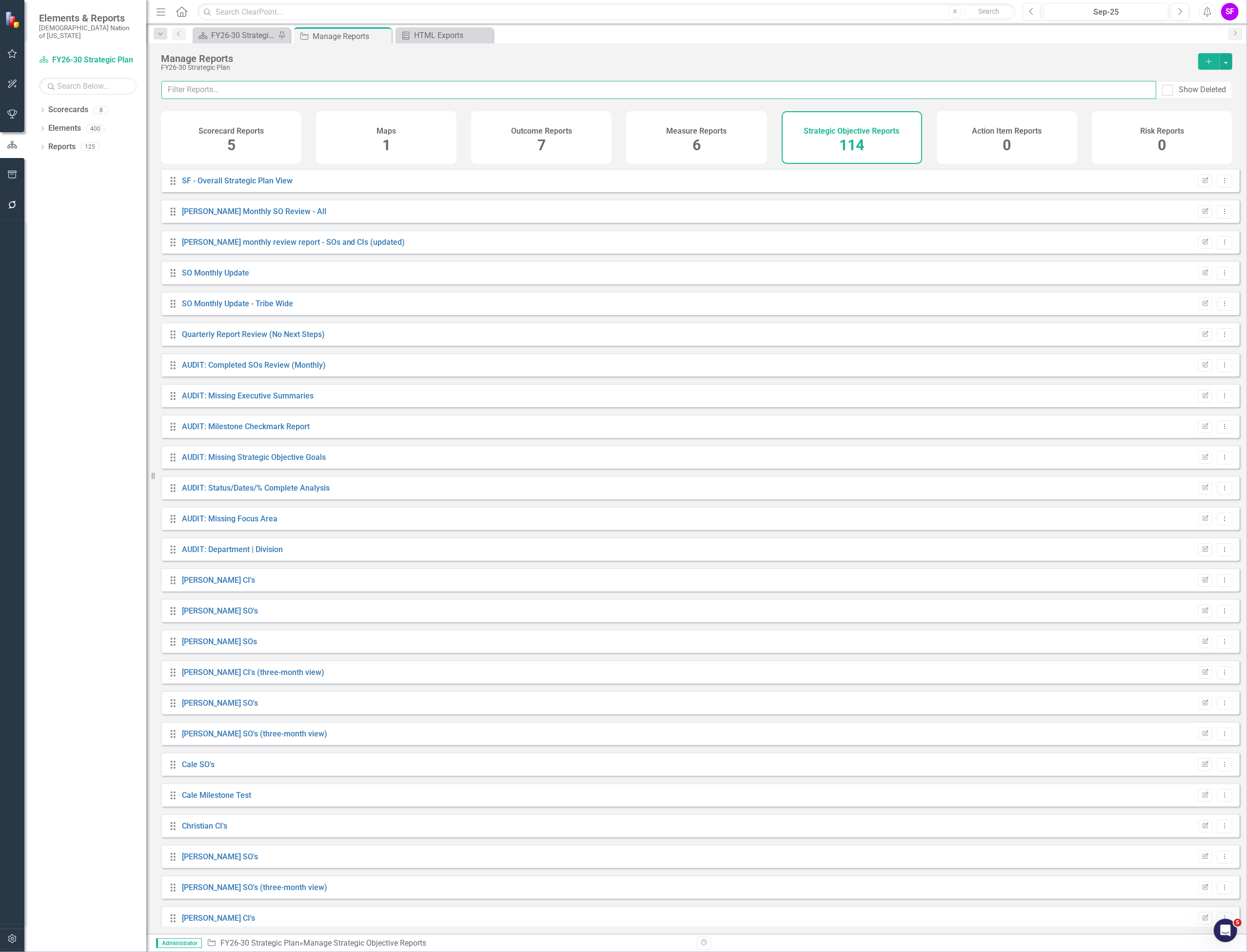
click at [699, 84] on input "text" at bounding box center [659, 90] width 995 height 18
type input "a"
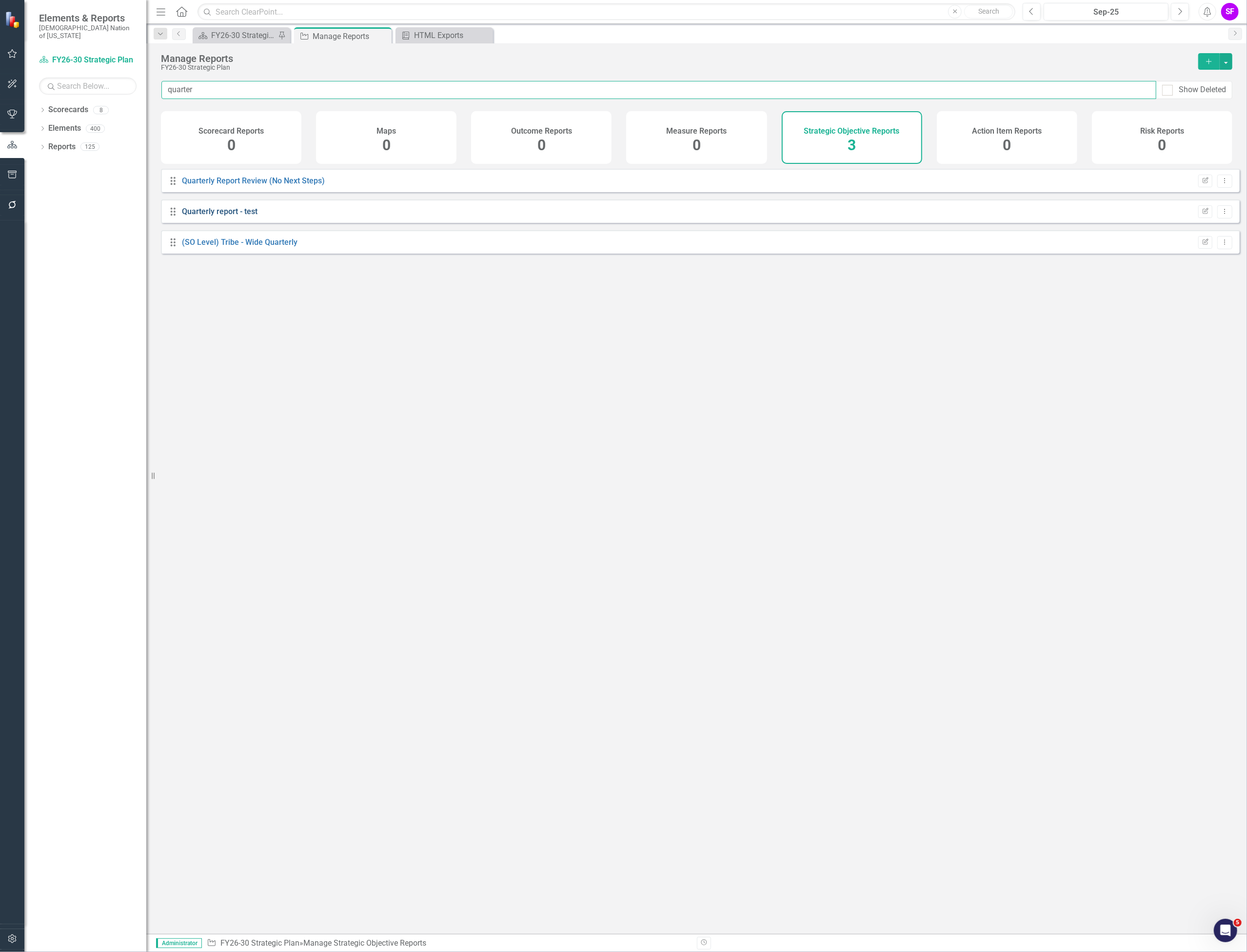
type input "quarter"
click at [246, 216] on link "Quarterly report - test" at bounding box center [220, 211] width 76 height 10
